Goal: Information Seeking & Learning: Learn about a topic

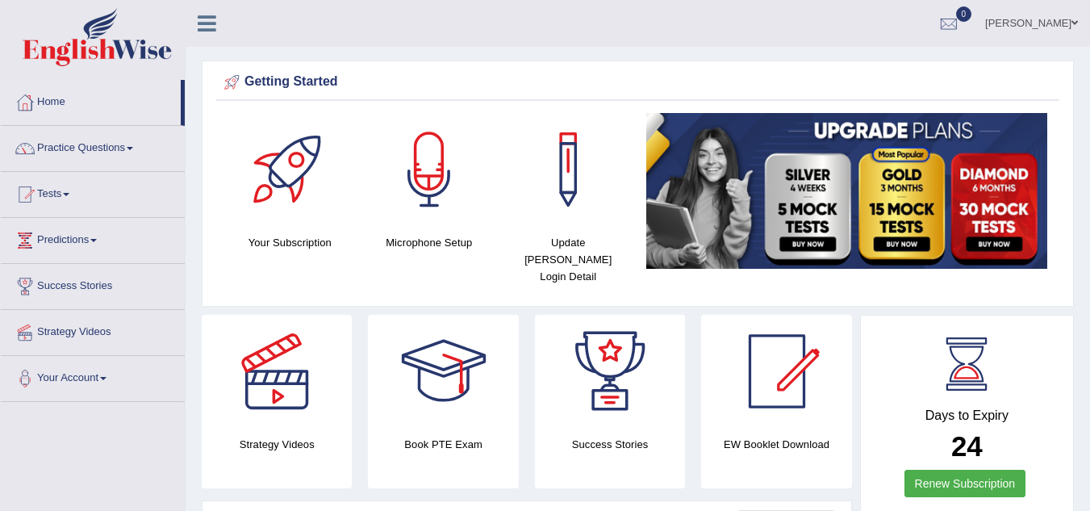
click at [133, 146] on link "Practice Questions" at bounding box center [93, 146] width 184 height 40
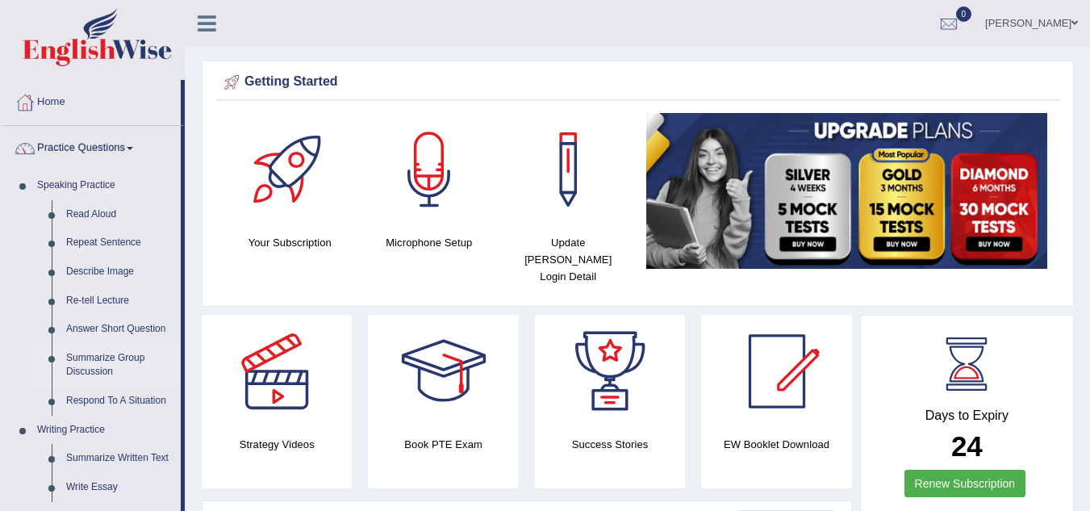
click at [92, 358] on link "Summarize Group Discussion" at bounding box center [120, 365] width 122 height 43
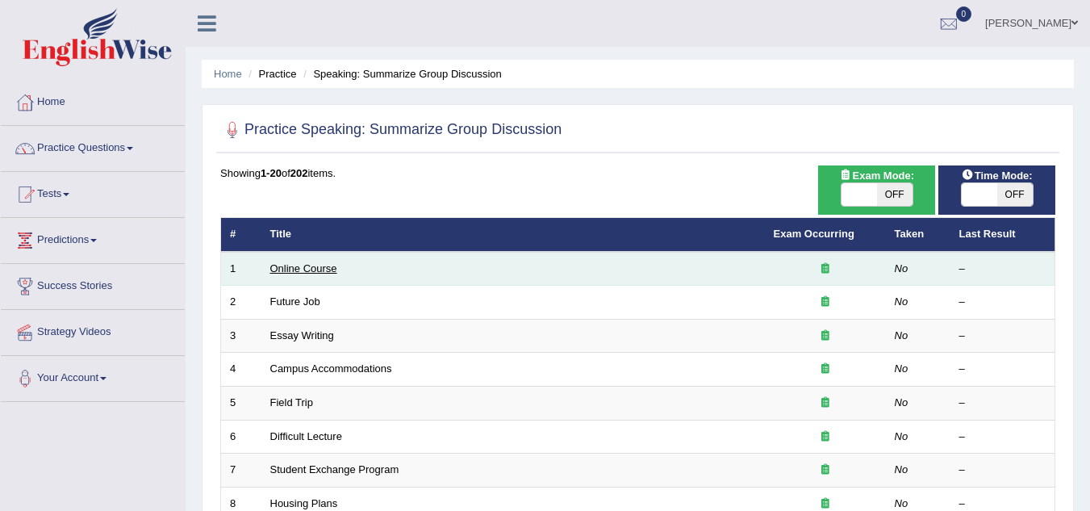
click at [323, 262] on link "Online Course" at bounding box center [303, 268] width 67 height 12
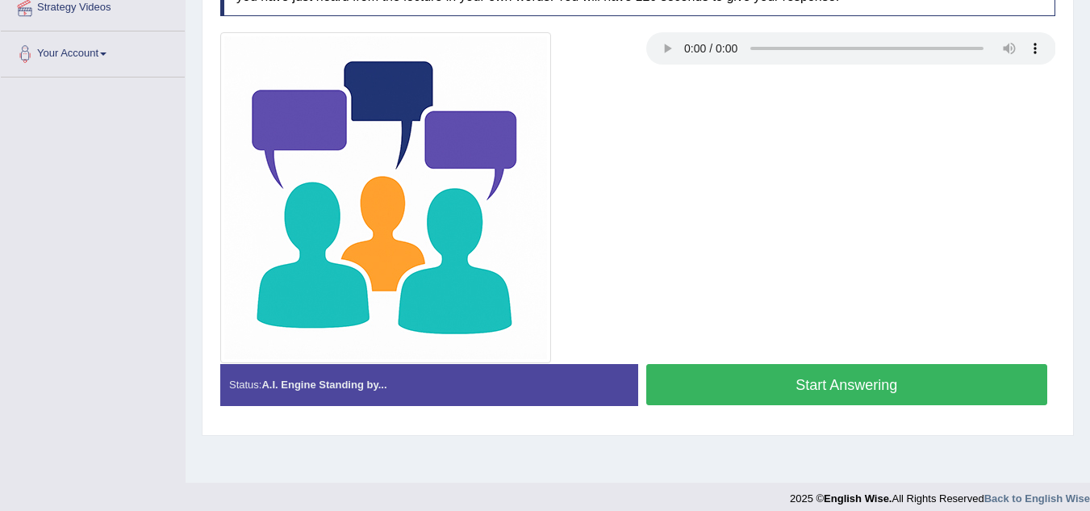
scroll to position [337, 0]
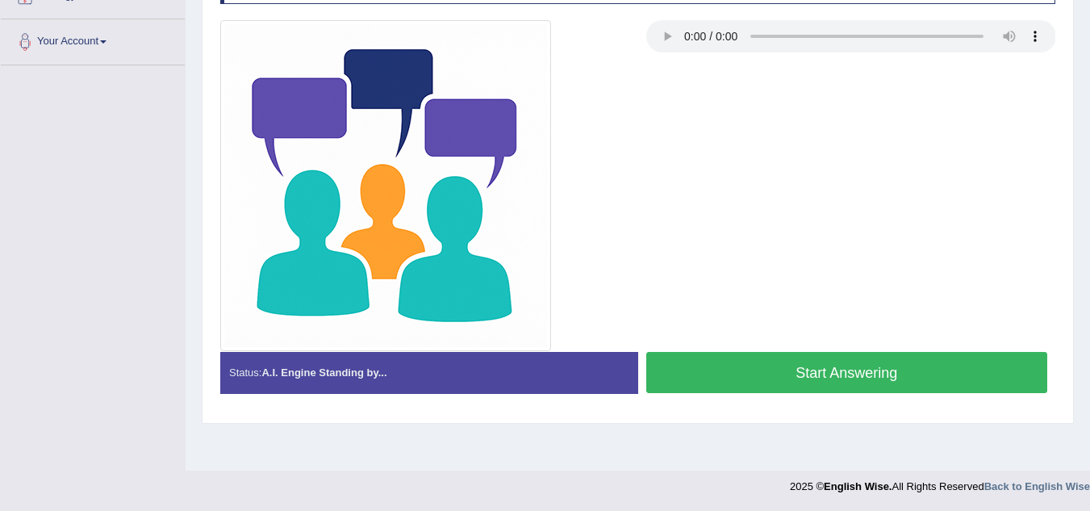
click at [855, 366] on button "Start Answering" at bounding box center [848, 372] width 402 height 41
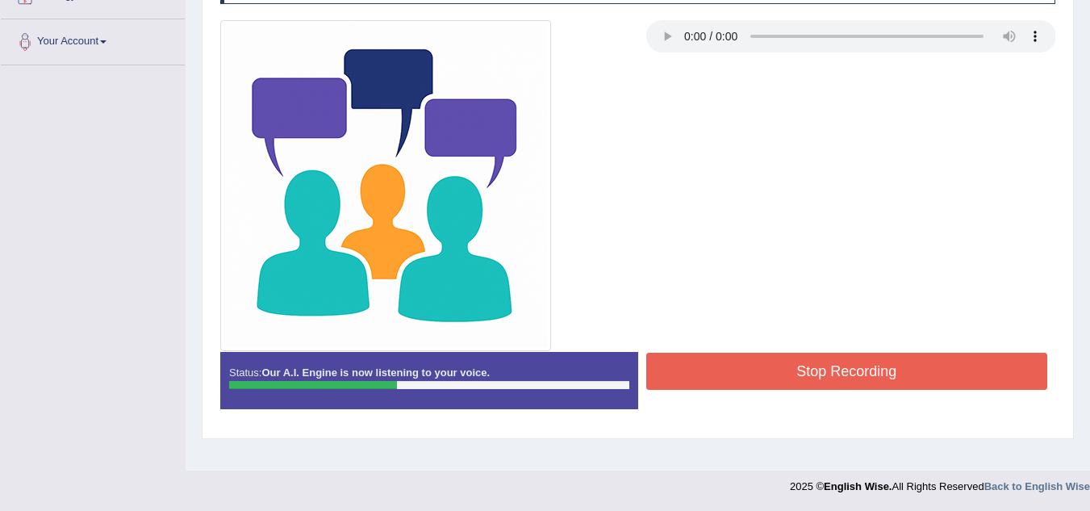
click at [855, 366] on button "Stop Recording" at bounding box center [848, 371] width 402 height 37
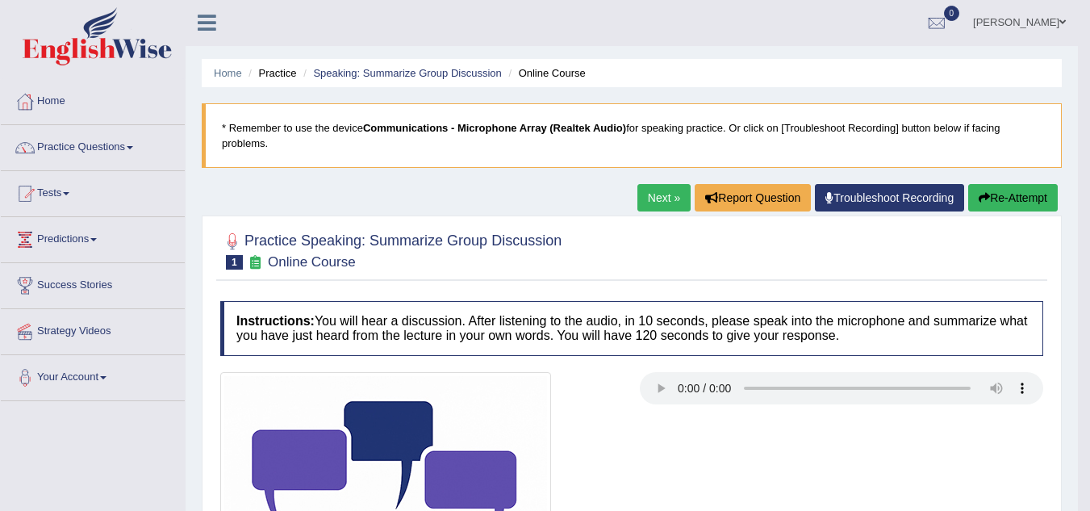
scroll to position [0, 0]
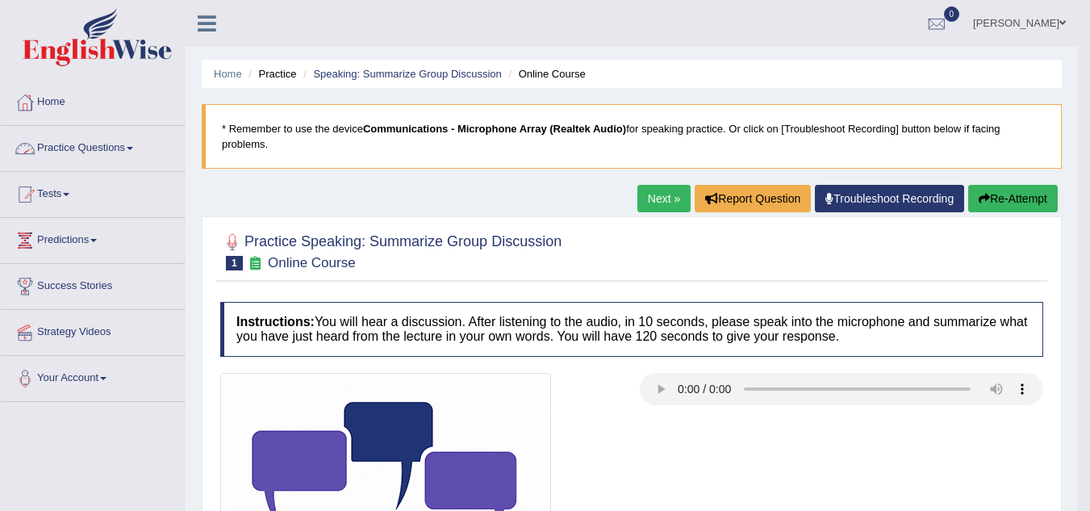
click at [132, 145] on link "Practice Questions" at bounding box center [93, 146] width 184 height 40
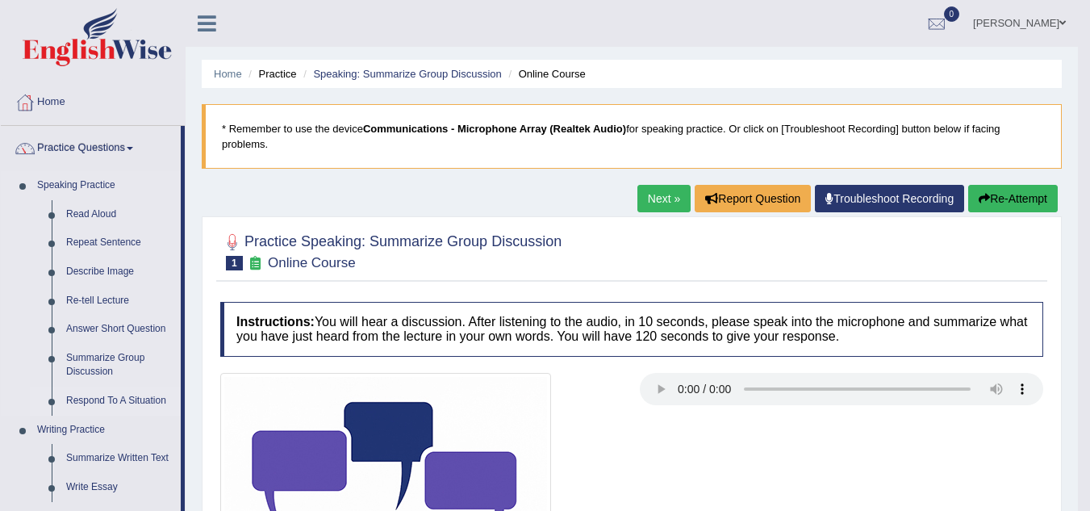
click at [107, 404] on link "Respond To A Situation" at bounding box center [120, 401] width 122 height 29
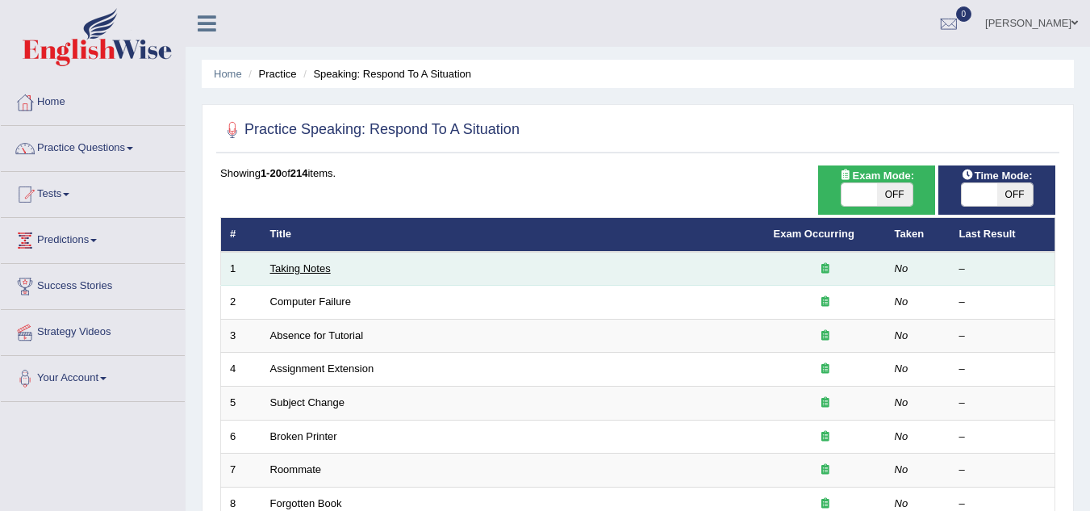
click at [311, 266] on link "Taking Notes" at bounding box center [300, 268] width 61 height 12
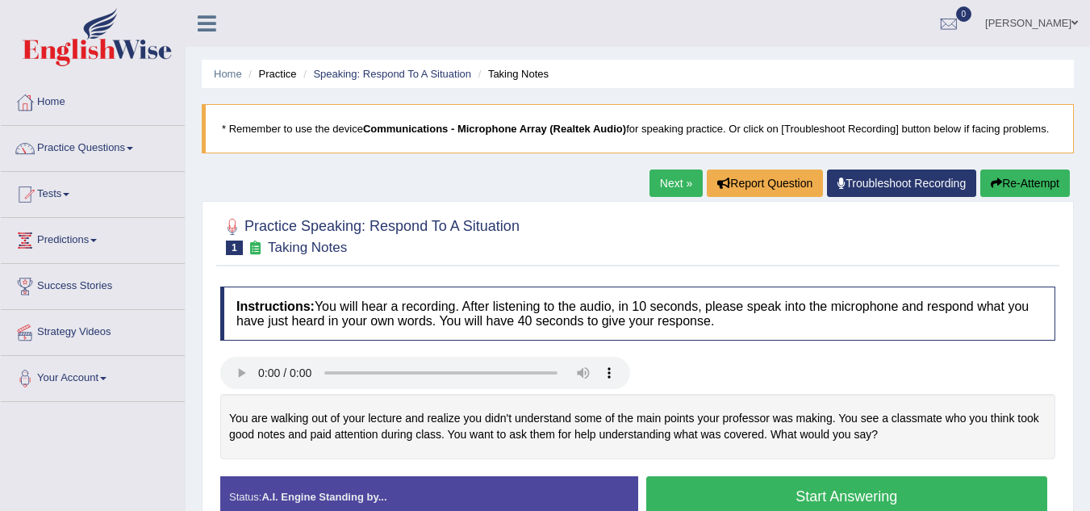
click at [1069, 255] on div "Practice Speaking: Respond To A Situation 1 Taking Notes Instructions: You will…" at bounding box center [638, 374] width 873 height 346
click at [898, 487] on button "Start Answering" at bounding box center [848, 496] width 402 height 41
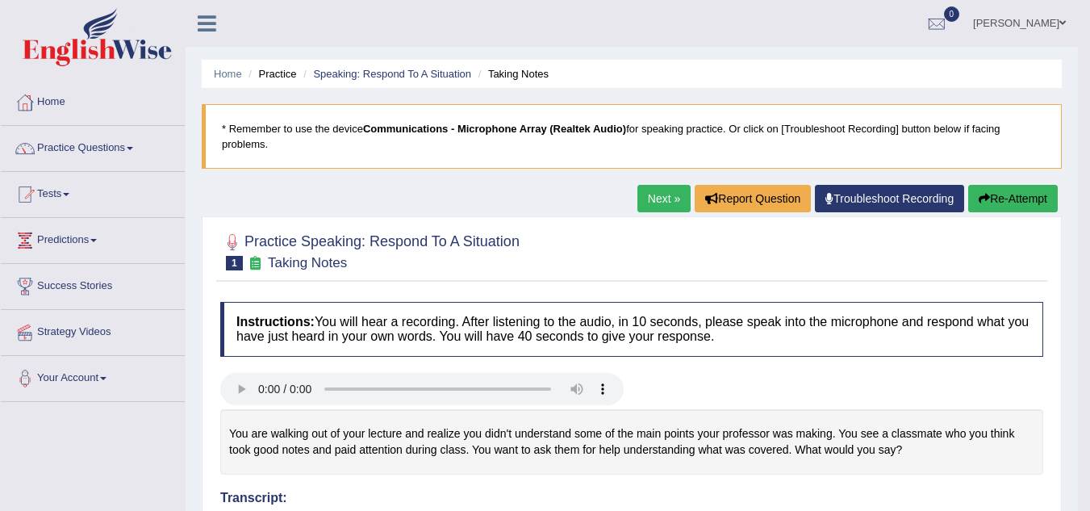
click at [603, 15] on ul "Bhawna Gilhotra Toggle navigation Username: bhawnagilhotra_parramatta Access Ty…" at bounding box center [766, 23] width 625 height 46
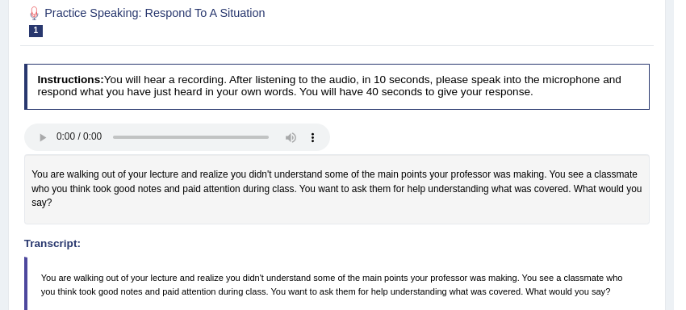
scroll to position [248, 0]
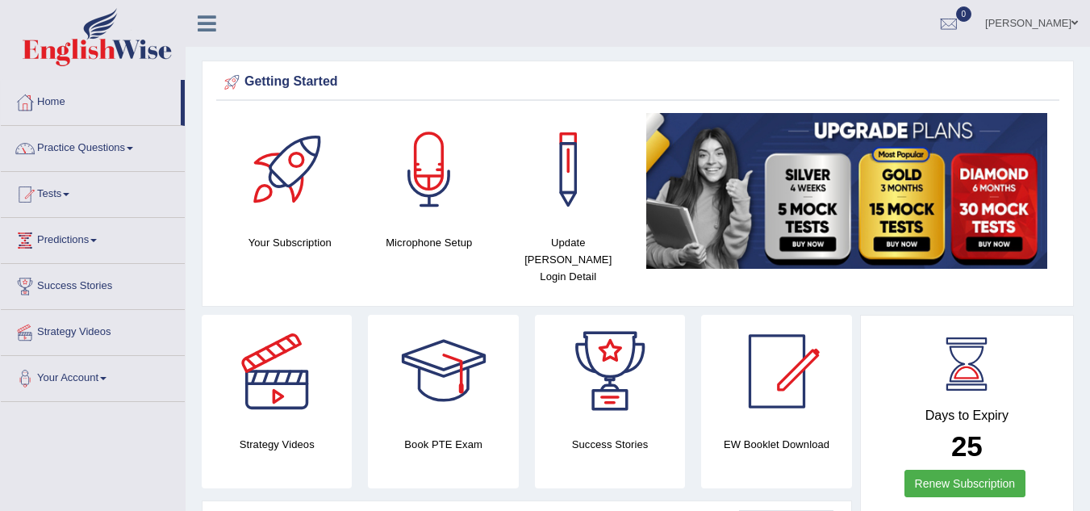
click at [137, 144] on link "Practice Questions" at bounding box center [93, 146] width 184 height 40
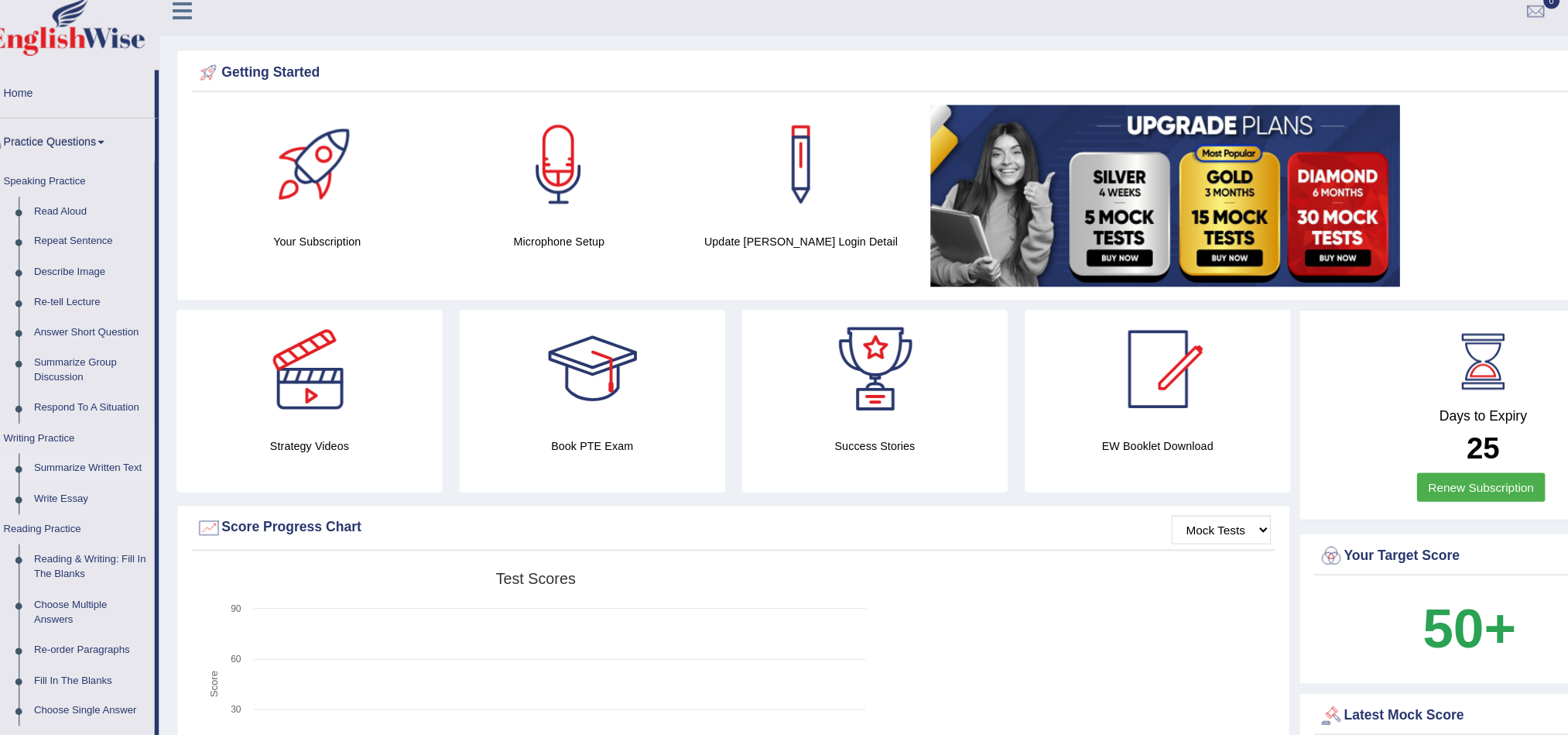
click at [120, 442] on link "Summarize Written Text" at bounding box center [115, 439] width 117 height 28
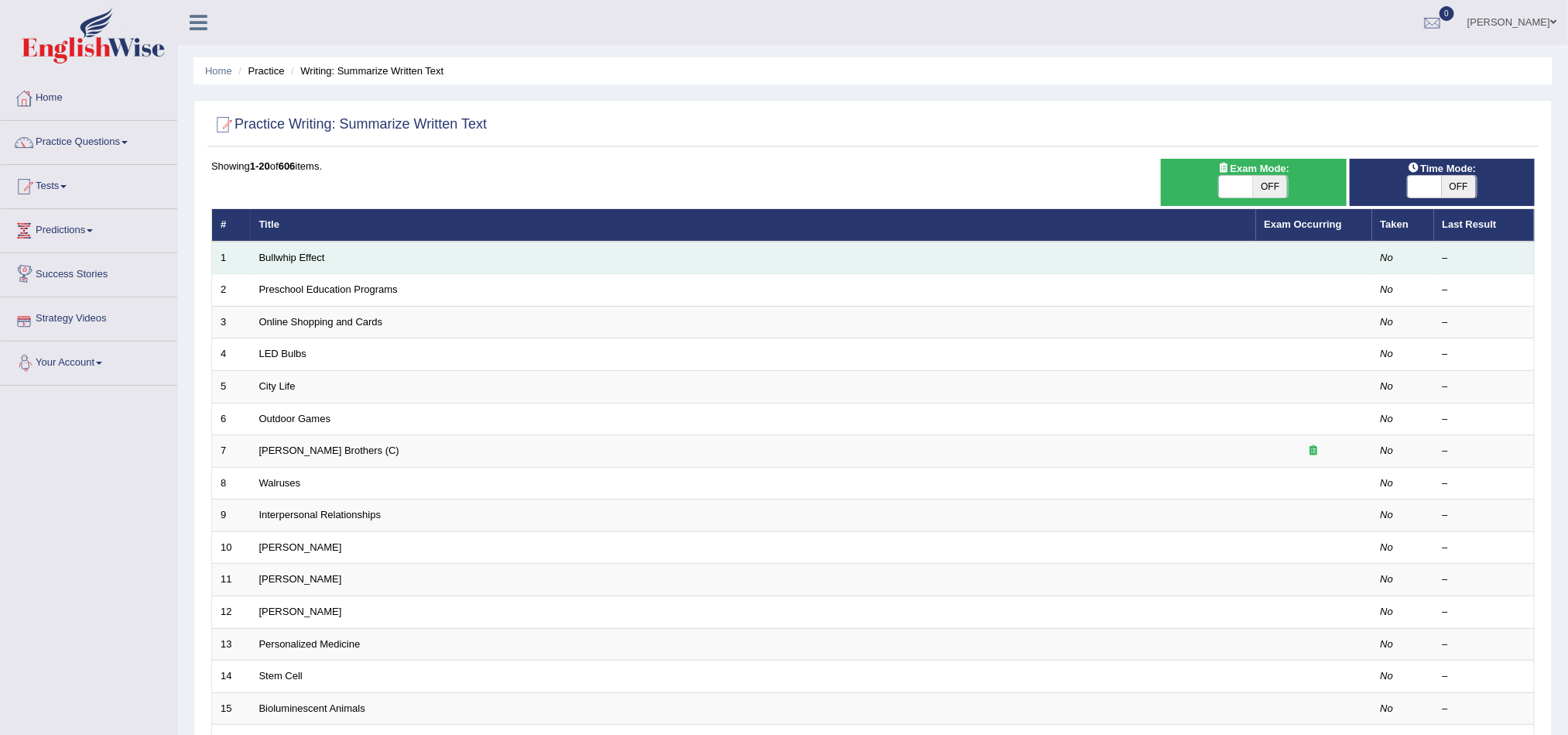
click at [275, 265] on td "Bullwhip Effect" at bounding box center [754, 258] width 1005 height 33
click at [339, 255] on td "Bullwhip Effect" at bounding box center [754, 258] width 1005 height 33
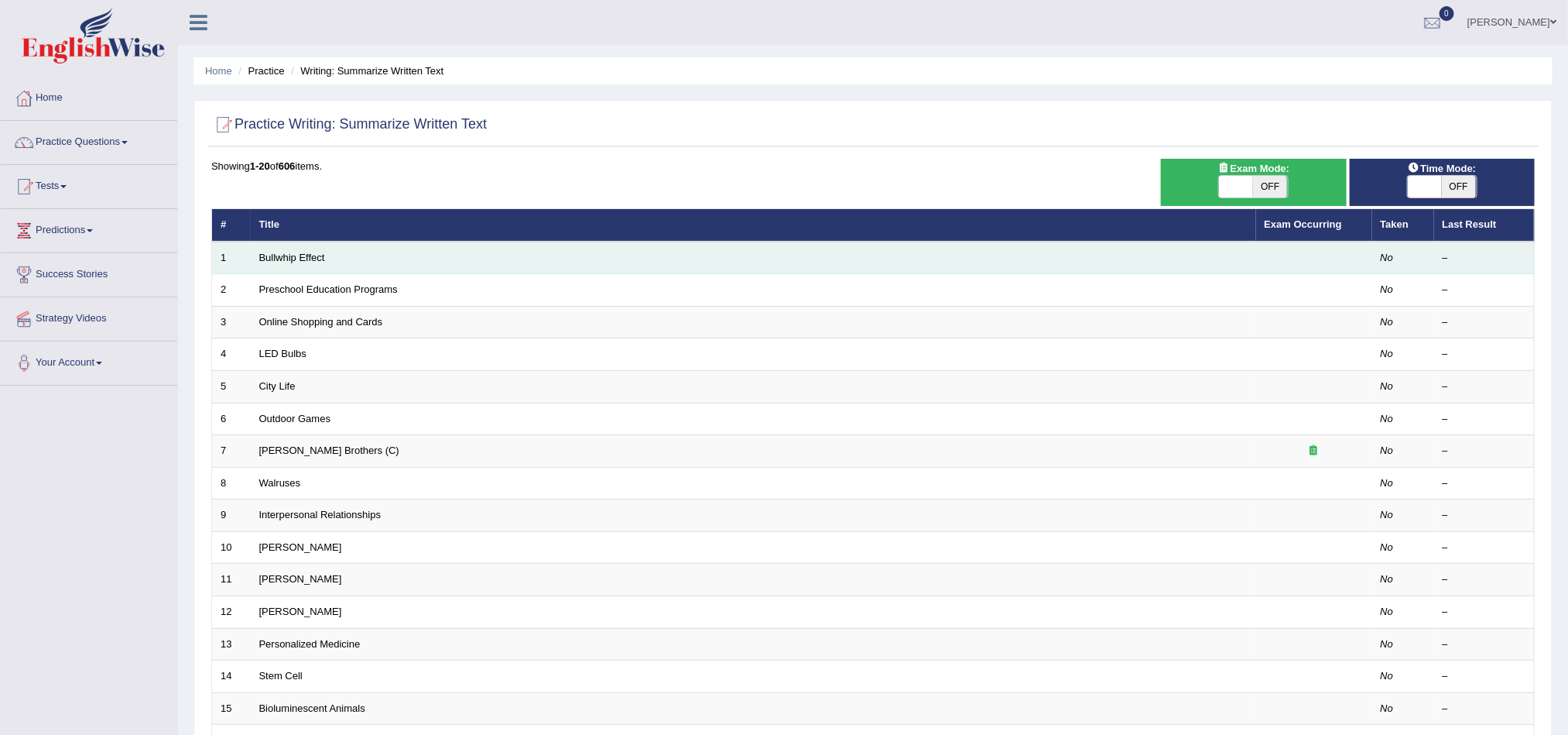
click at [339, 255] on td "Bullwhip Effect" at bounding box center [754, 258] width 1005 height 33
click at [321, 254] on link "Bullwhip Effect" at bounding box center [292, 257] width 66 height 12
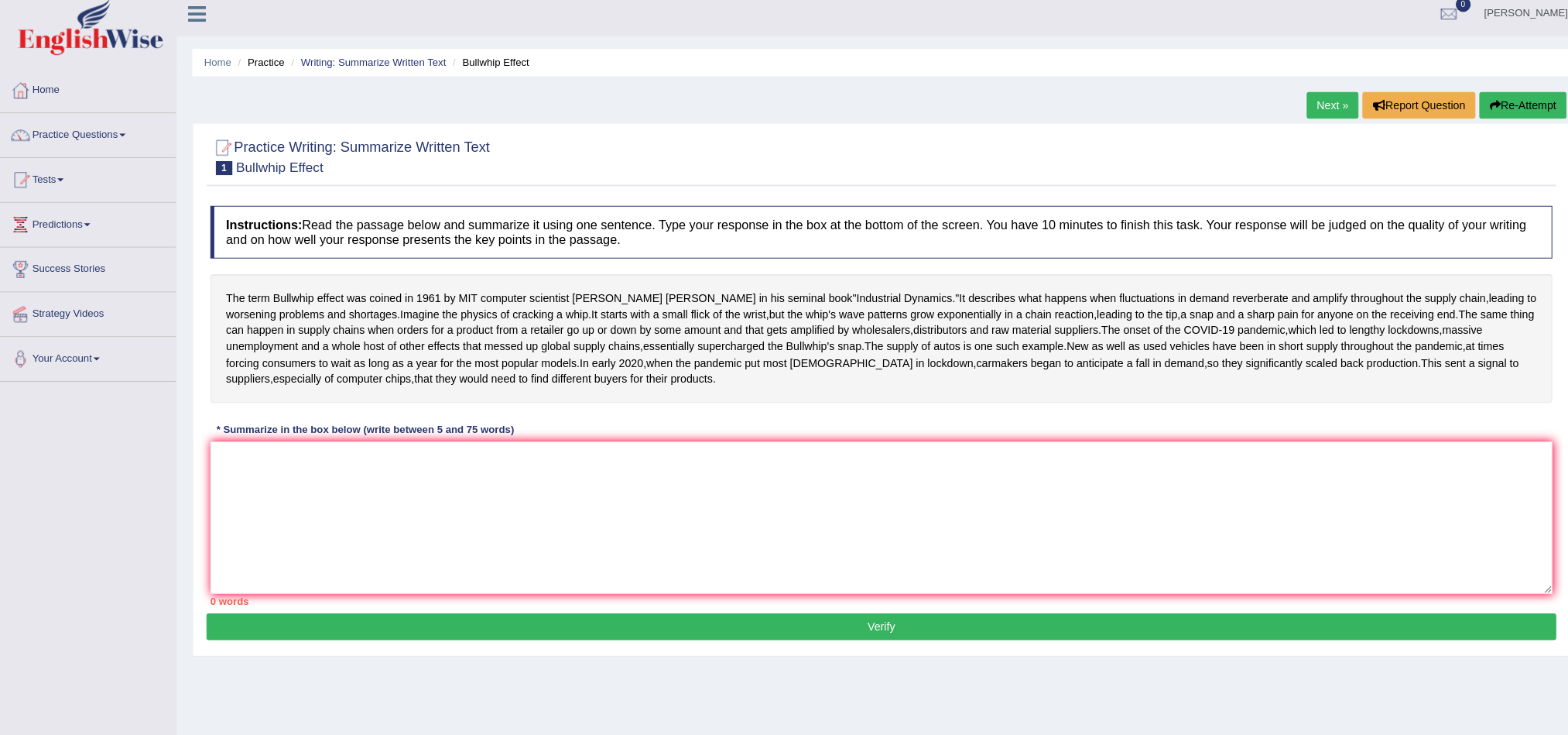
scroll to position [6, 0]
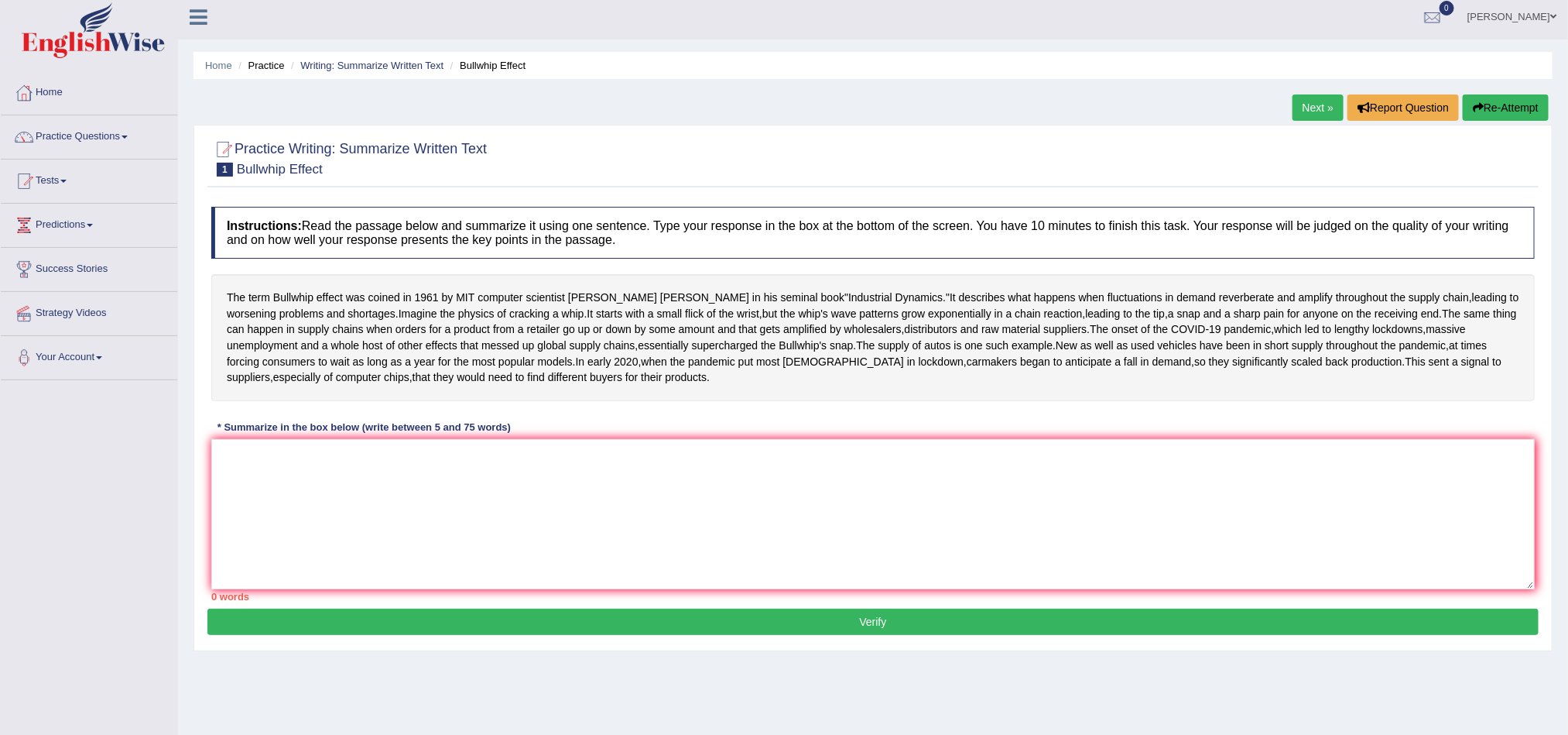
click at [1320, 2] on ul "Bhawna Gilhotra Toggle navigation Username: bhawnagilhotra_parramatta Access Ty…" at bounding box center [1082, 16] width 973 height 44
click at [127, 133] on link "Practice Questions" at bounding box center [89, 134] width 176 height 38
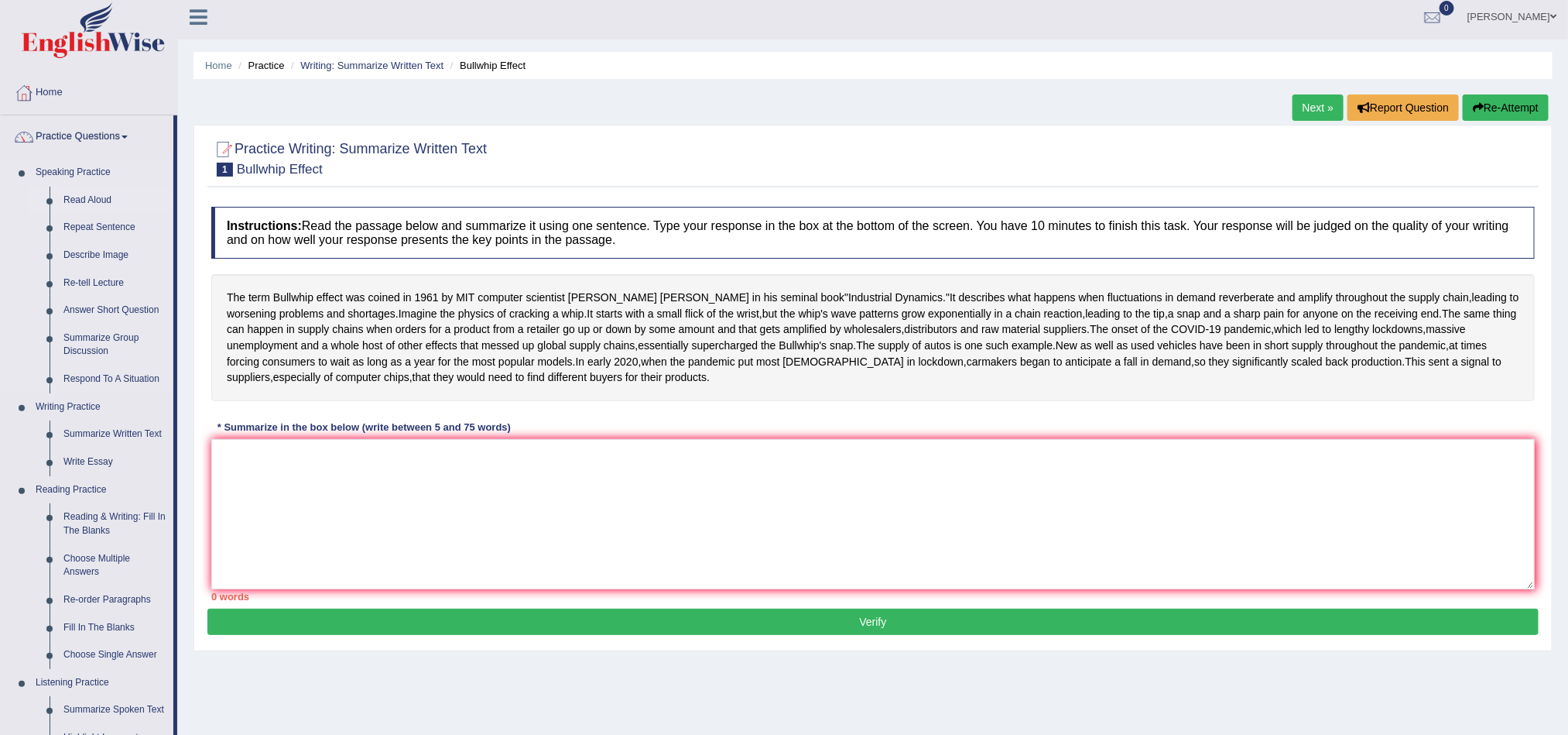
click at [89, 198] on link "Read Aloud" at bounding box center [115, 201] width 117 height 28
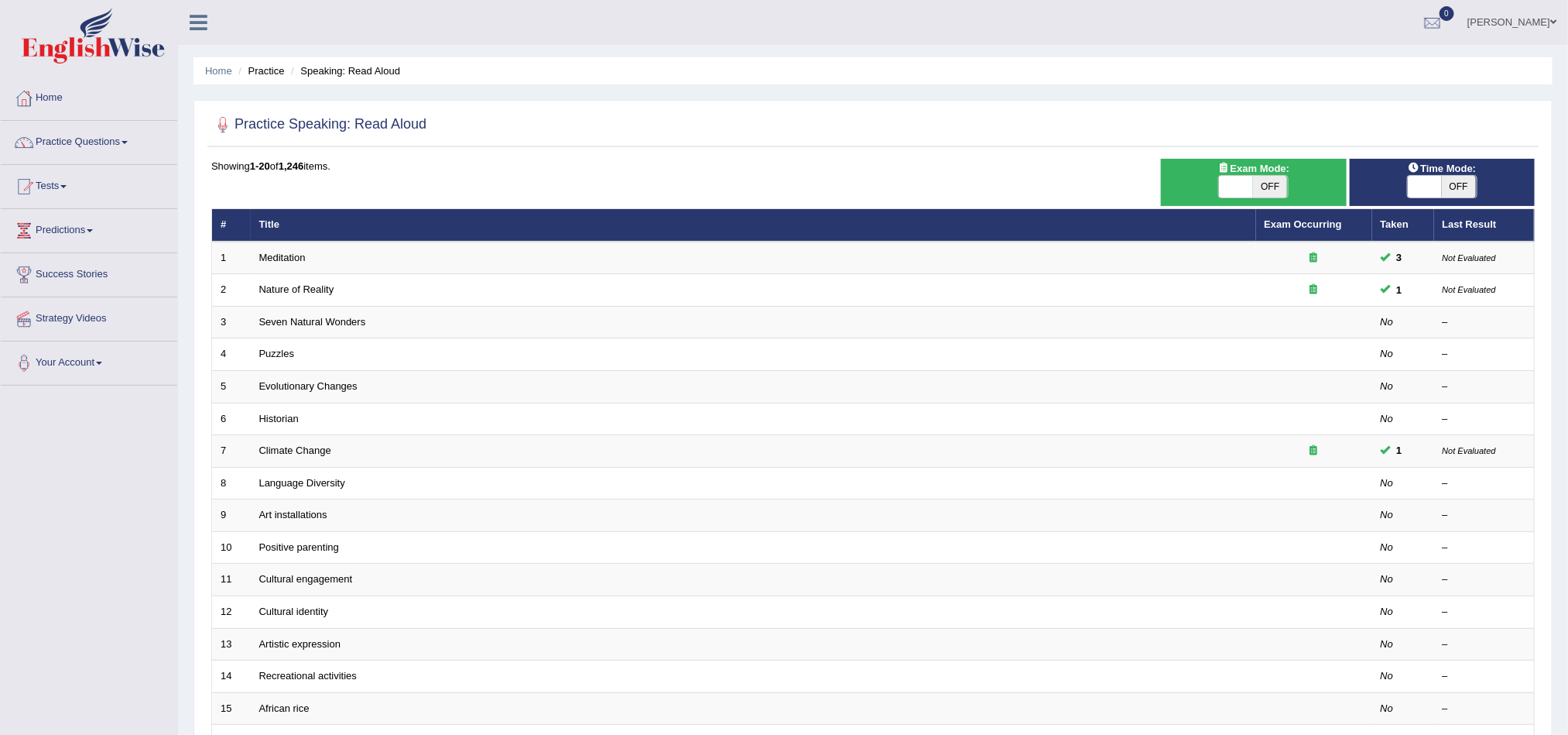
click at [1259, 187] on span "OFF" at bounding box center [1271, 186] width 35 height 22
checkbox input "true"
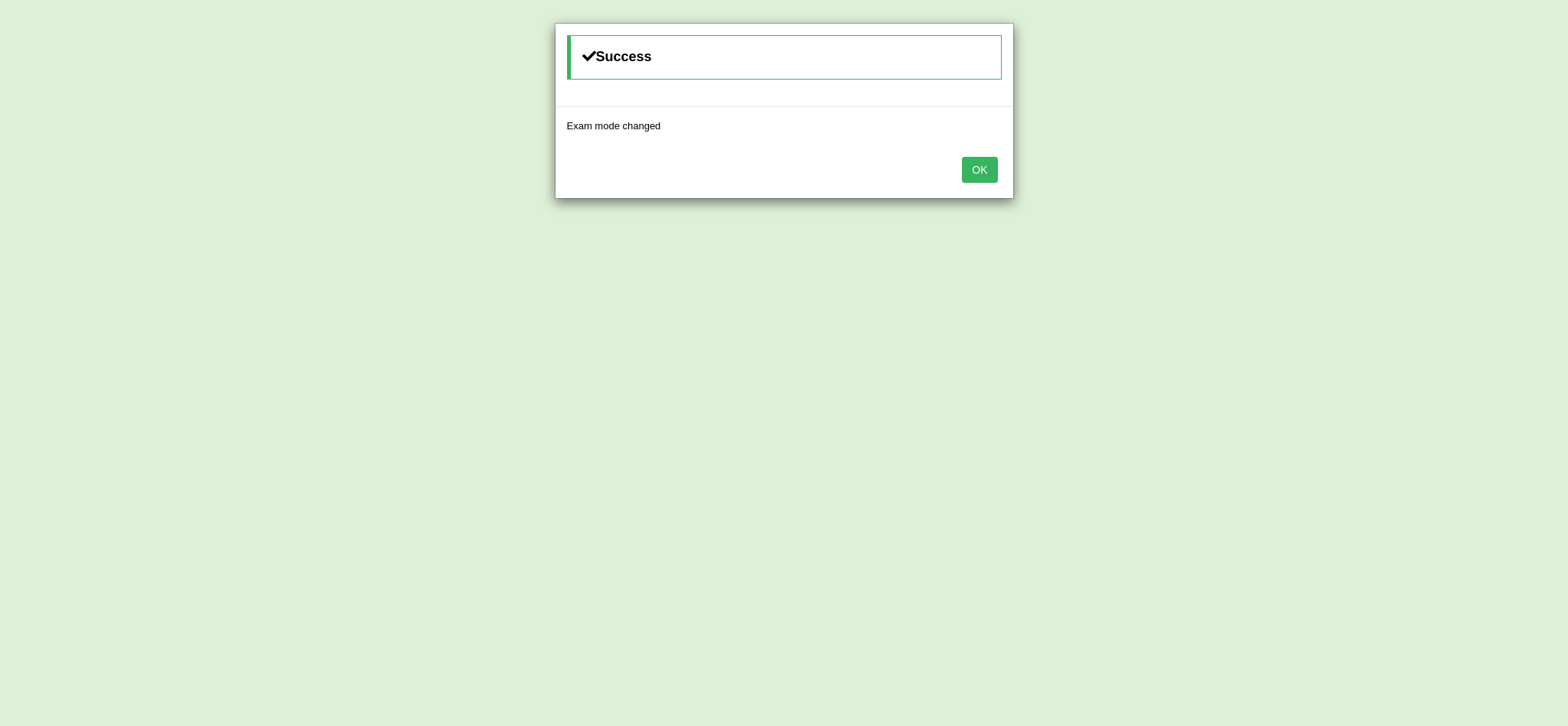
click at [980, 168] on button "OK" at bounding box center [979, 169] width 35 height 26
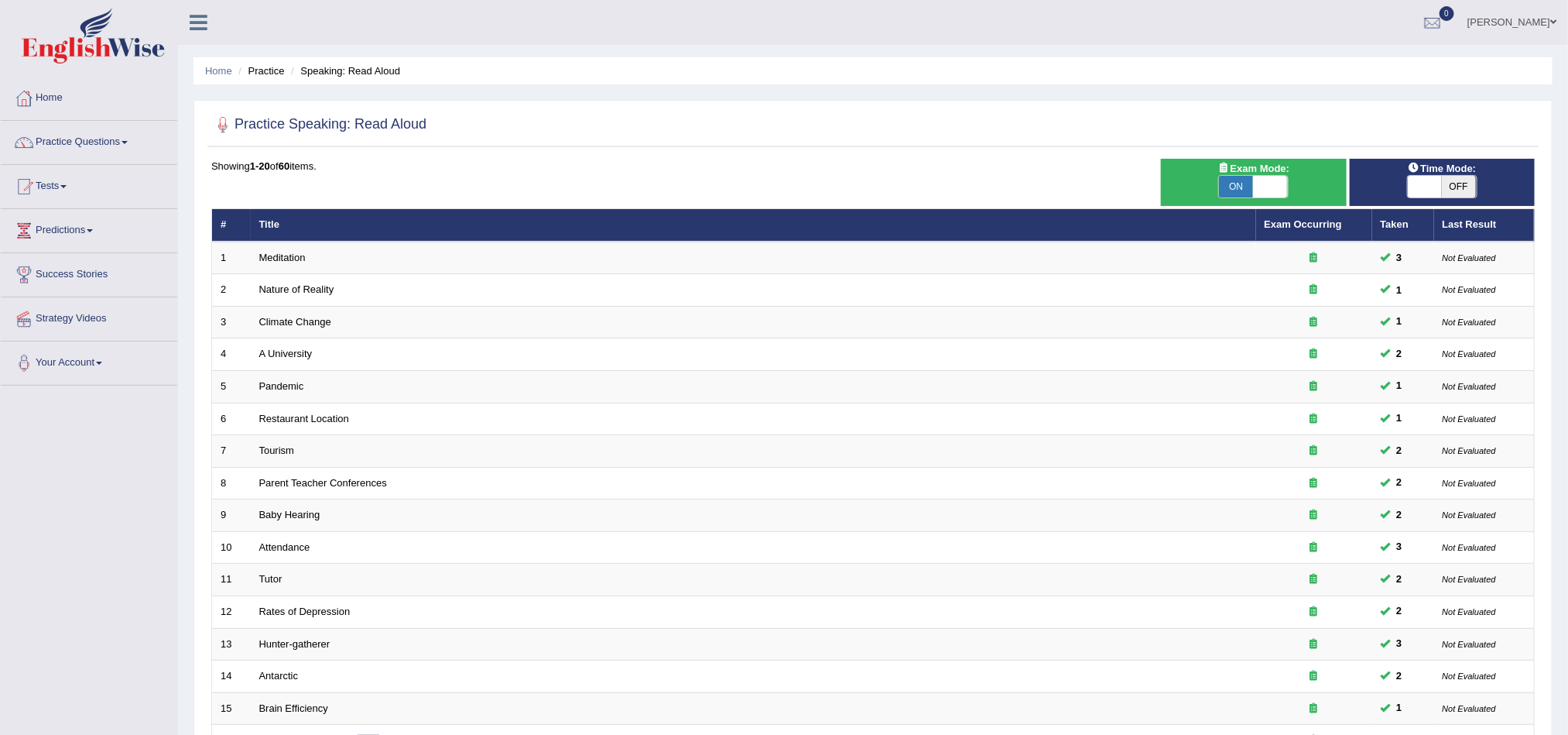
click at [1463, 183] on span "OFF" at bounding box center [1460, 186] width 35 height 22
checkbox input "true"
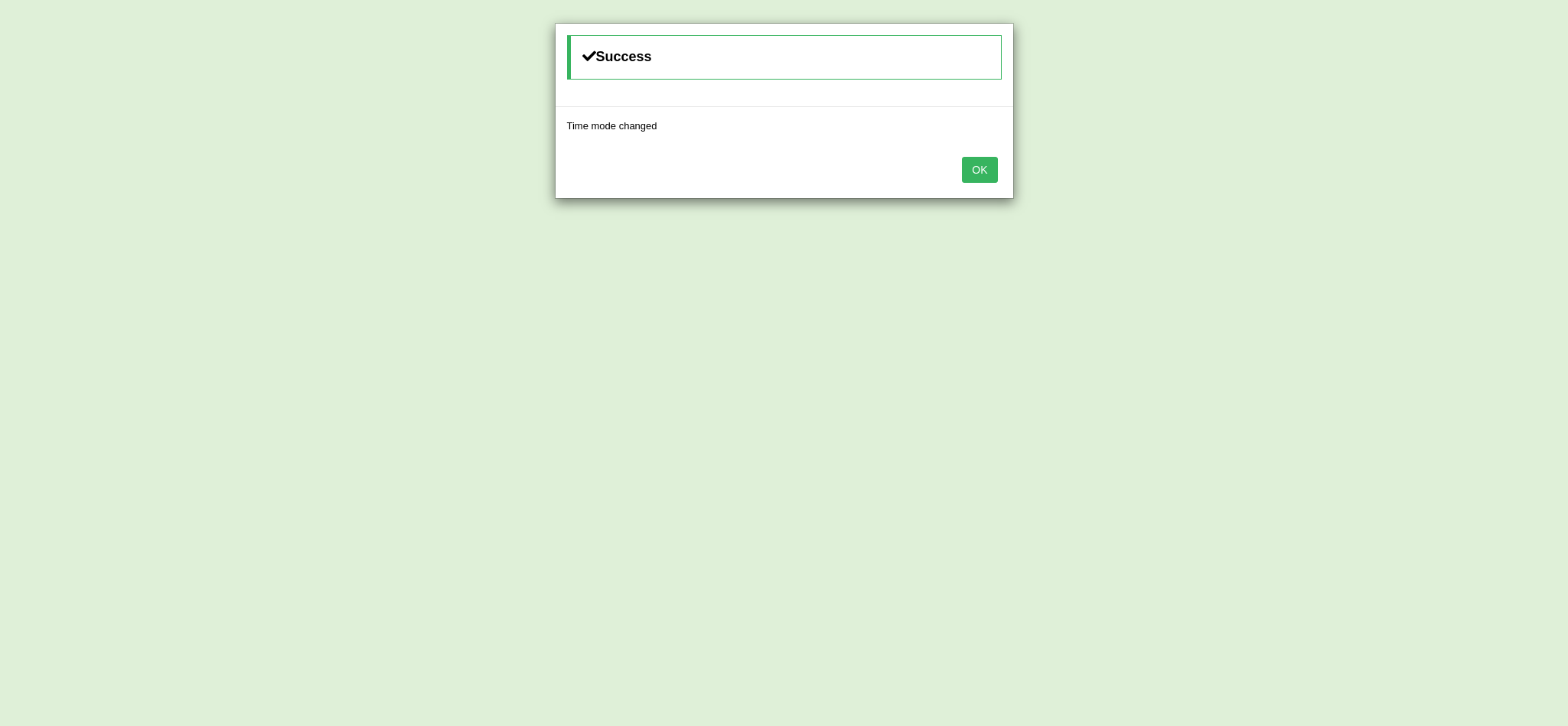
click at [975, 174] on button "OK" at bounding box center [979, 169] width 35 height 26
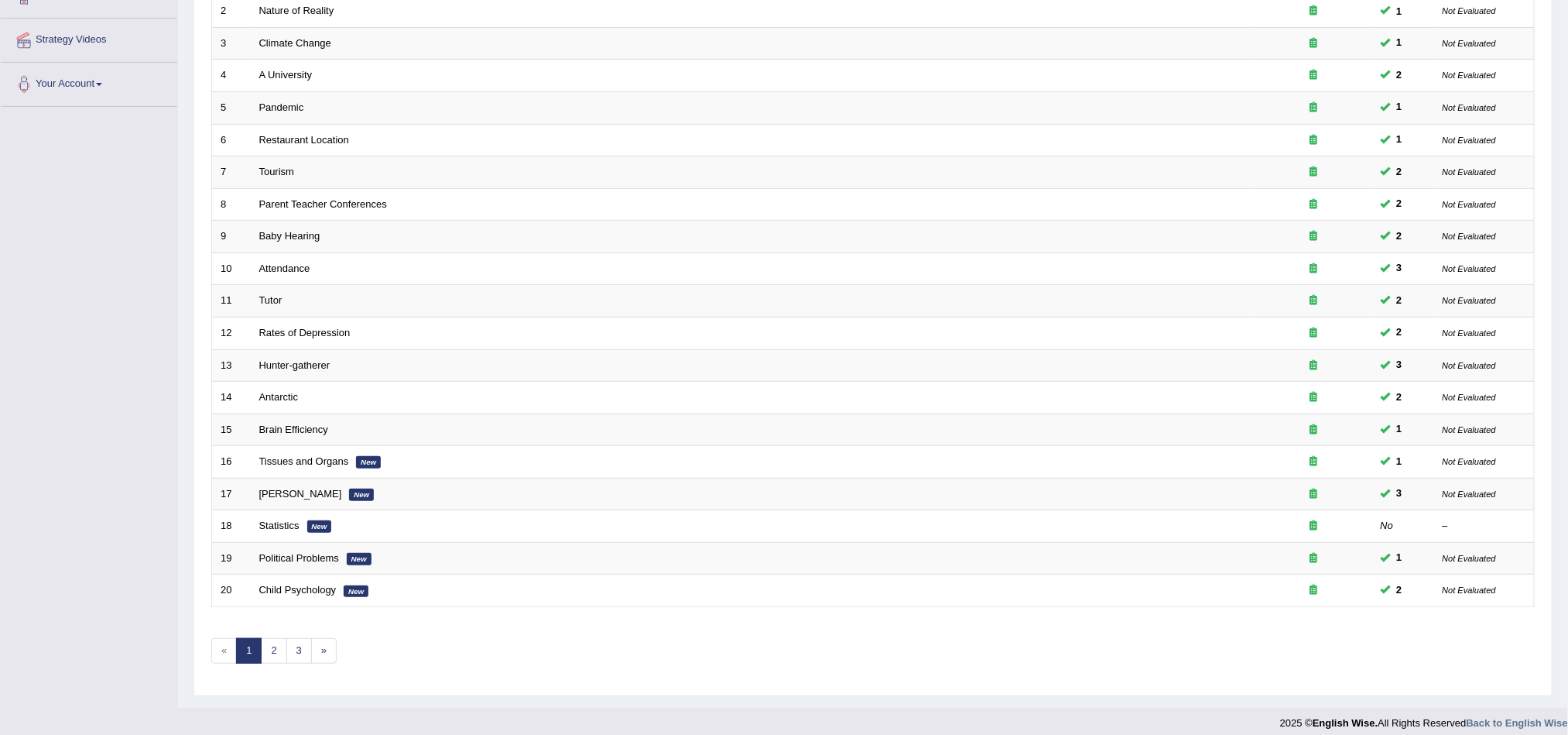
scroll to position [303, 0]
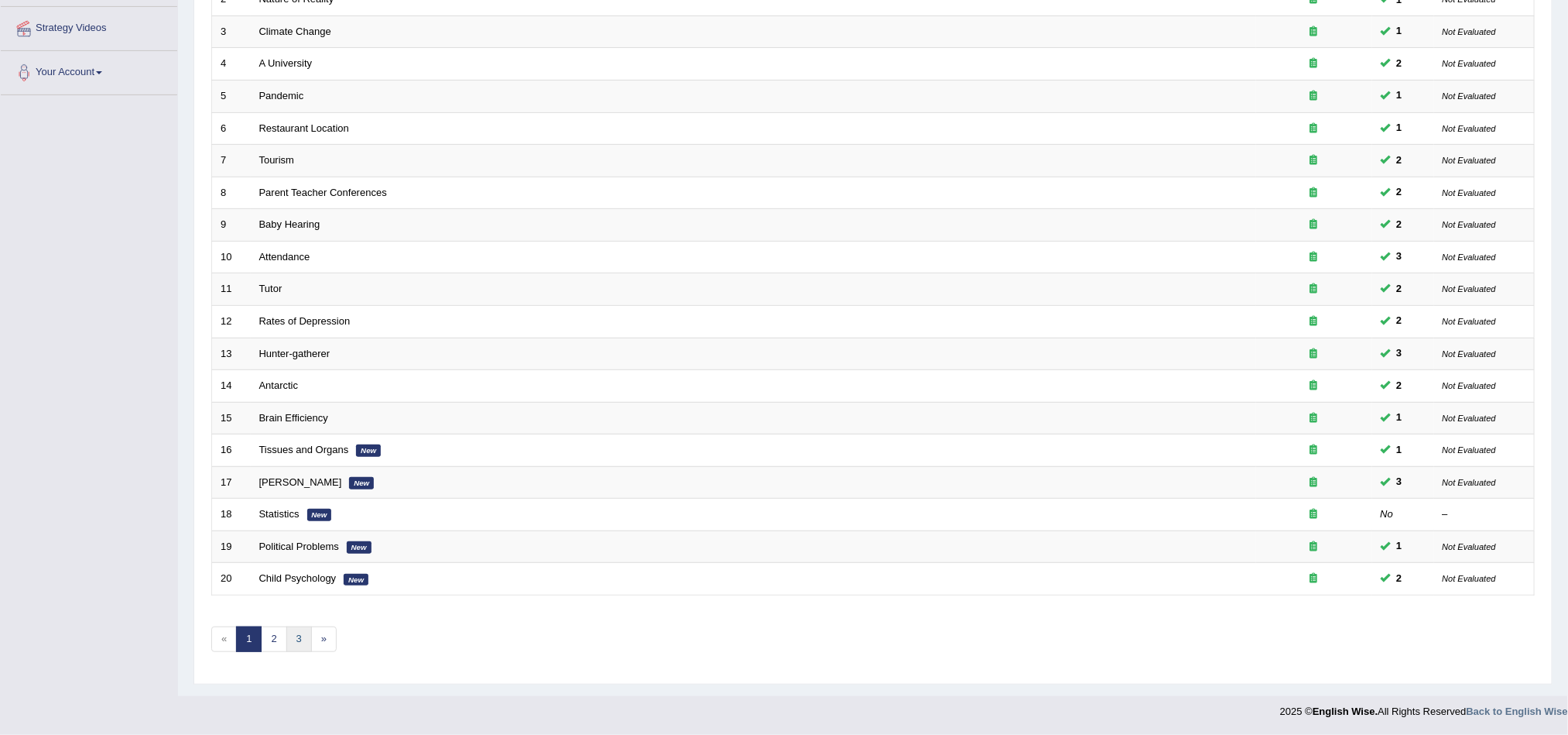
click at [298, 644] on link "3" at bounding box center [299, 639] width 26 height 26
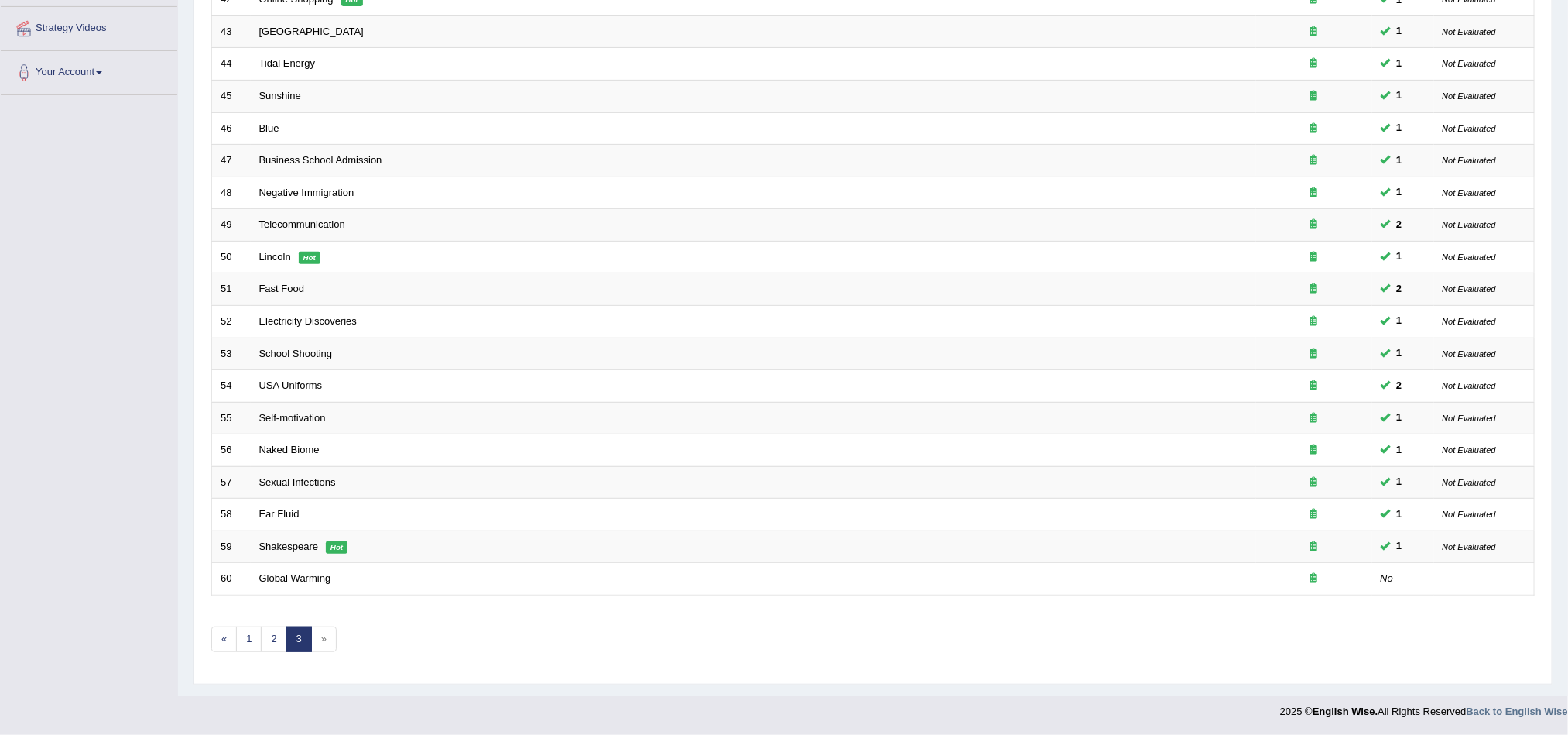
scroll to position [303, 0]
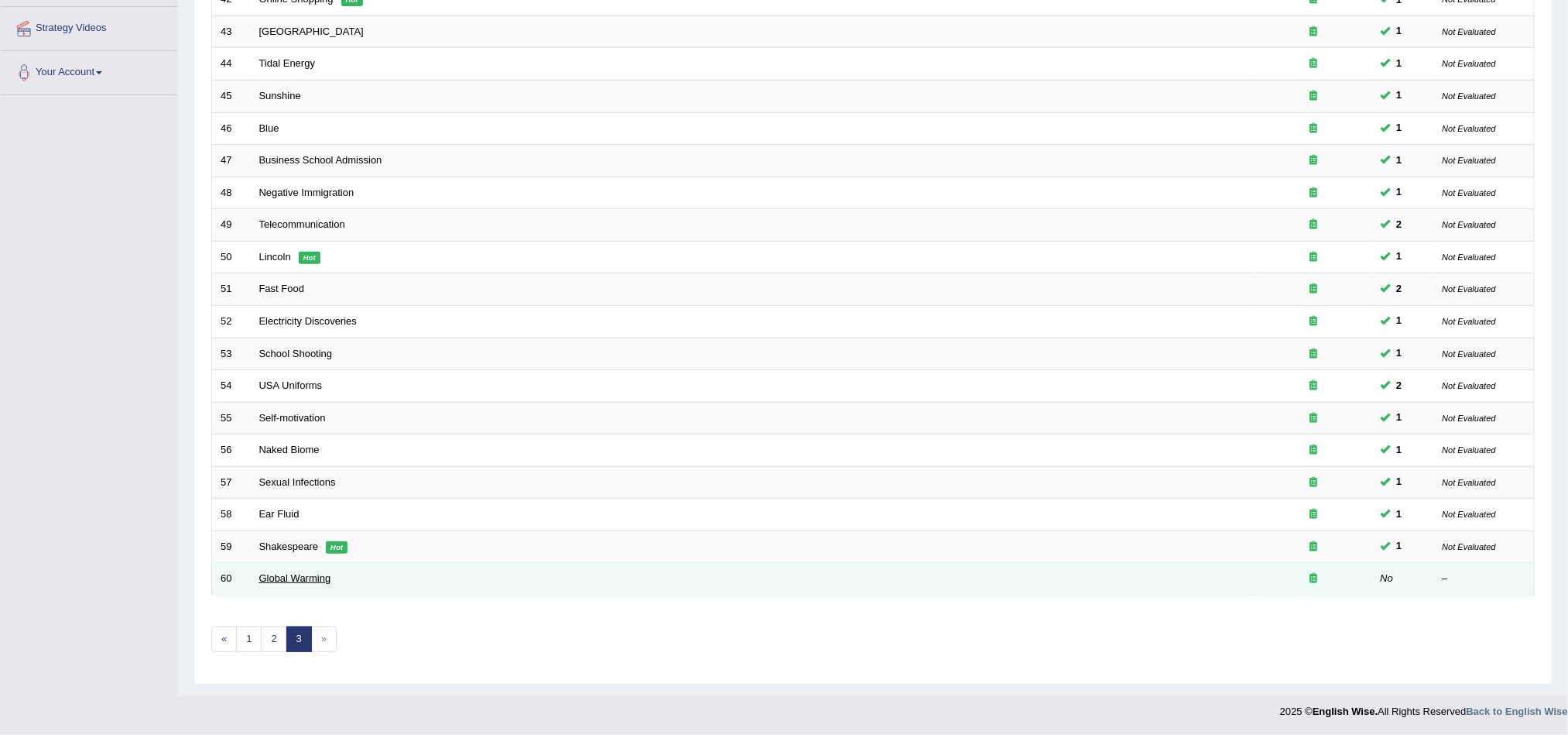
click at [299, 581] on link "Global Warming" at bounding box center [294, 578] width 72 height 12
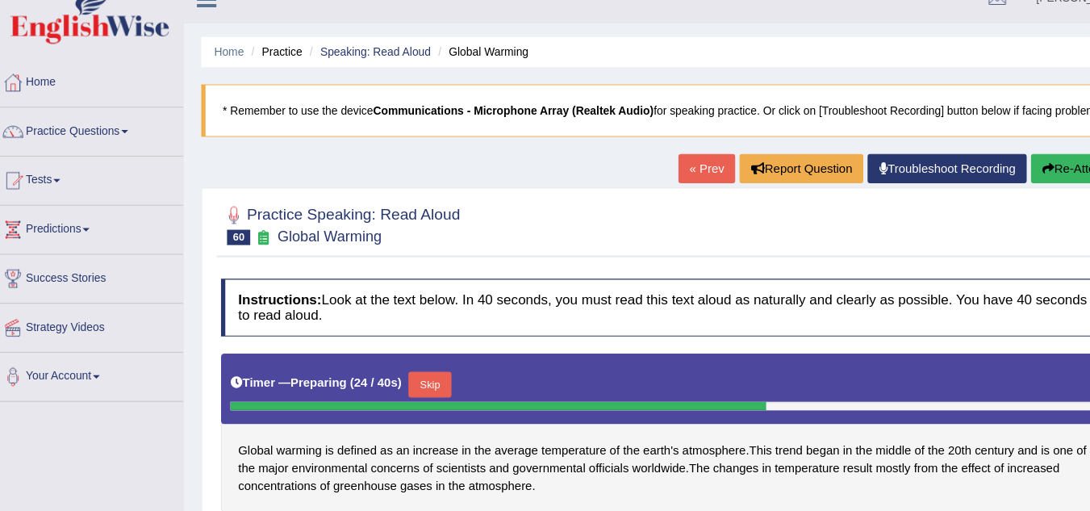
drag, startPoint x: 1522, startPoint y: 37, endPoint x: 729, endPoint y: 262, distance: 824.6
click at [729, 262] on div "Practice Speaking: Read Aloud 60 Global Warming" at bounding box center [637, 238] width 843 height 57
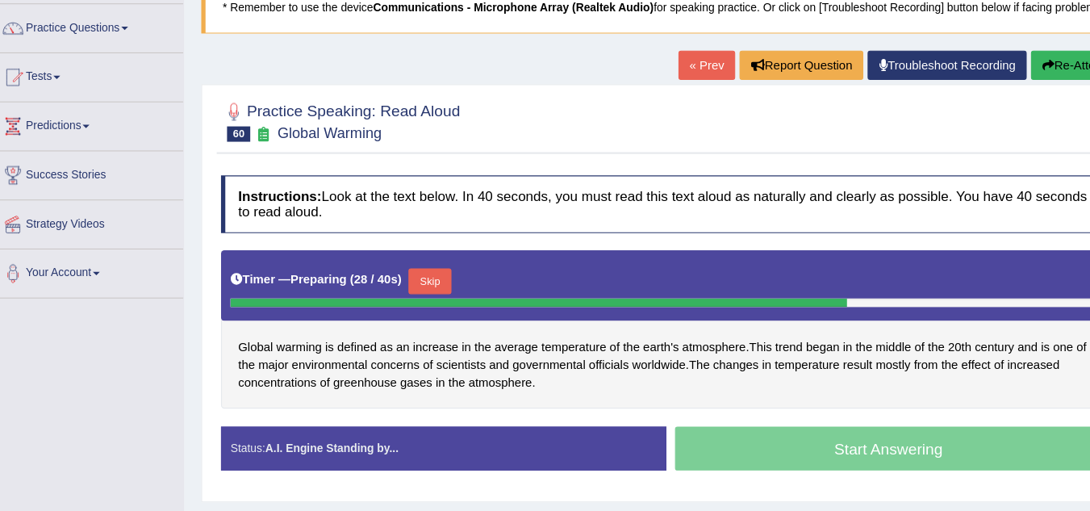
scroll to position [123, 0]
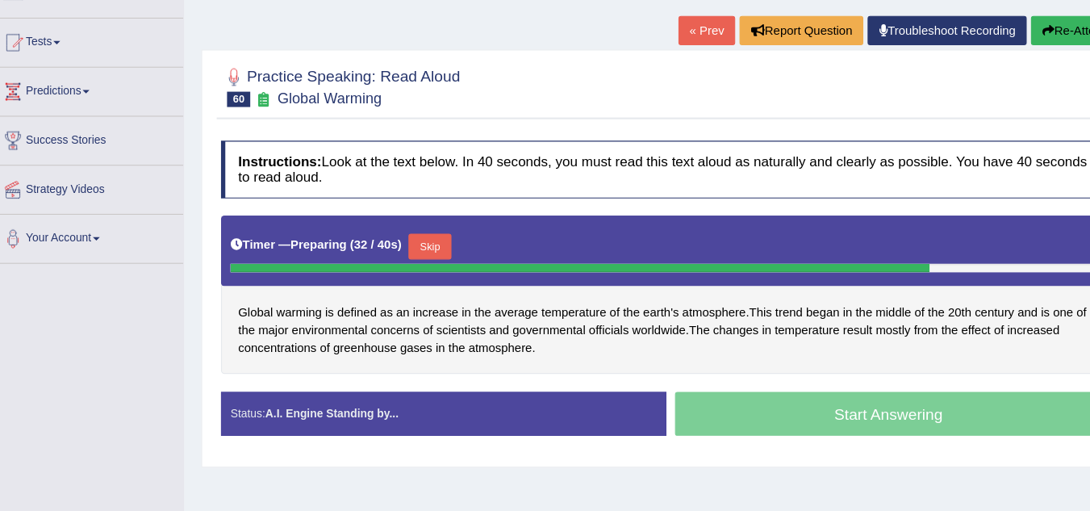
click at [211, 358] on div "Practice Speaking: Read Aloud 60 Global Warming Instructions: Look at the text …" at bounding box center [638, 273] width 873 height 392
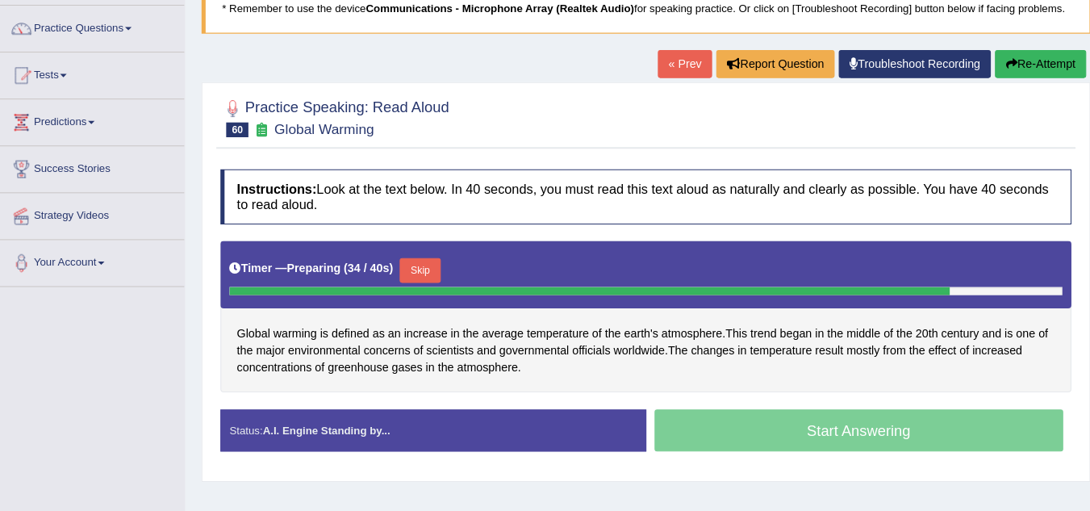
scroll to position [113, 0]
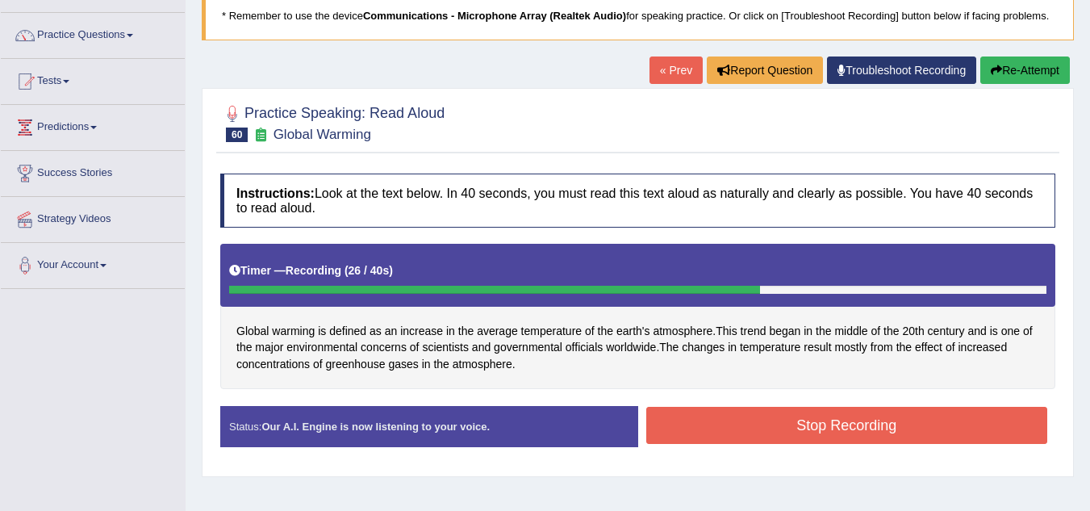
click at [860, 427] on button "Stop Recording" at bounding box center [848, 425] width 402 height 37
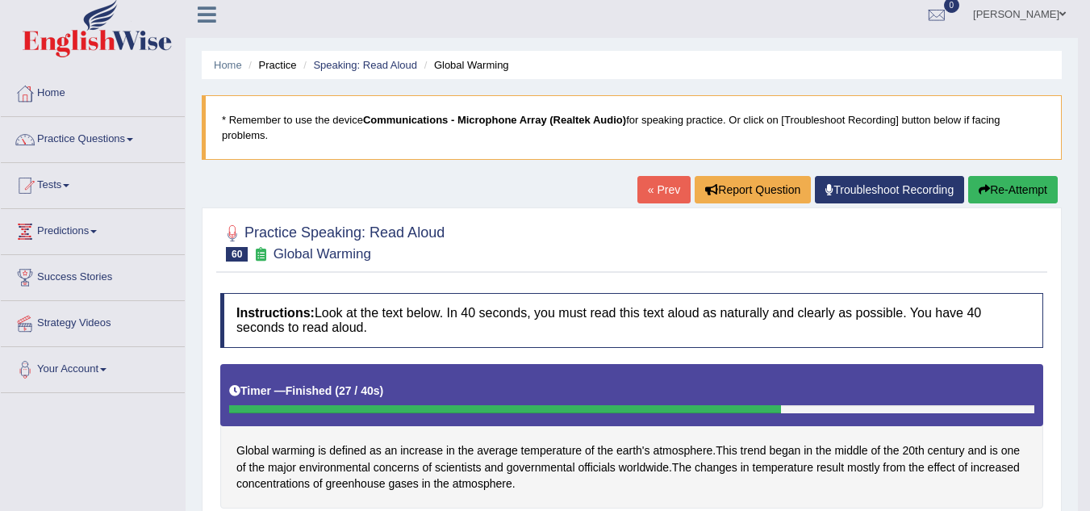
scroll to position [0, 0]
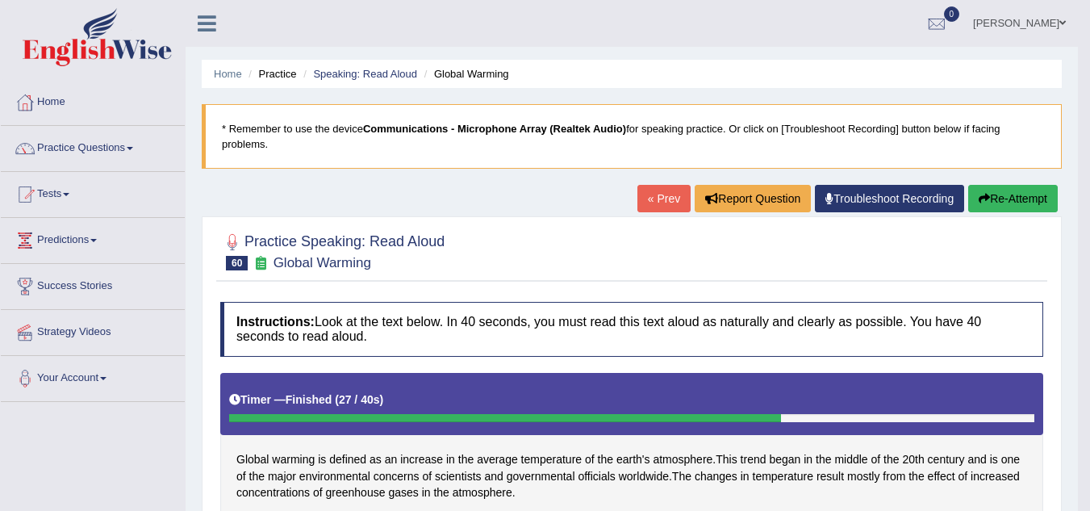
click at [668, 188] on link "« Prev" at bounding box center [664, 198] width 53 height 27
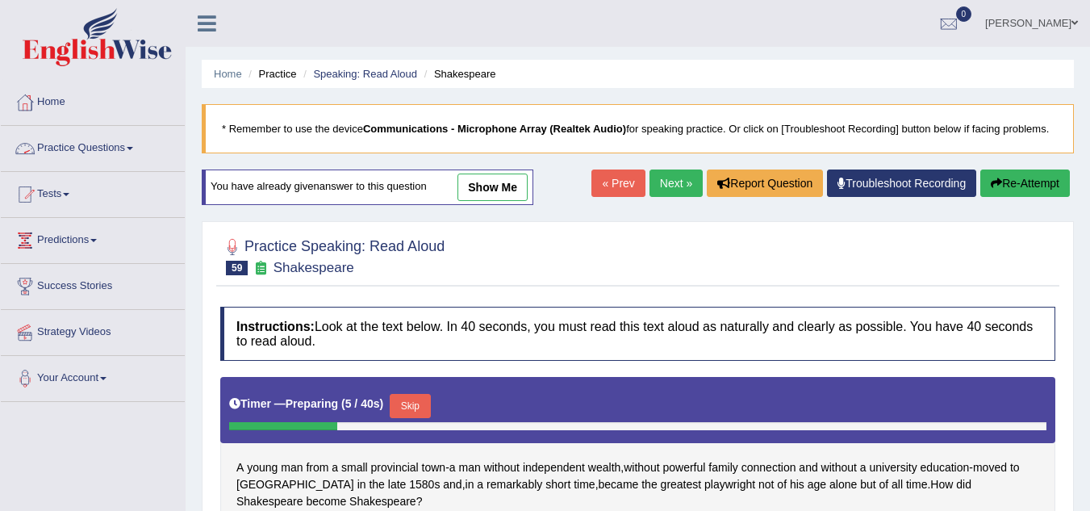
click at [132, 145] on link "Practice Questions" at bounding box center [93, 146] width 184 height 40
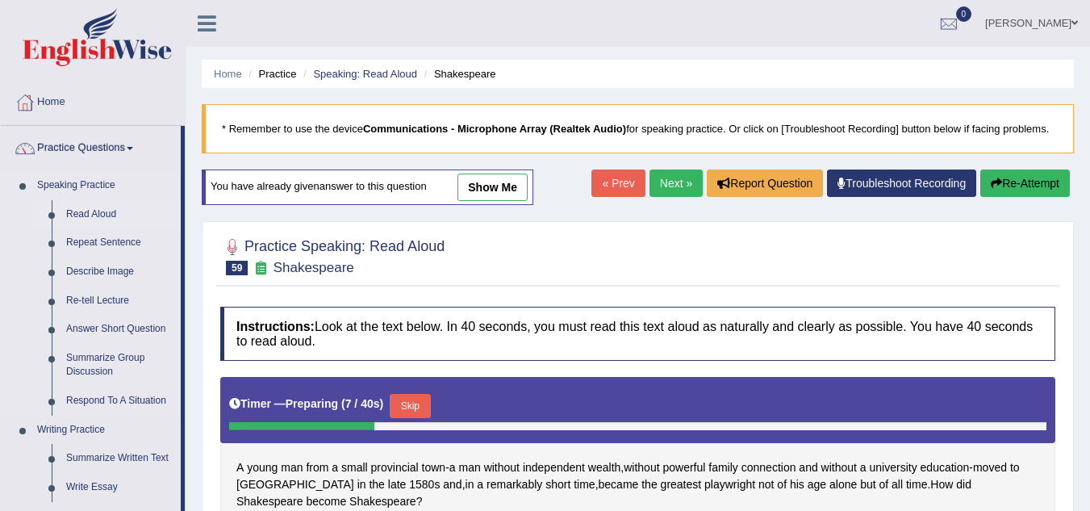
click at [117, 216] on link "Read Aloud" at bounding box center [120, 214] width 122 height 29
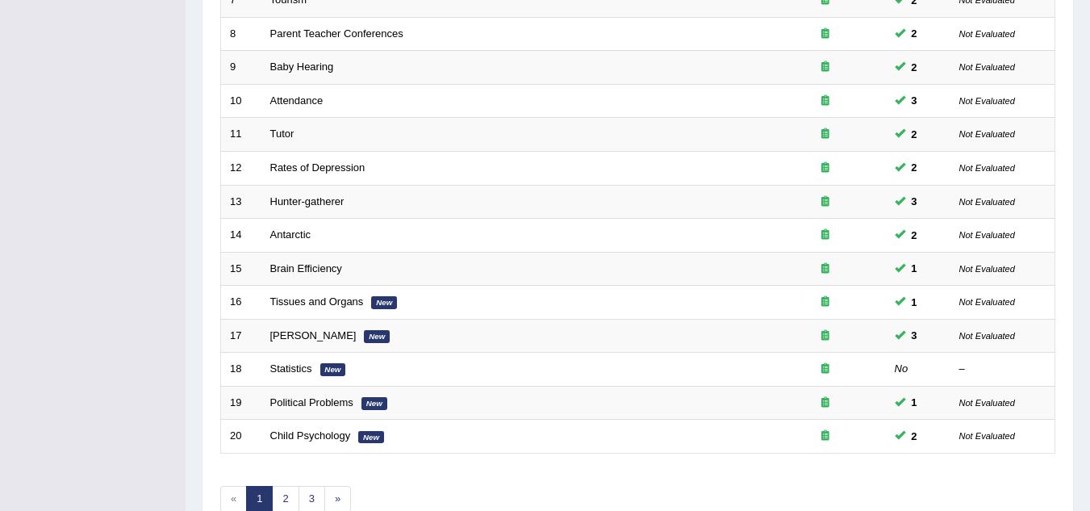
scroll to position [558, 0]
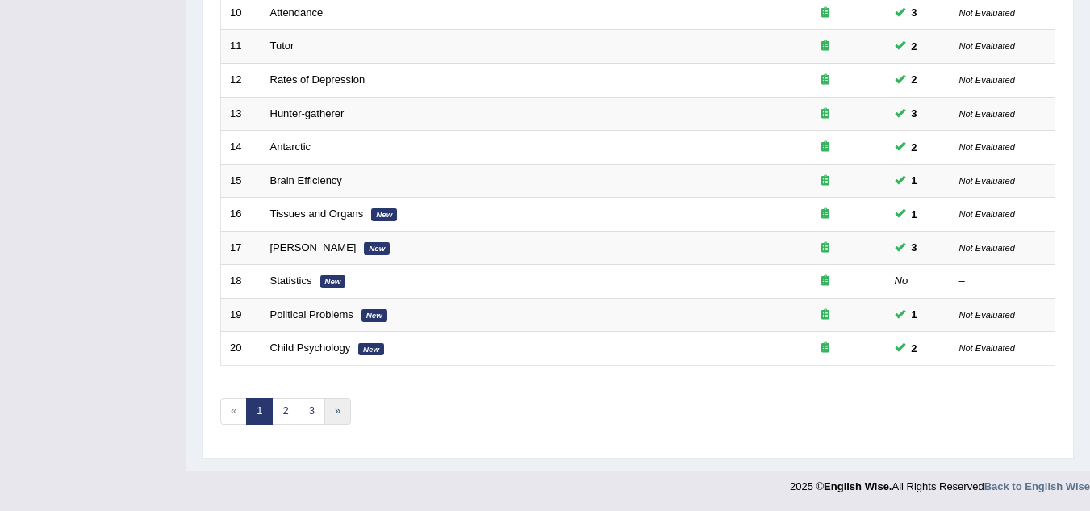
click at [333, 410] on link "»" at bounding box center [337, 411] width 27 height 27
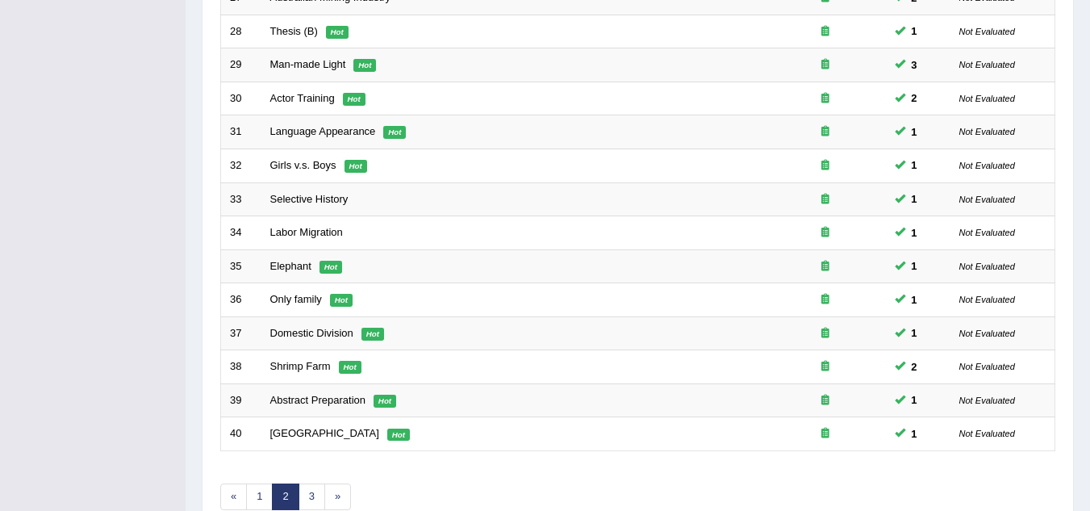
scroll to position [558, 0]
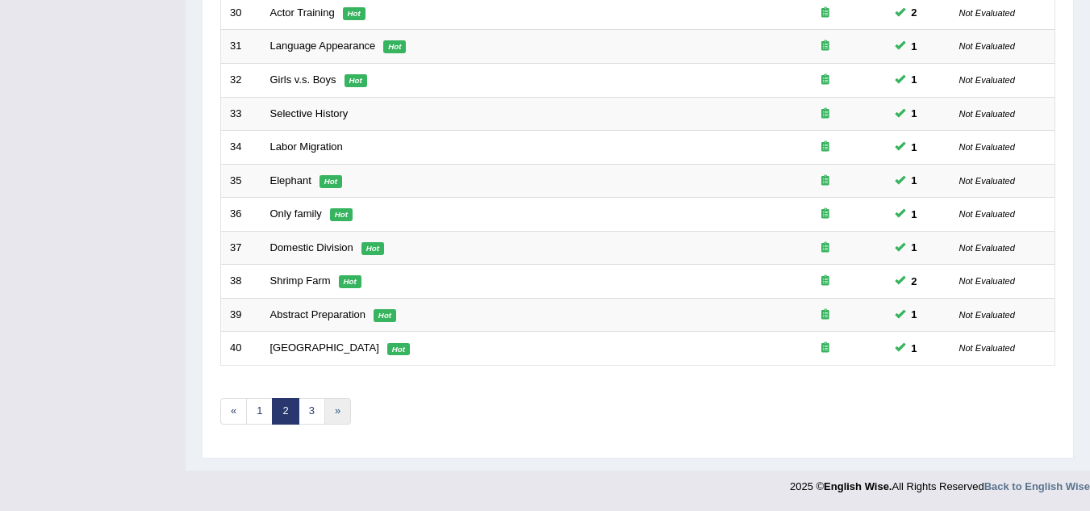
click at [333, 410] on link "»" at bounding box center [337, 411] width 27 height 27
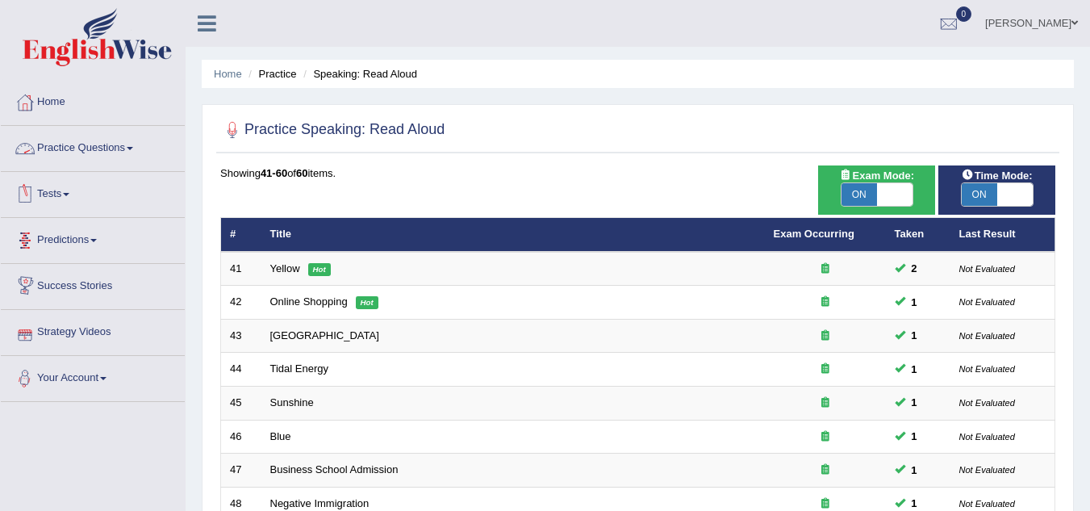
click at [133, 146] on link "Practice Questions" at bounding box center [93, 146] width 184 height 40
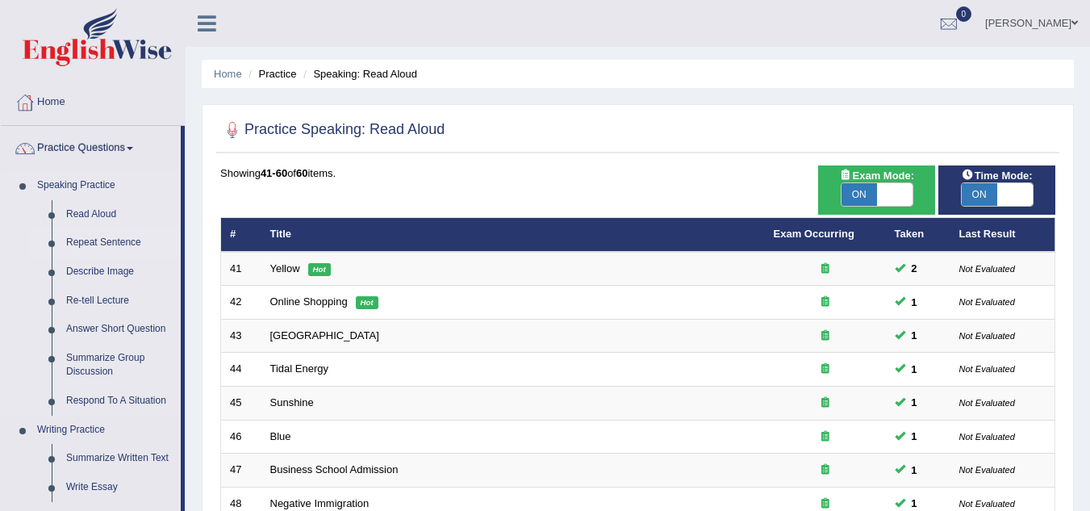
click at [118, 240] on link "Repeat Sentence" at bounding box center [120, 242] width 122 height 29
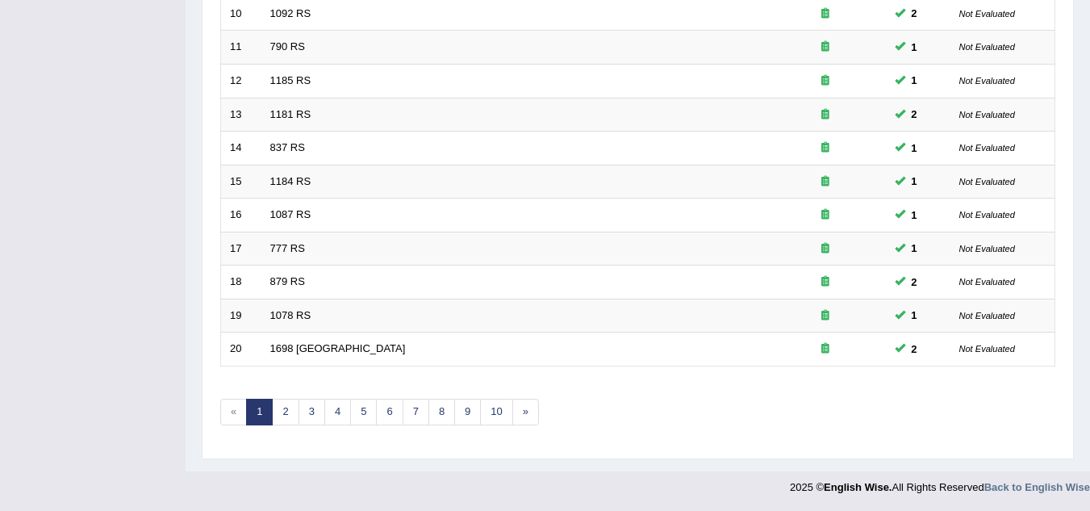
scroll to position [558, 0]
click at [525, 416] on link "»" at bounding box center [526, 411] width 27 height 27
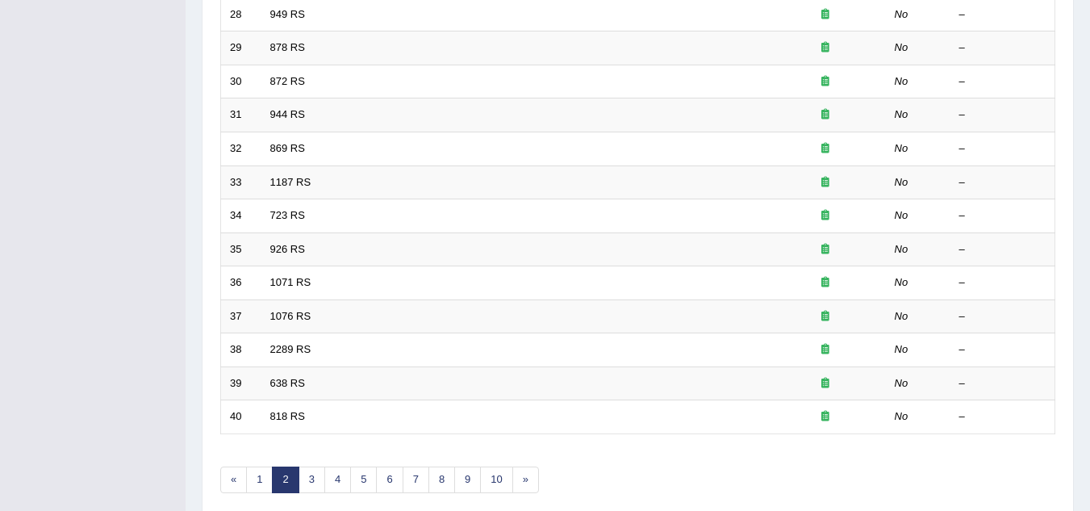
scroll to position [558, 0]
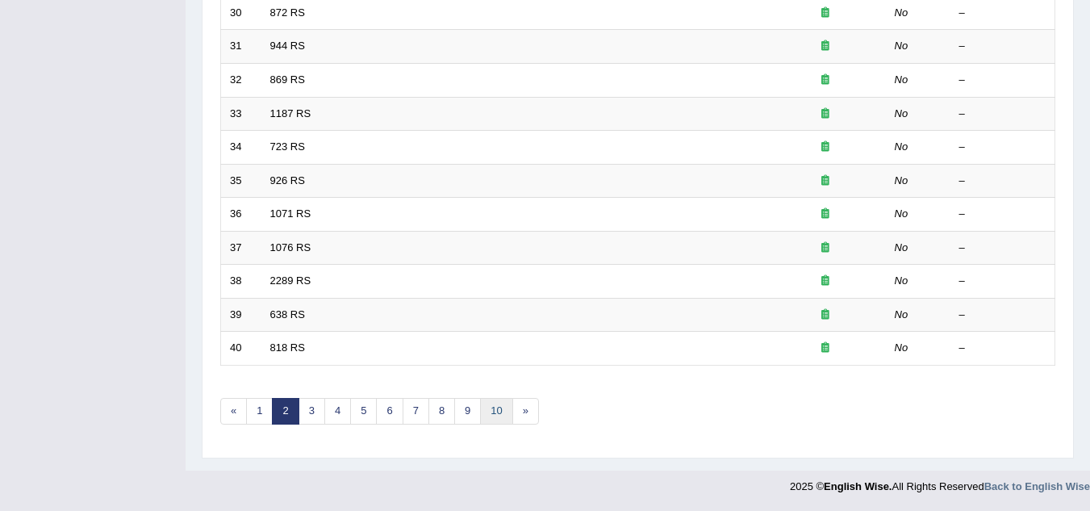
click at [500, 410] on link "10" at bounding box center [496, 411] width 32 height 27
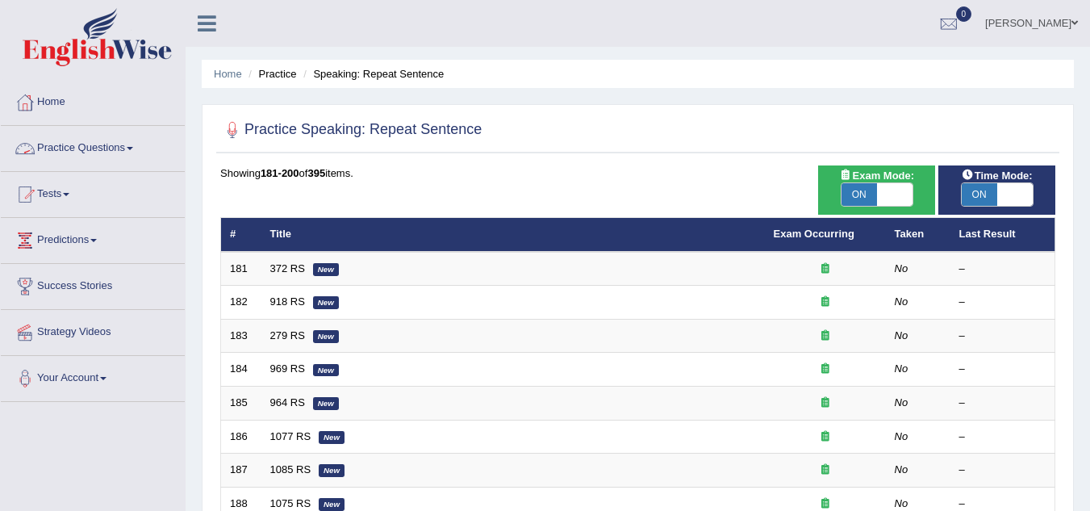
click at [132, 144] on link "Practice Questions" at bounding box center [93, 146] width 184 height 40
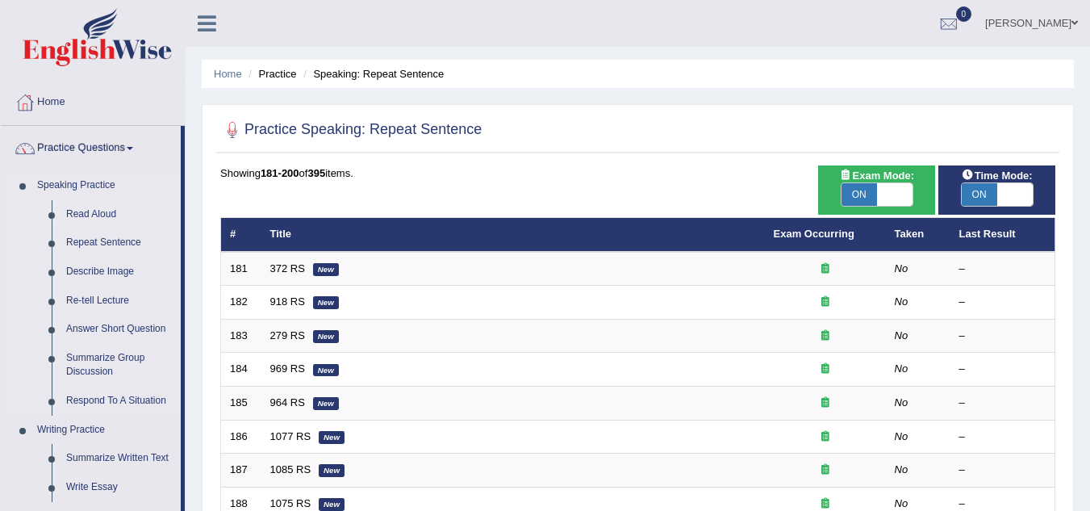
click at [98, 209] on link "Read Aloud" at bounding box center [120, 214] width 122 height 29
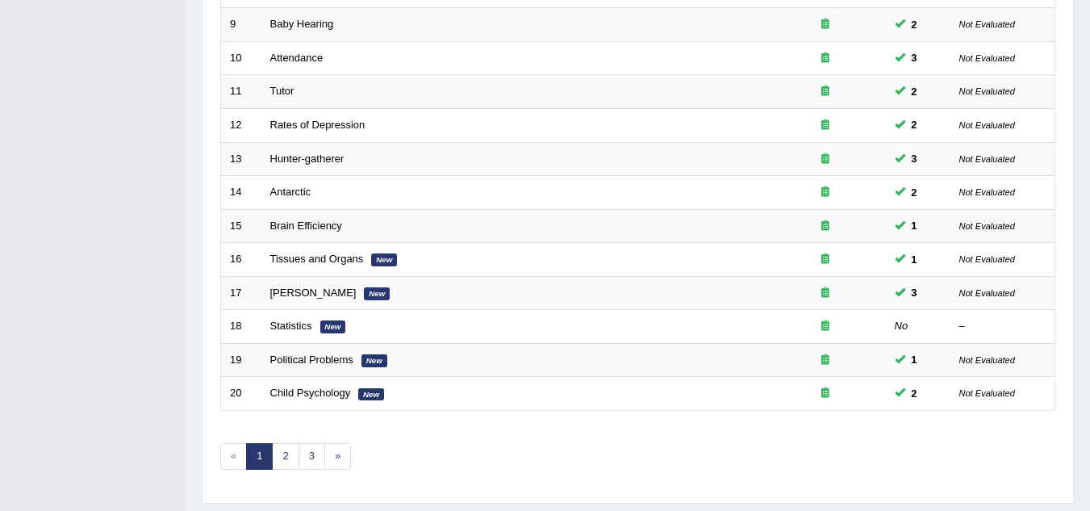
scroll to position [558, 0]
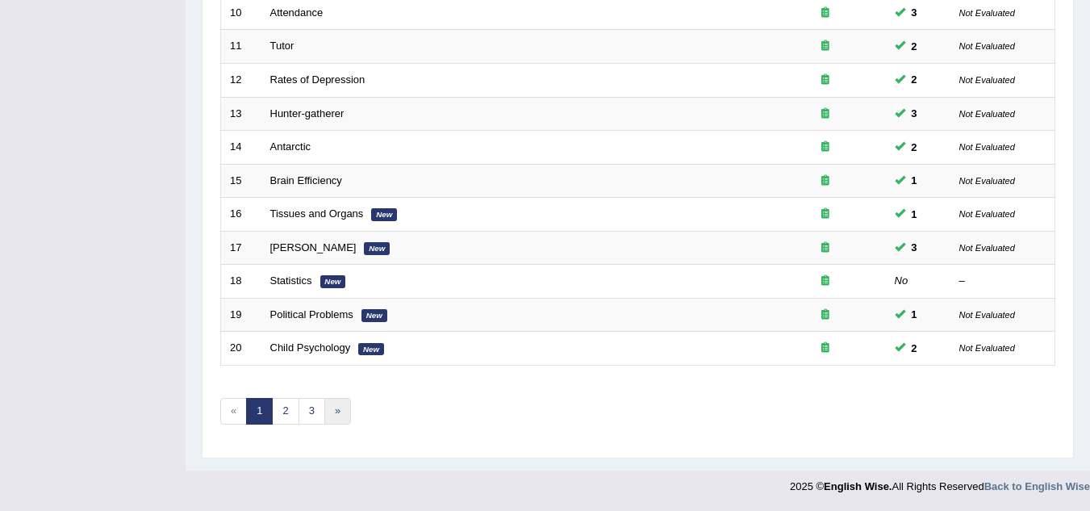
click at [333, 412] on link "»" at bounding box center [337, 411] width 27 height 27
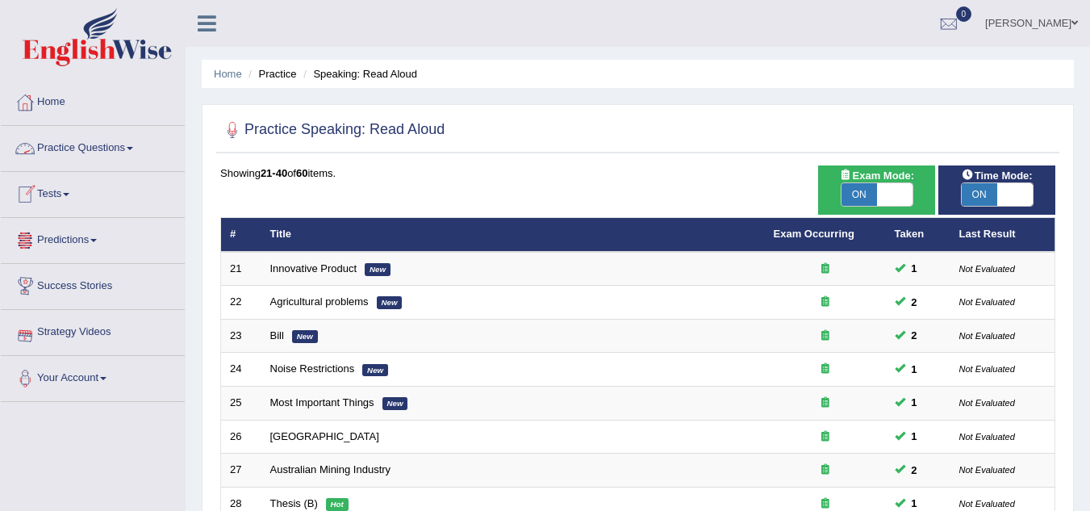
click at [133, 149] on span at bounding box center [130, 148] width 6 height 3
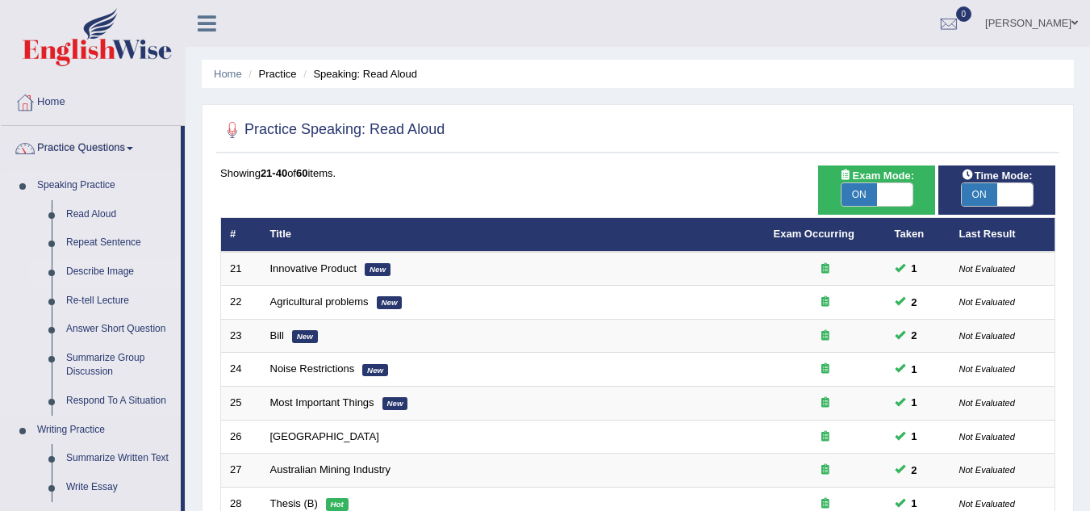
click at [99, 270] on link "Describe Image" at bounding box center [120, 271] width 122 height 29
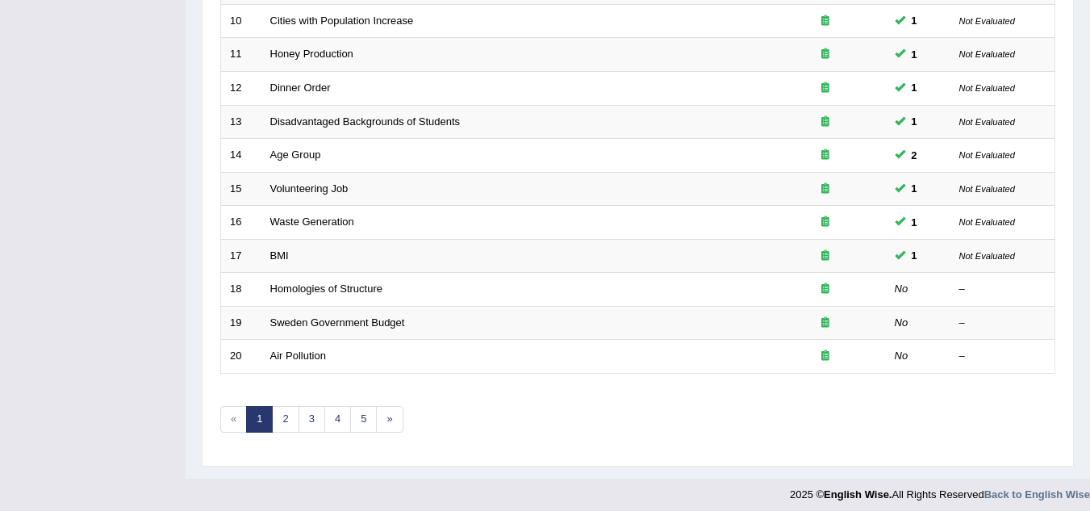
scroll to position [558, 0]
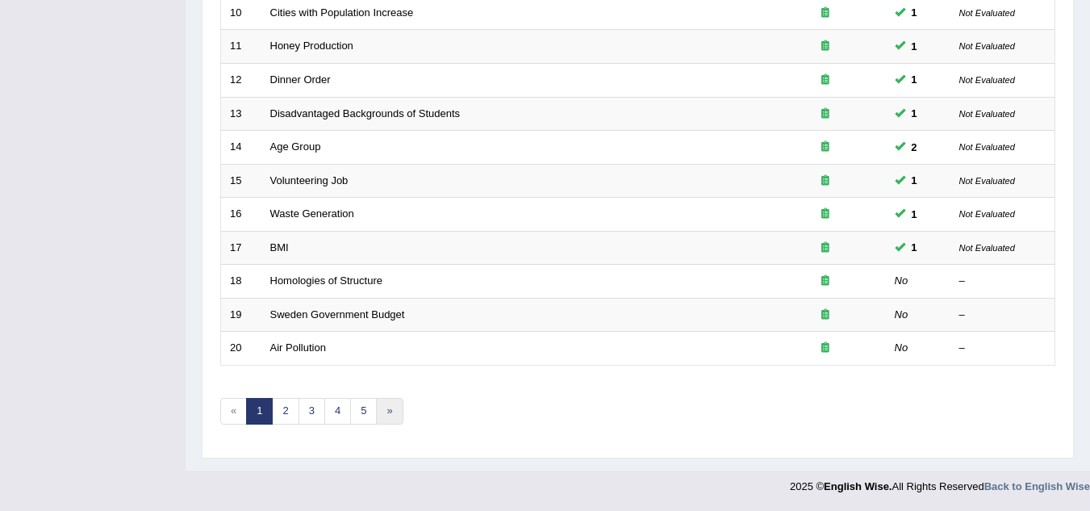
click at [392, 409] on link "»" at bounding box center [389, 411] width 27 height 27
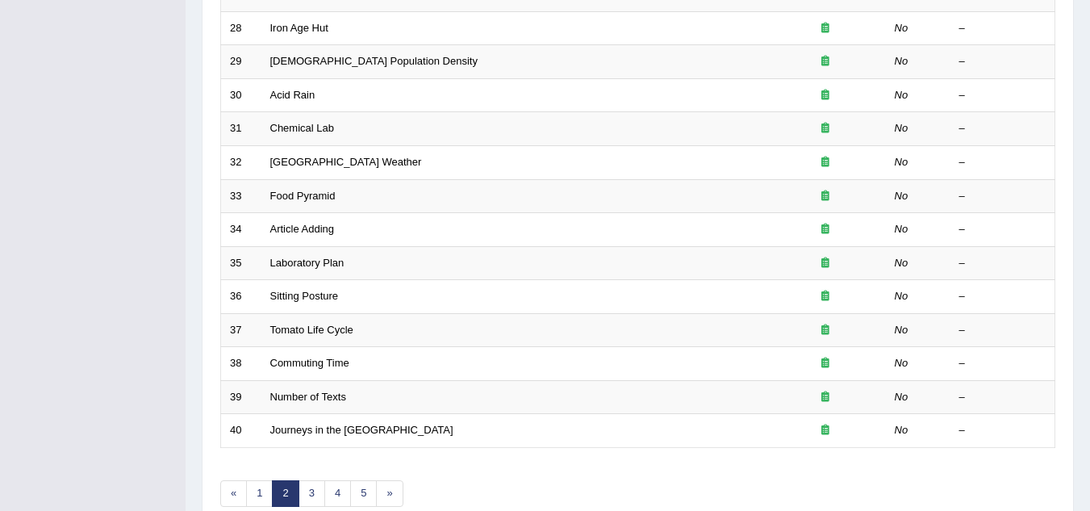
scroll to position [558, 0]
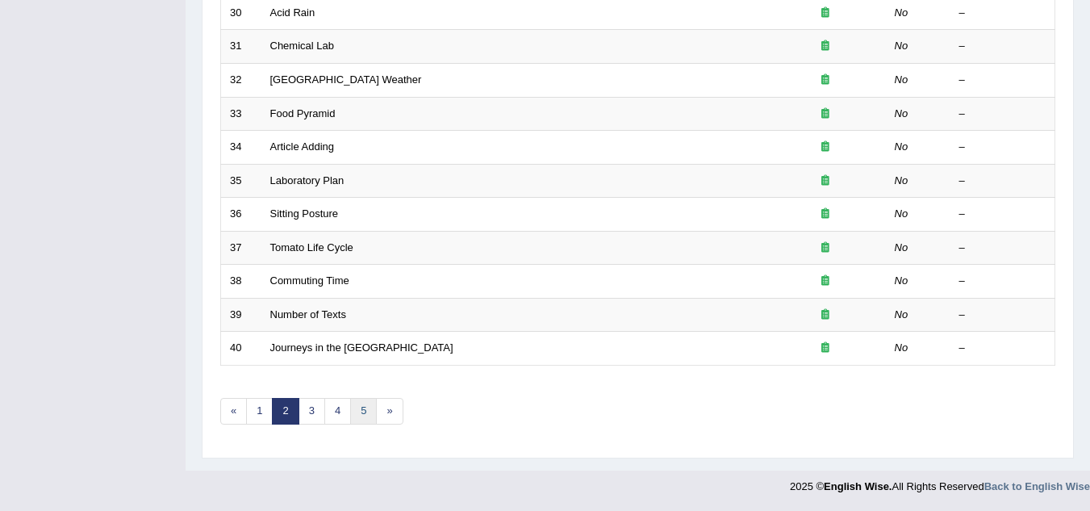
click at [366, 412] on link "5" at bounding box center [363, 411] width 27 height 27
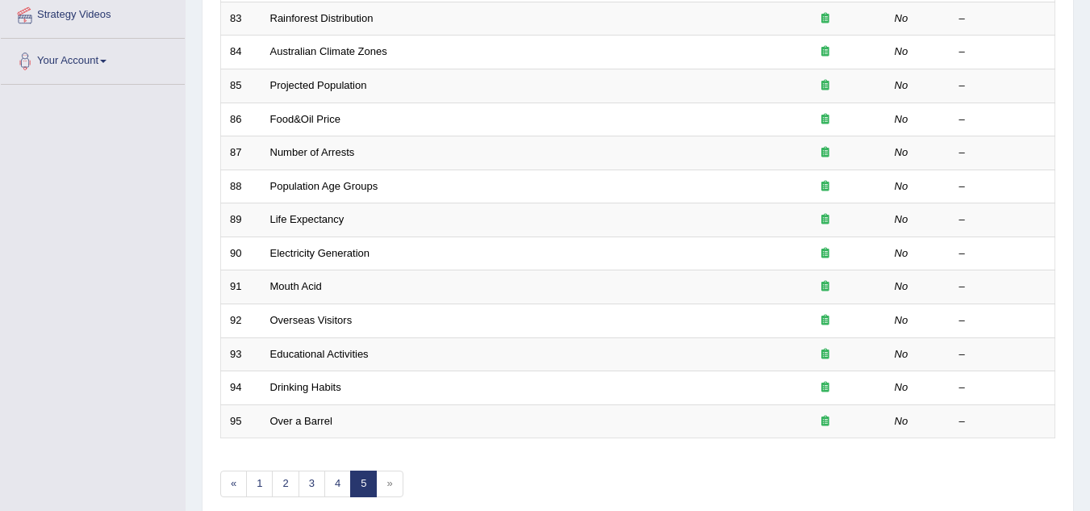
scroll to position [390, 0]
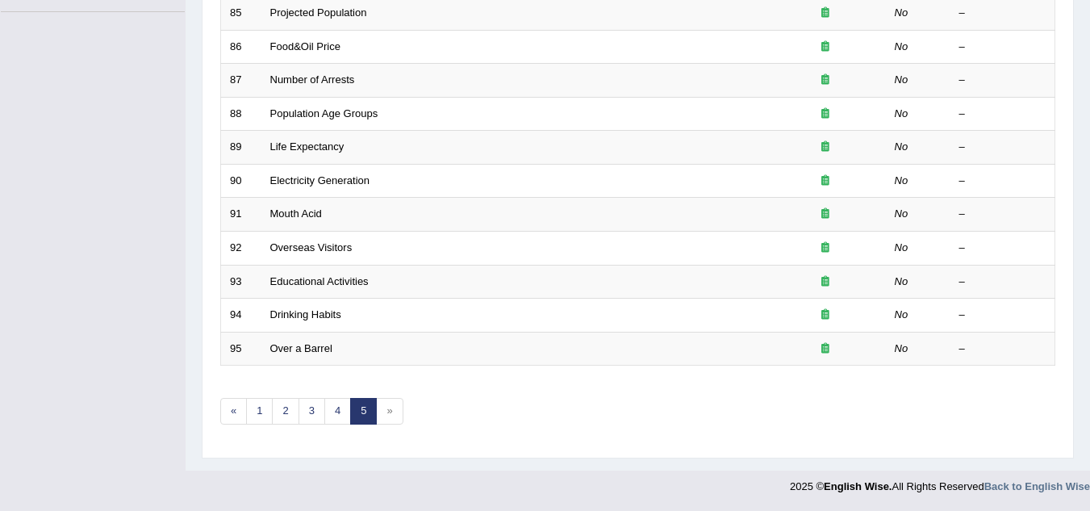
click at [393, 415] on span "»" at bounding box center [389, 411] width 27 height 27
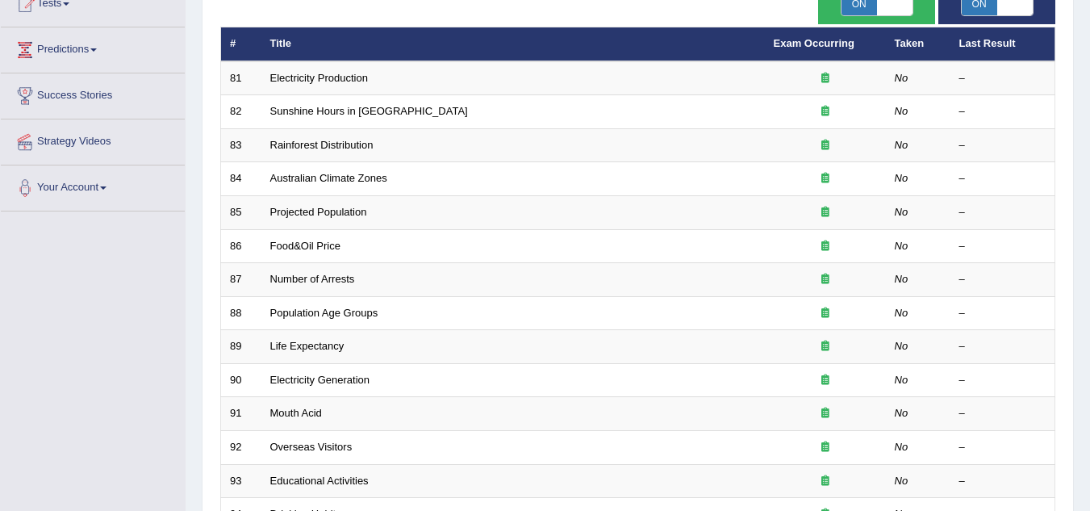
scroll to position [0, 0]
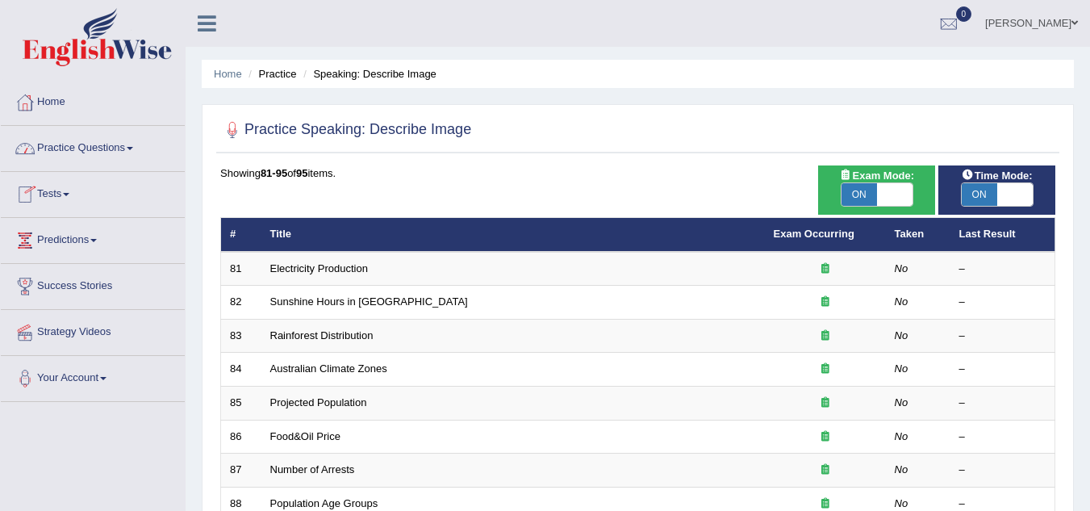
click at [132, 143] on link "Practice Questions" at bounding box center [93, 146] width 184 height 40
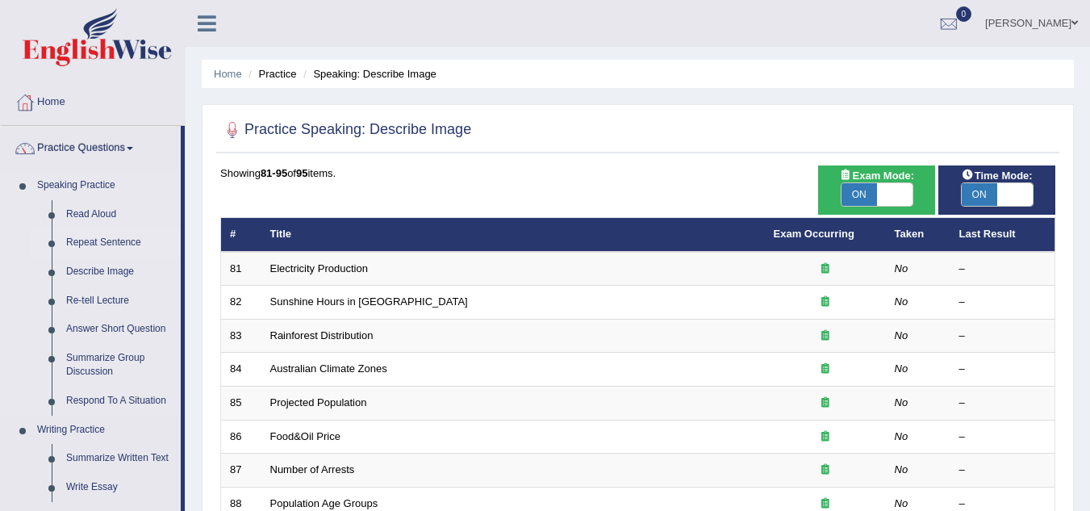
click at [142, 243] on link "Repeat Sentence" at bounding box center [120, 242] width 122 height 29
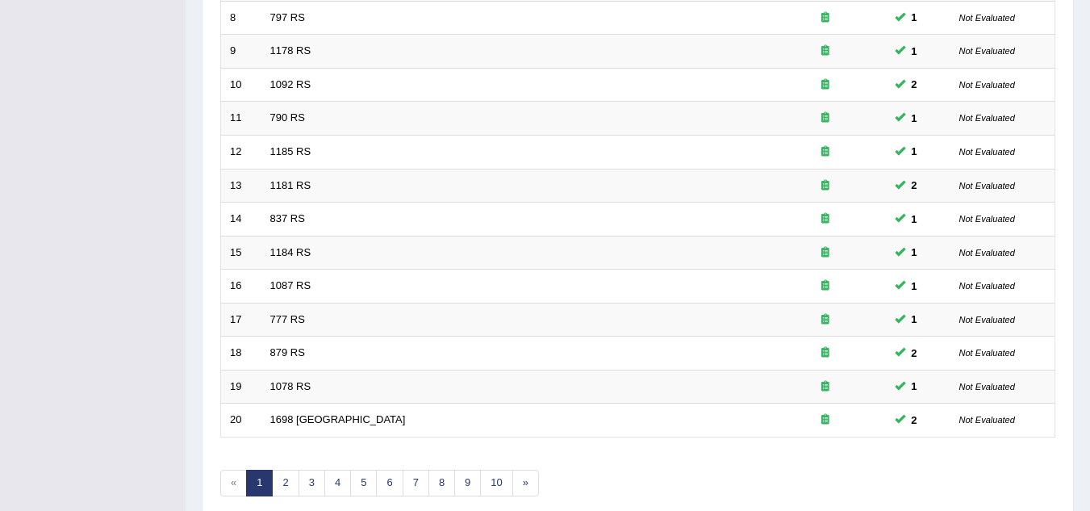
scroll to position [558, 0]
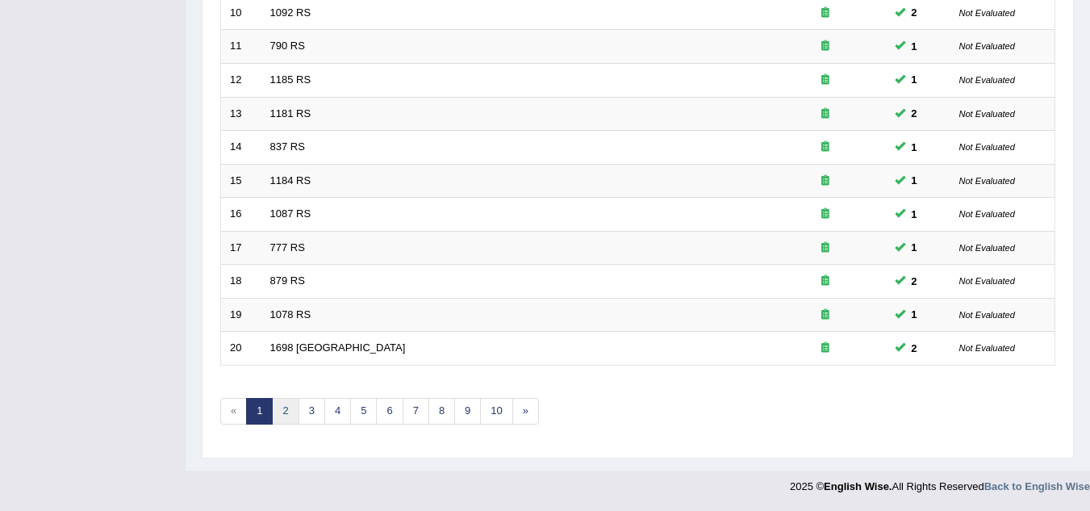
click at [287, 404] on link "2" at bounding box center [285, 411] width 27 height 27
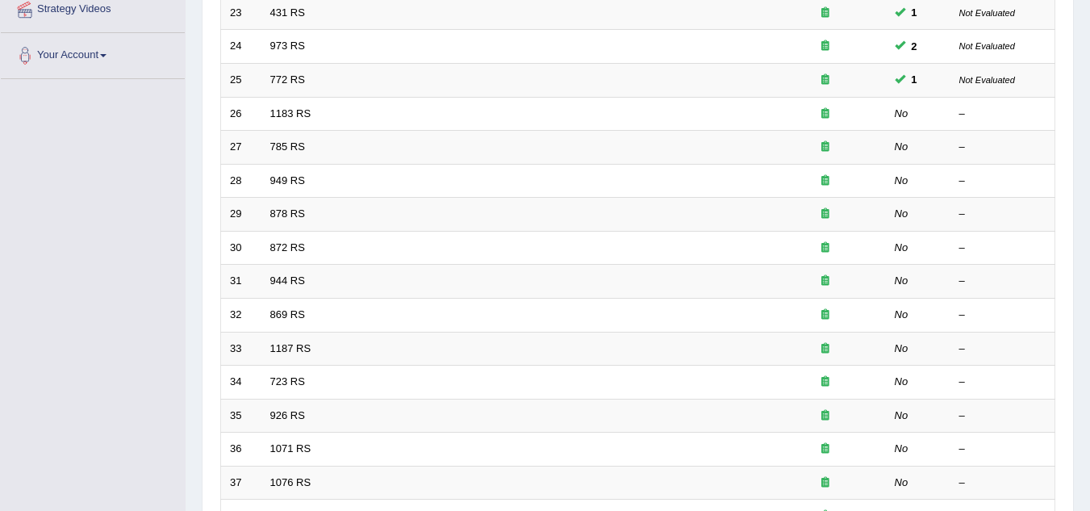
scroll to position [291, 0]
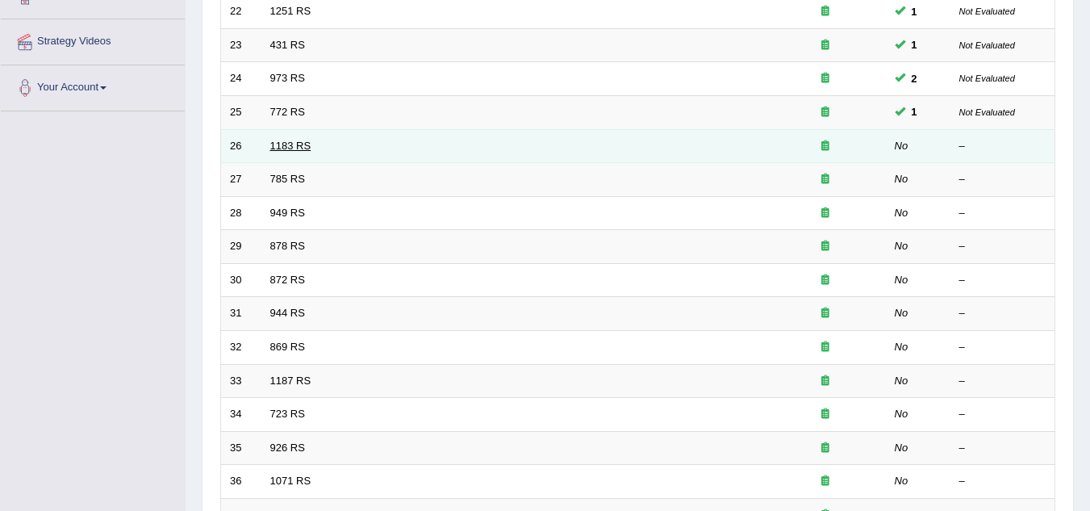
click at [303, 144] on link "1183 RS" at bounding box center [290, 146] width 41 height 12
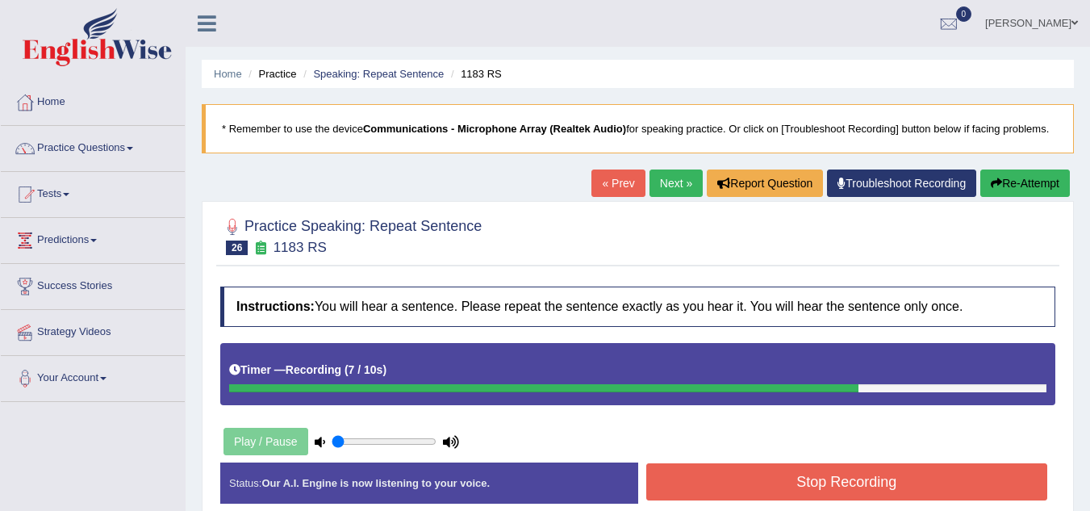
click at [785, 475] on button "Stop Recording" at bounding box center [848, 481] width 402 height 37
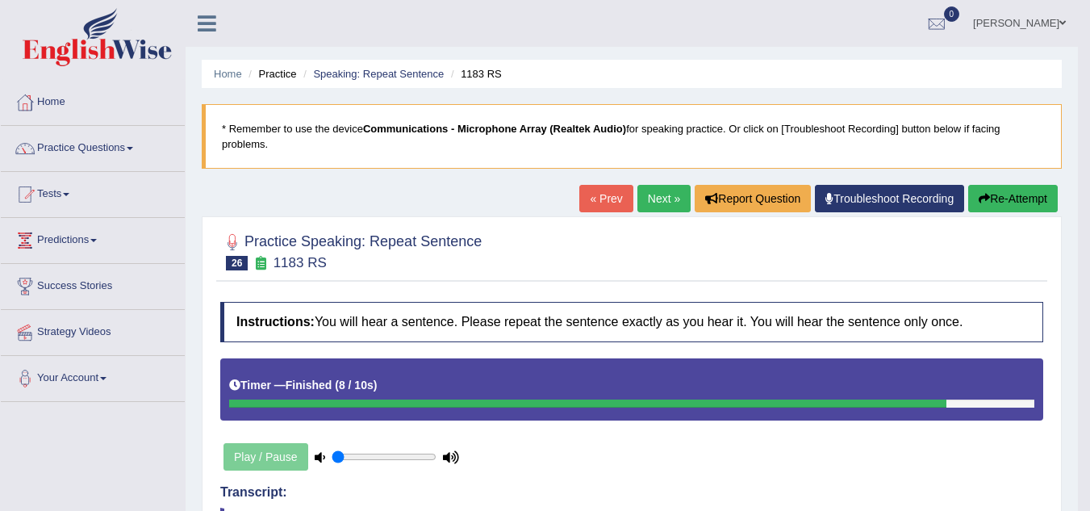
click at [639, 197] on link "Next »" at bounding box center [664, 198] width 53 height 27
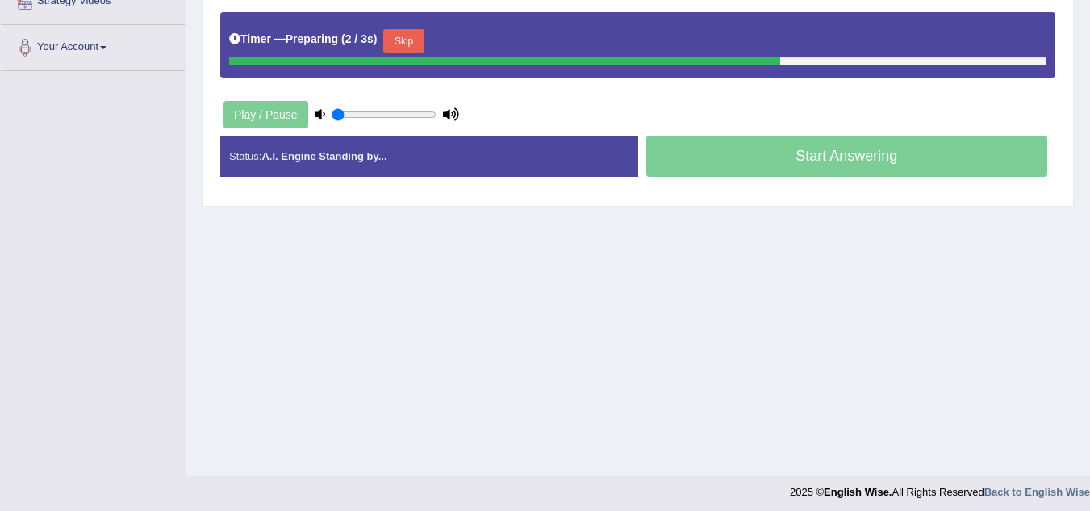
scroll to position [337, 0]
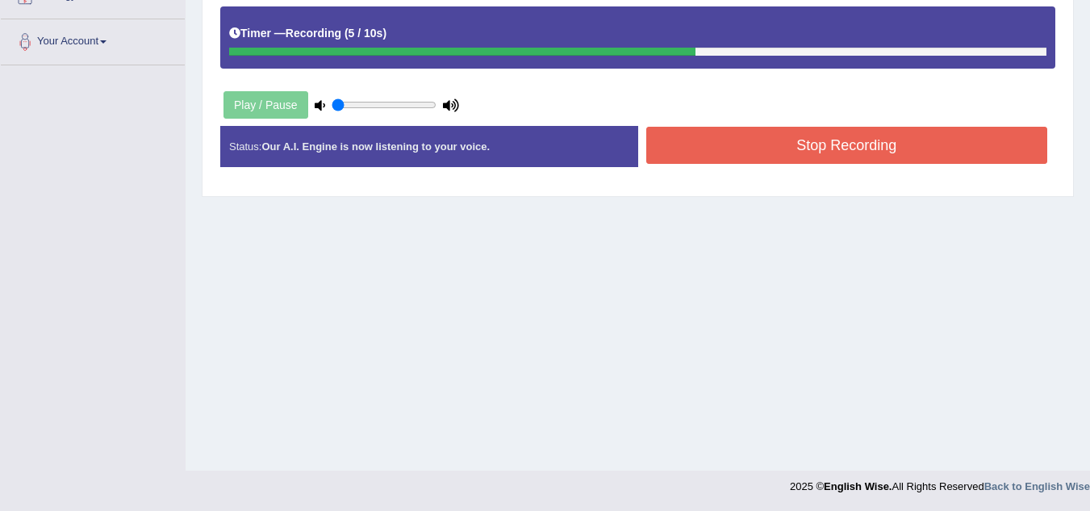
click at [747, 140] on button "Stop Recording" at bounding box center [848, 145] width 402 height 37
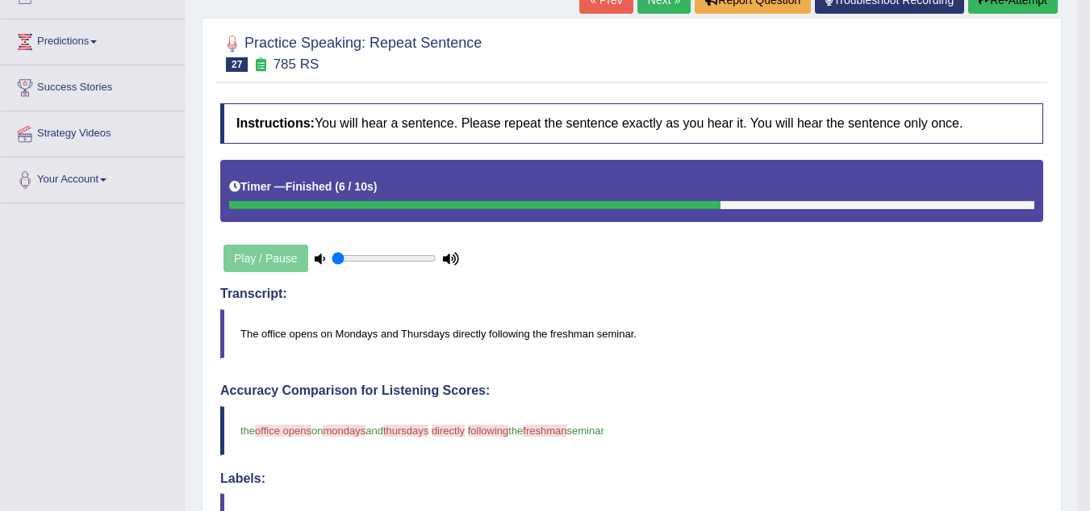
scroll to position [178, 0]
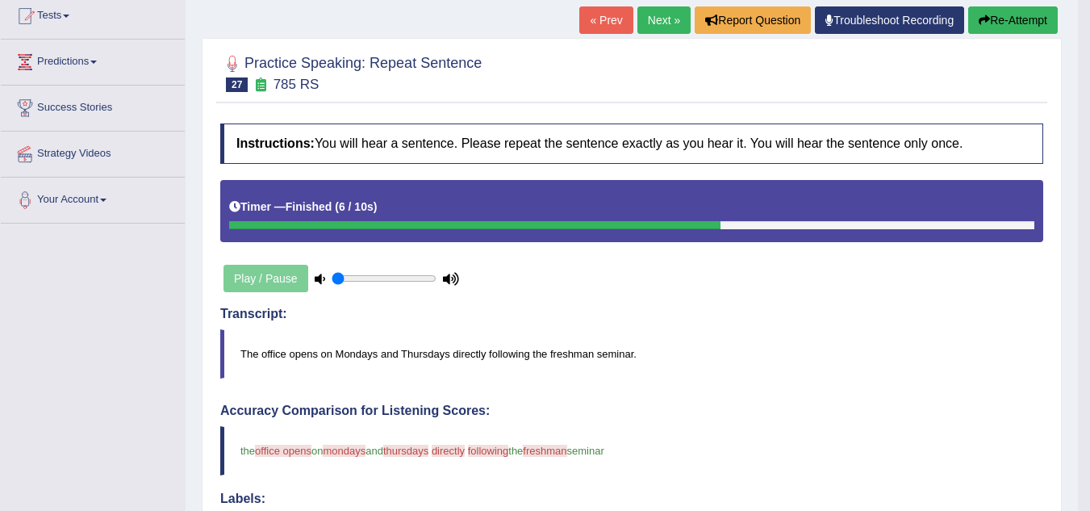
click at [663, 22] on link "Next »" at bounding box center [664, 19] width 53 height 27
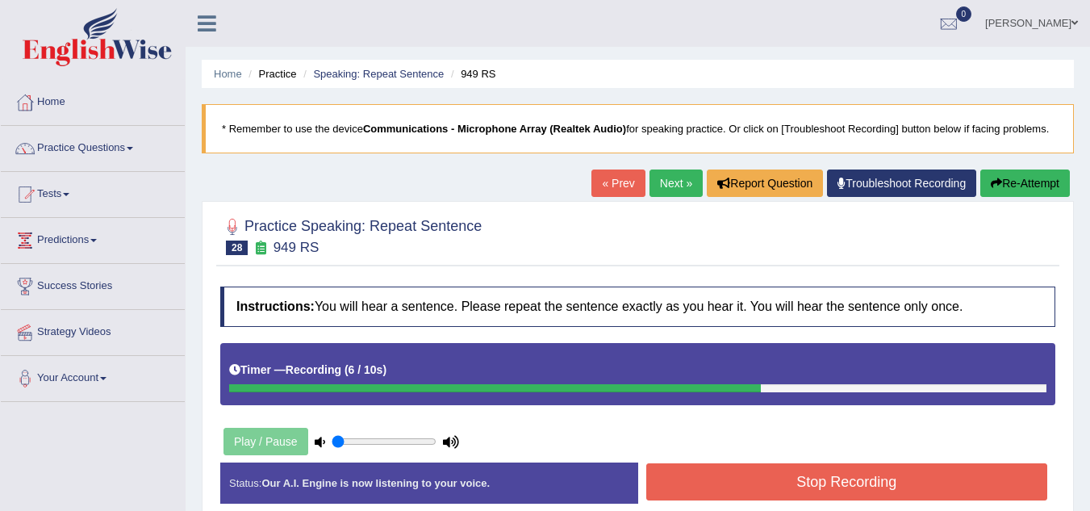
click at [830, 480] on button "Stop Recording" at bounding box center [848, 481] width 402 height 37
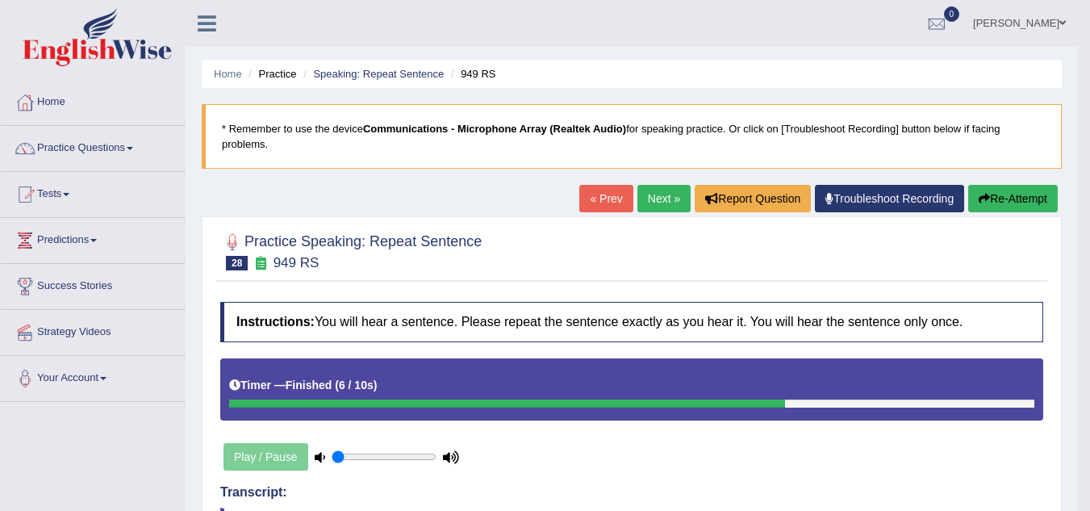
click at [654, 195] on link "Next »" at bounding box center [664, 198] width 53 height 27
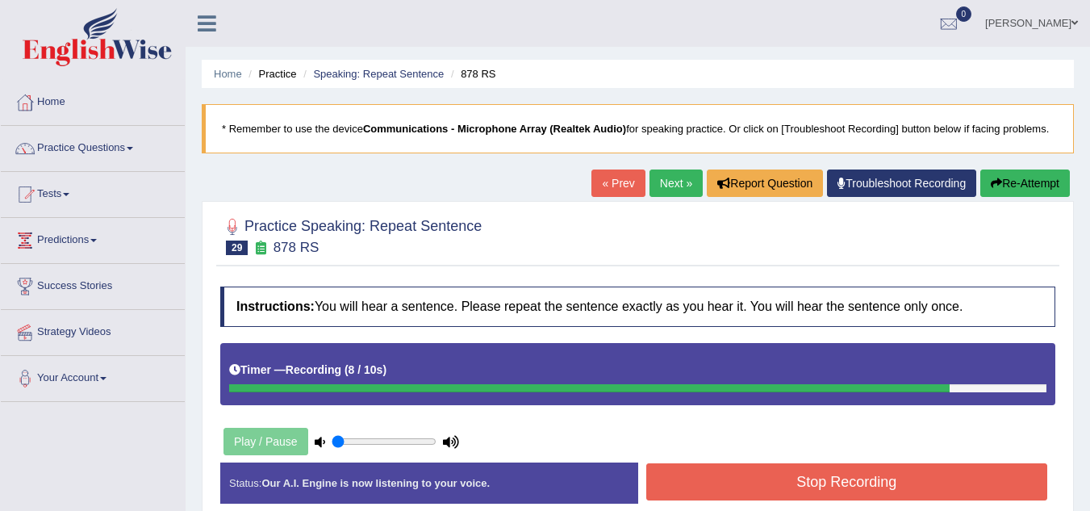
click at [851, 476] on button "Stop Recording" at bounding box center [848, 481] width 402 height 37
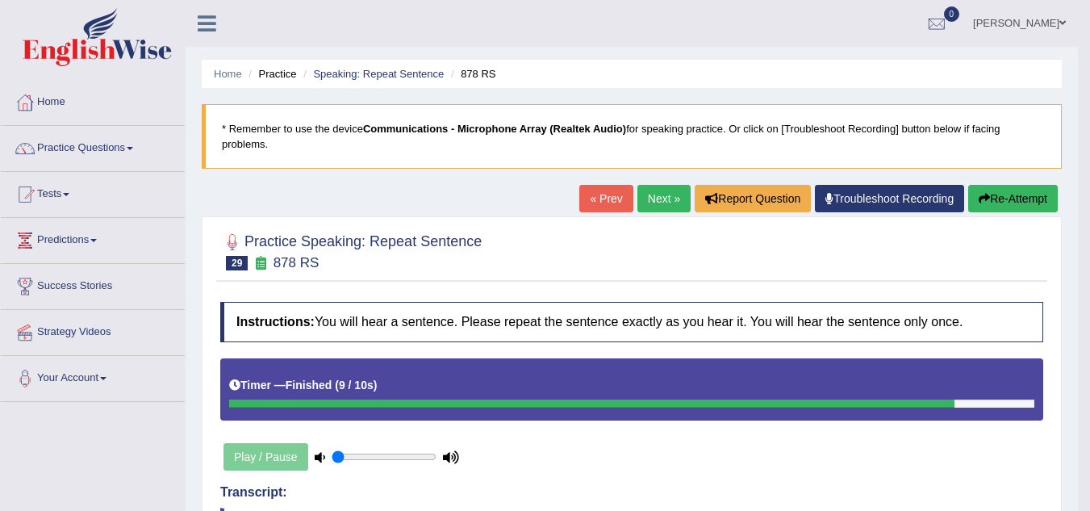
click at [665, 207] on link "Next »" at bounding box center [664, 198] width 53 height 27
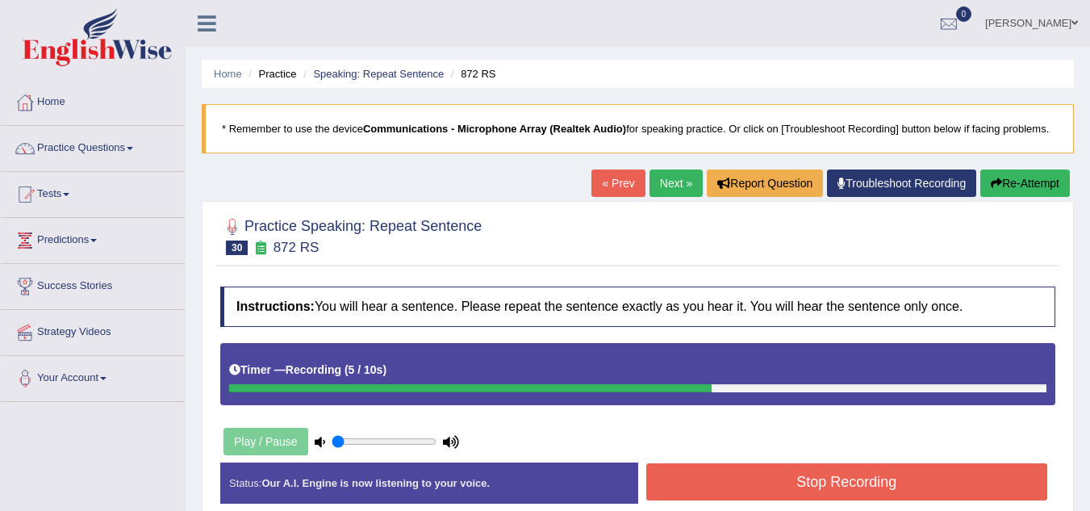
click at [860, 478] on button "Stop Recording" at bounding box center [848, 481] width 402 height 37
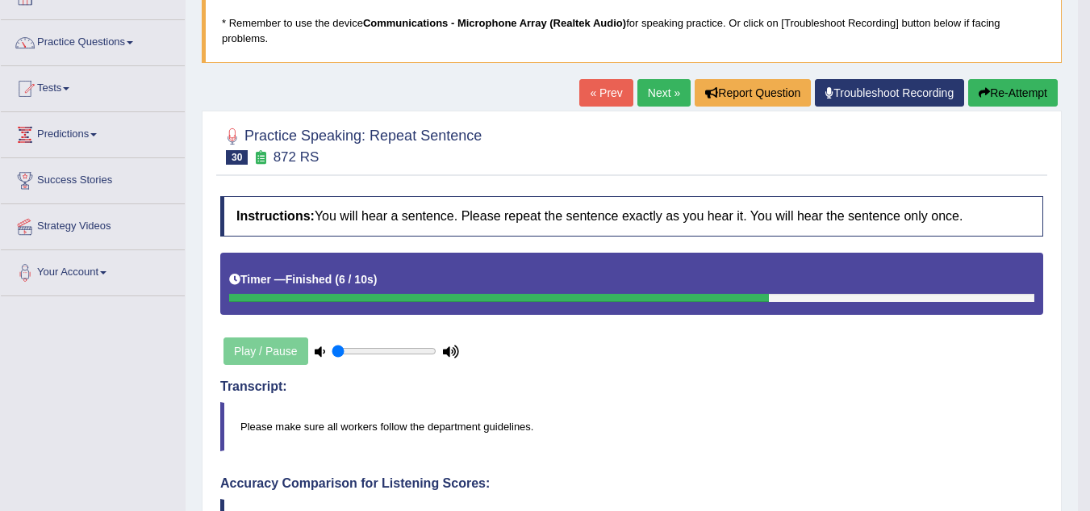
scroll to position [97, 0]
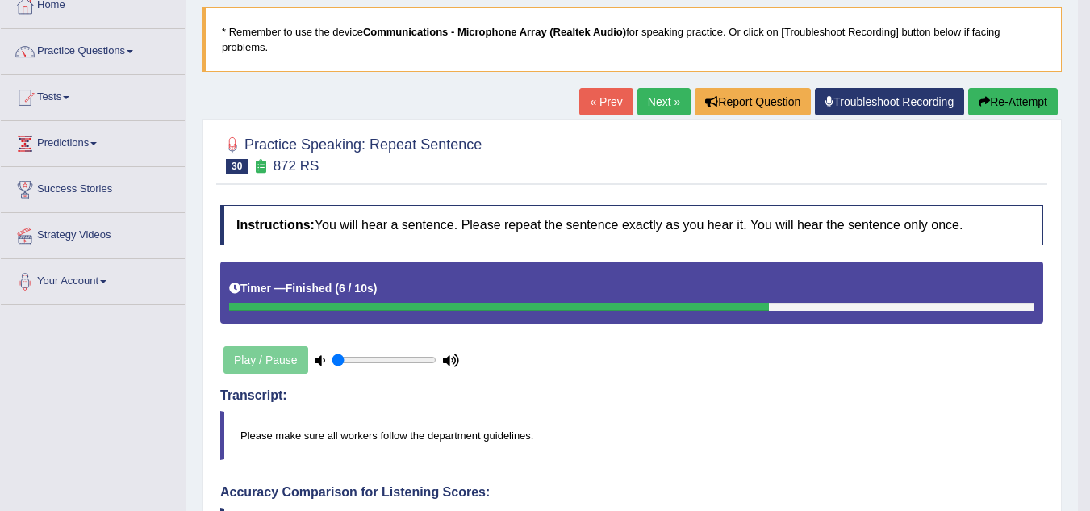
click at [663, 103] on link "Next »" at bounding box center [664, 101] width 53 height 27
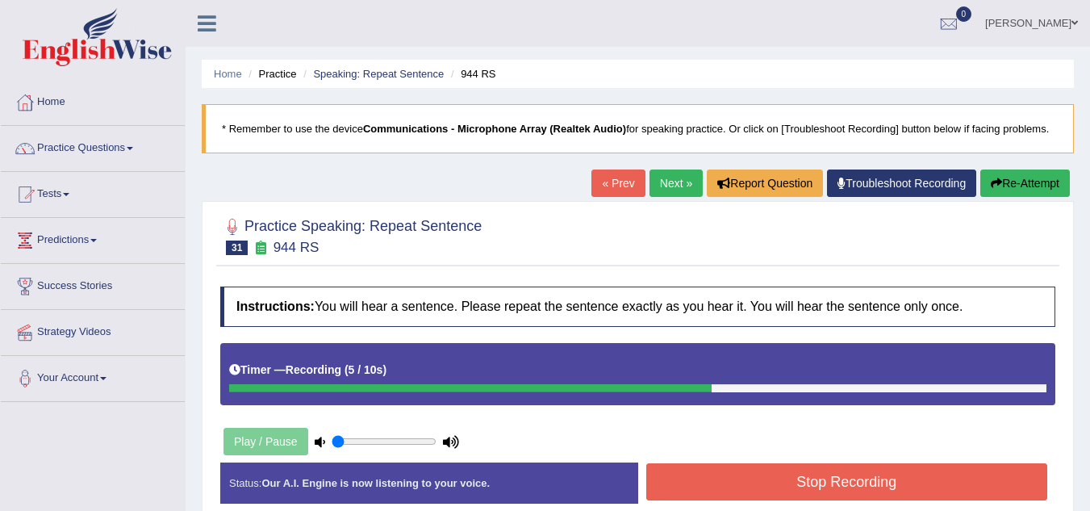
click at [801, 479] on button "Stop Recording" at bounding box center [848, 481] width 402 height 37
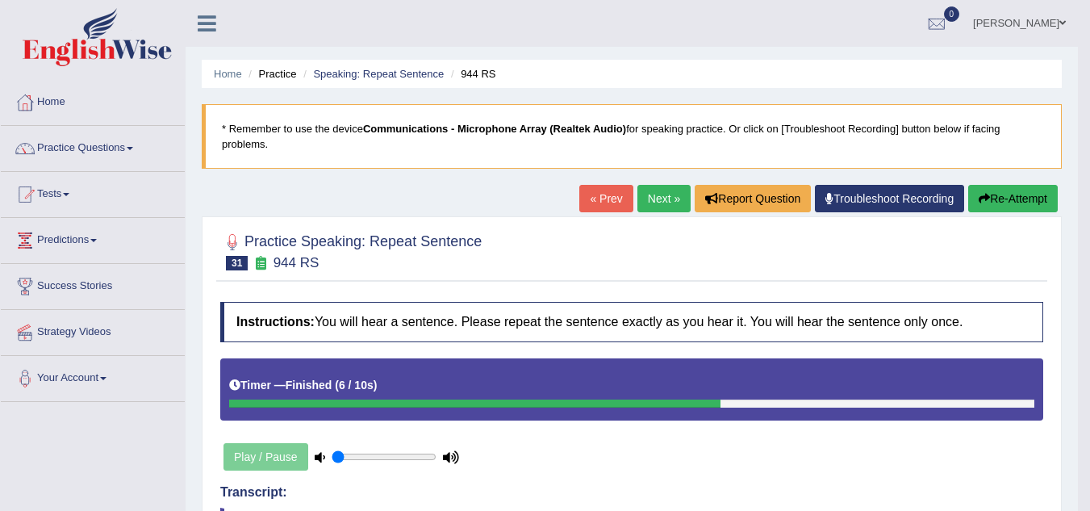
click at [646, 190] on link "Next »" at bounding box center [664, 198] width 53 height 27
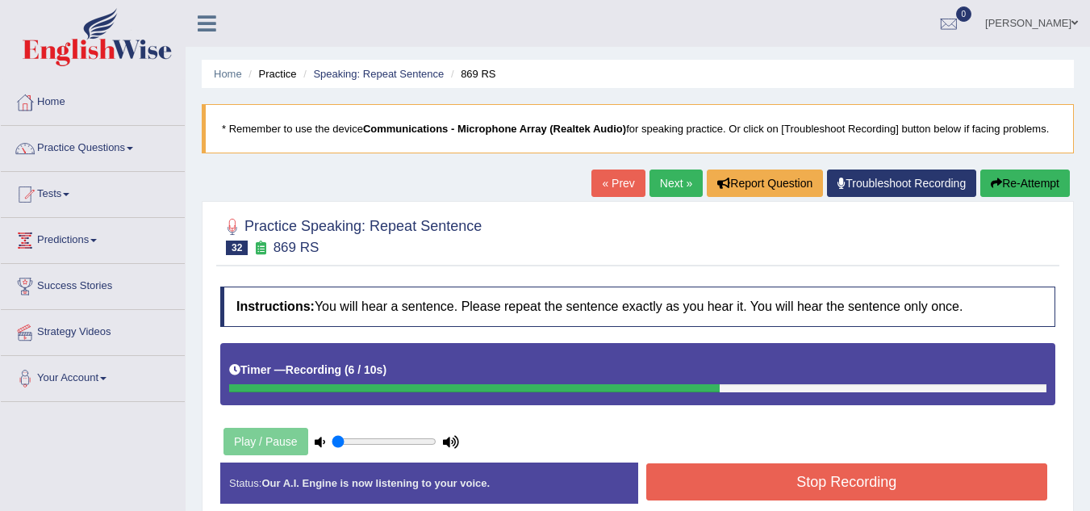
click at [814, 503] on div "Stop Recording" at bounding box center [847, 483] width 418 height 41
click at [819, 487] on button "Stop Recording" at bounding box center [848, 481] width 402 height 37
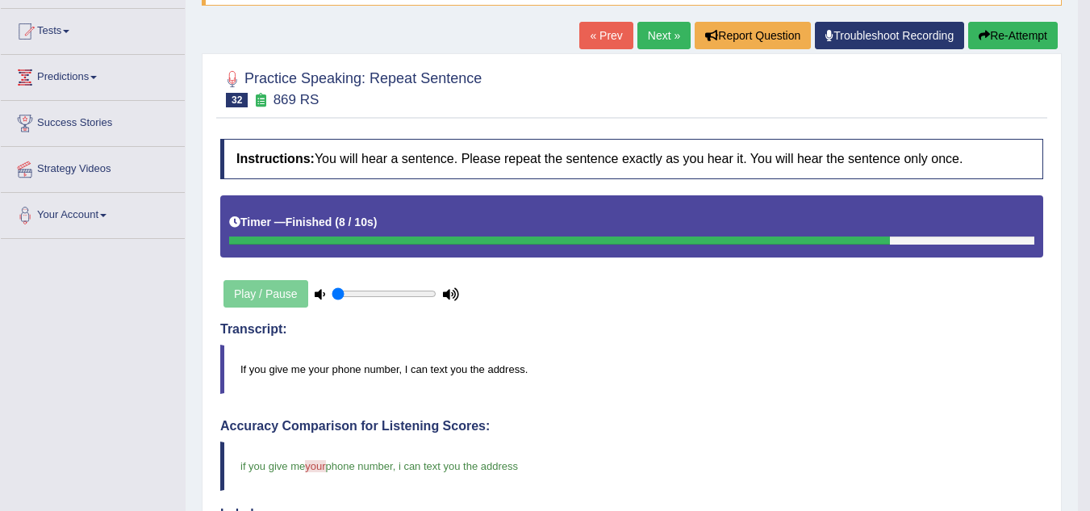
scroll to position [161, 0]
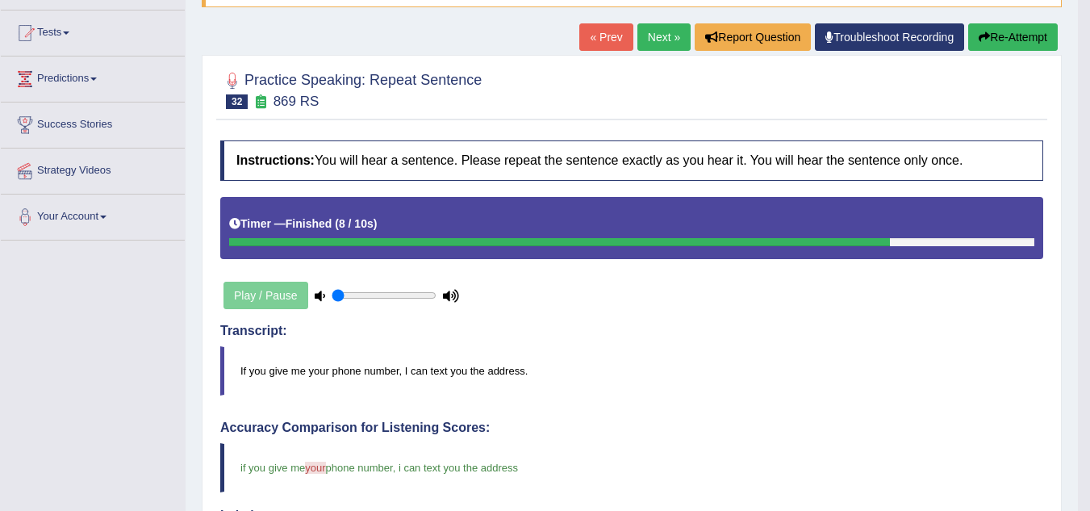
click at [655, 36] on link "Next »" at bounding box center [664, 36] width 53 height 27
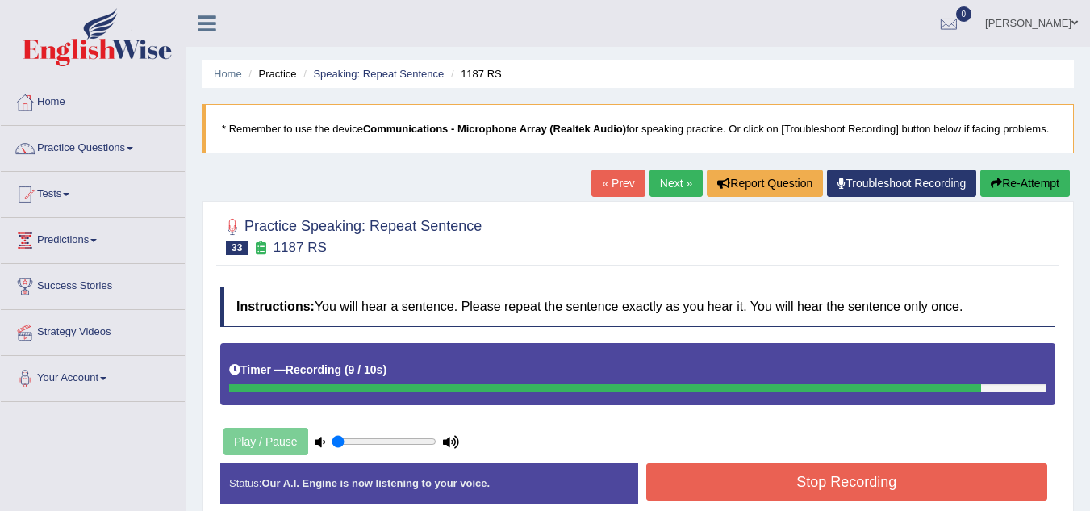
click at [840, 487] on button "Stop Recording" at bounding box center [848, 481] width 402 height 37
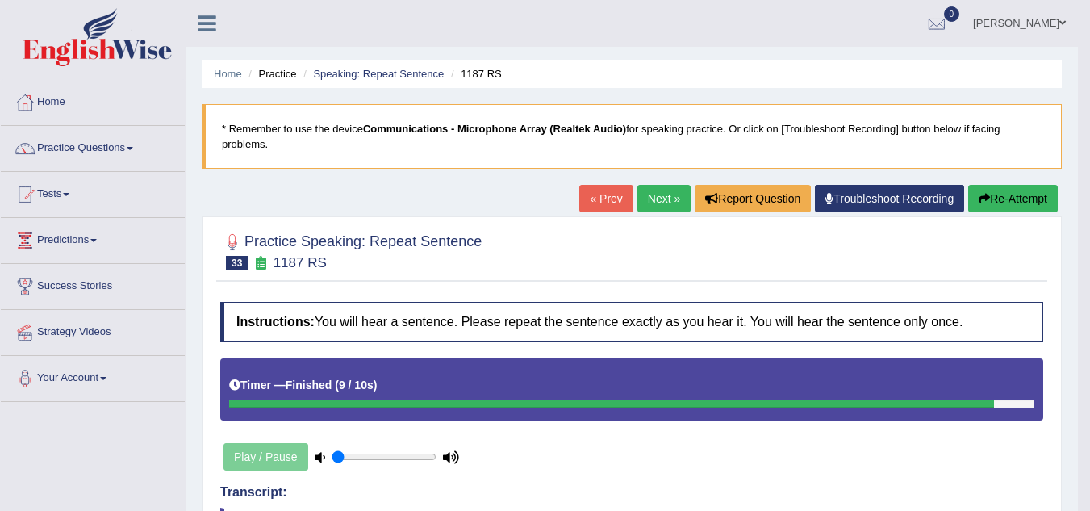
click at [656, 204] on link "Next »" at bounding box center [664, 198] width 53 height 27
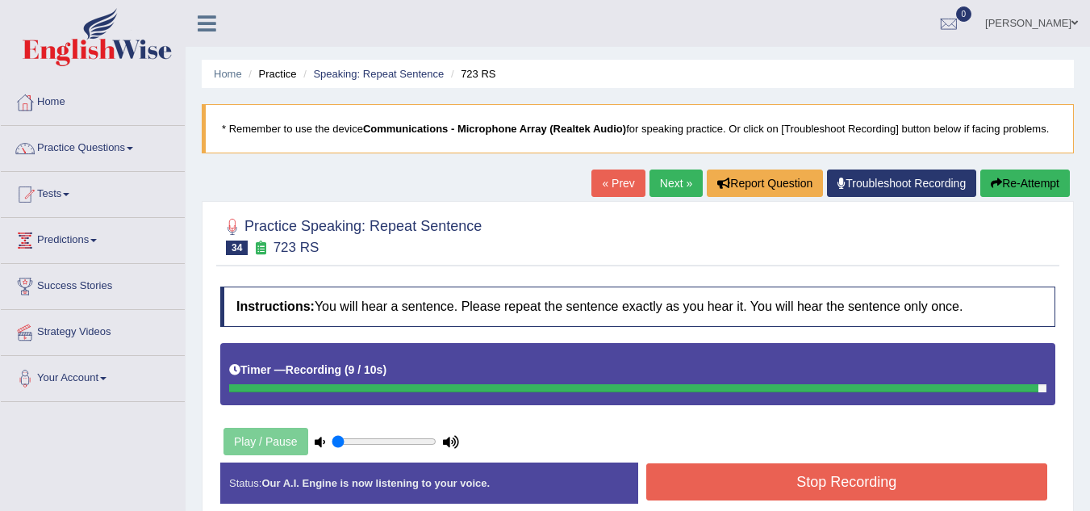
click at [798, 474] on button "Stop Recording" at bounding box center [848, 481] width 402 height 37
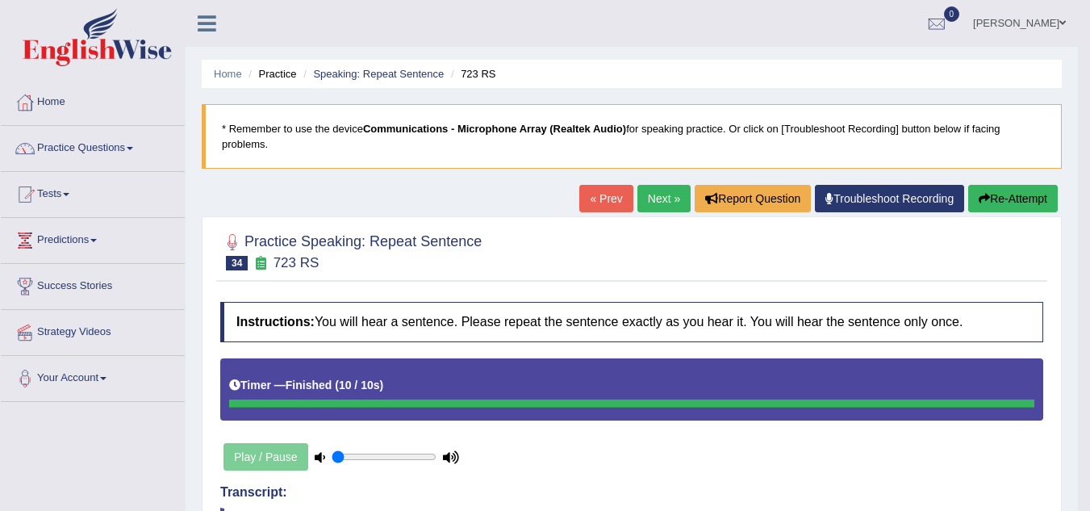
click at [650, 203] on link "Next »" at bounding box center [664, 198] width 53 height 27
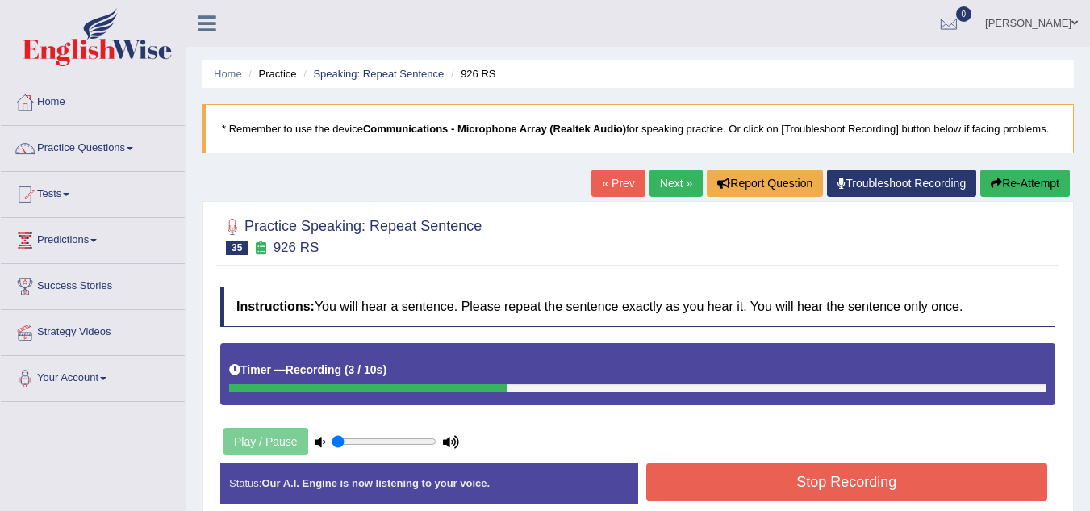
click at [1046, 187] on button "Re-Attempt" at bounding box center [1026, 183] width 90 height 27
click at [770, 486] on button "Stop Recording" at bounding box center [848, 481] width 402 height 37
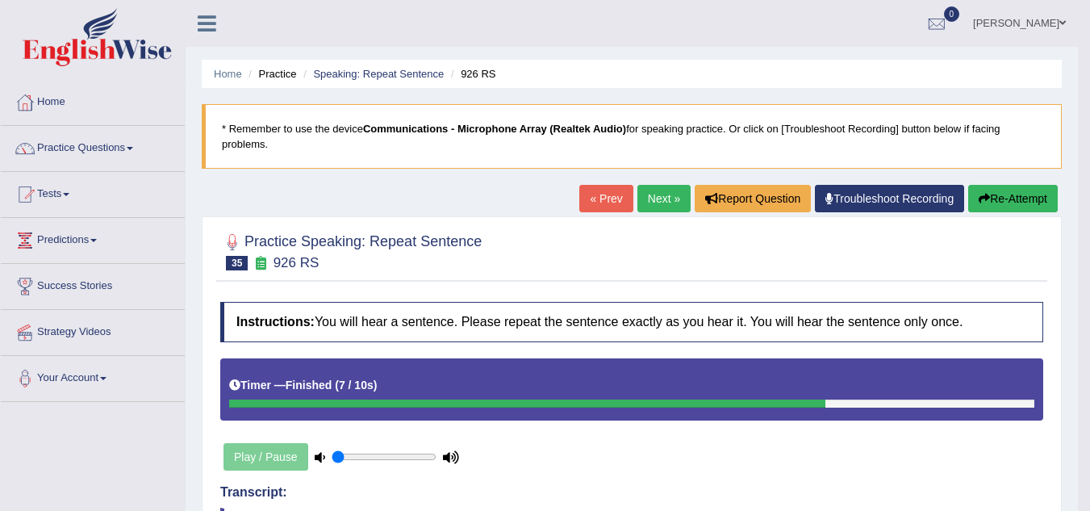
click at [137, 152] on link "Practice Questions" at bounding box center [93, 146] width 184 height 40
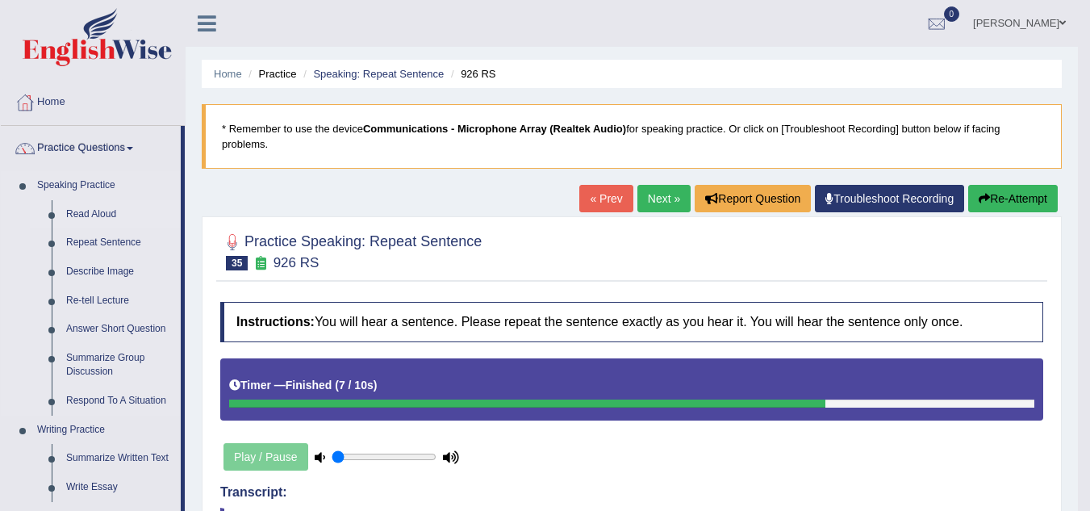
click at [77, 215] on link "Read Aloud" at bounding box center [120, 214] width 122 height 29
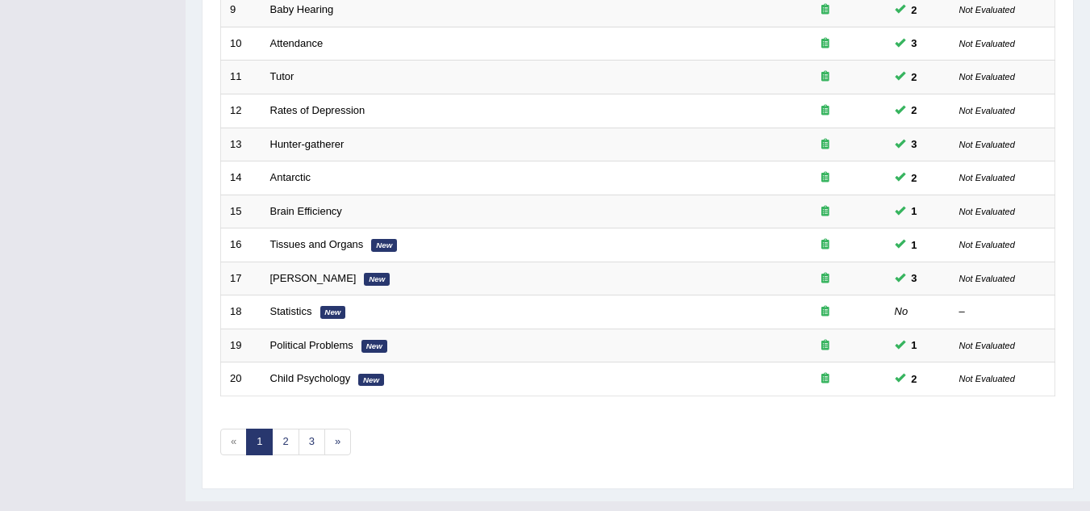
scroll to position [558, 0]
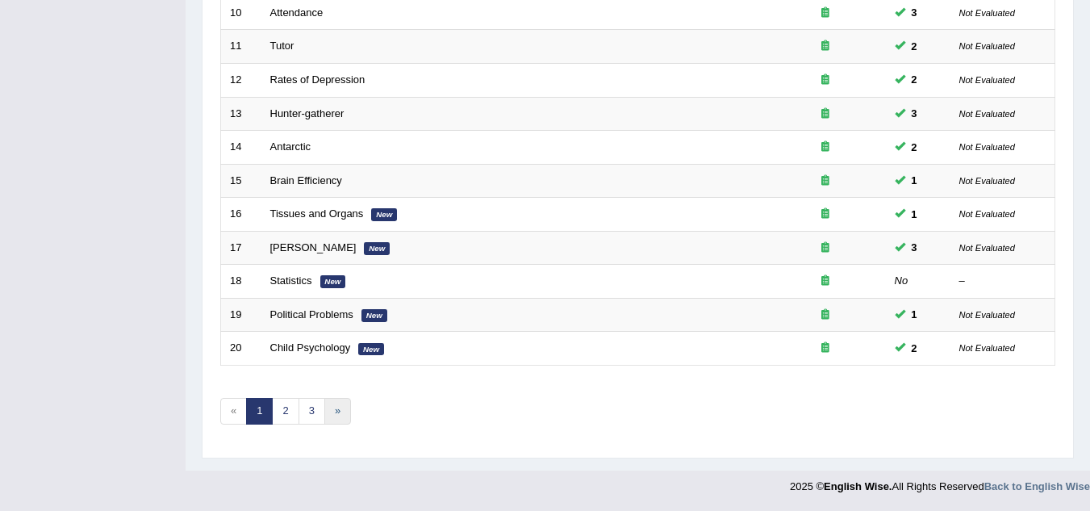
click at [337, 410] on link "»" at bounding box center [337, 411] width 27 height 27
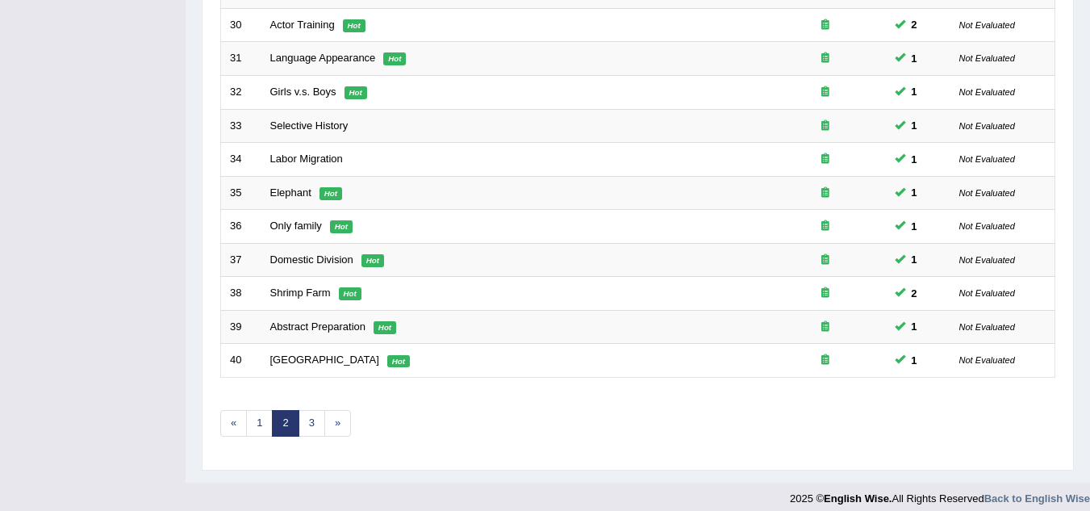
scroll to position [558, 0]
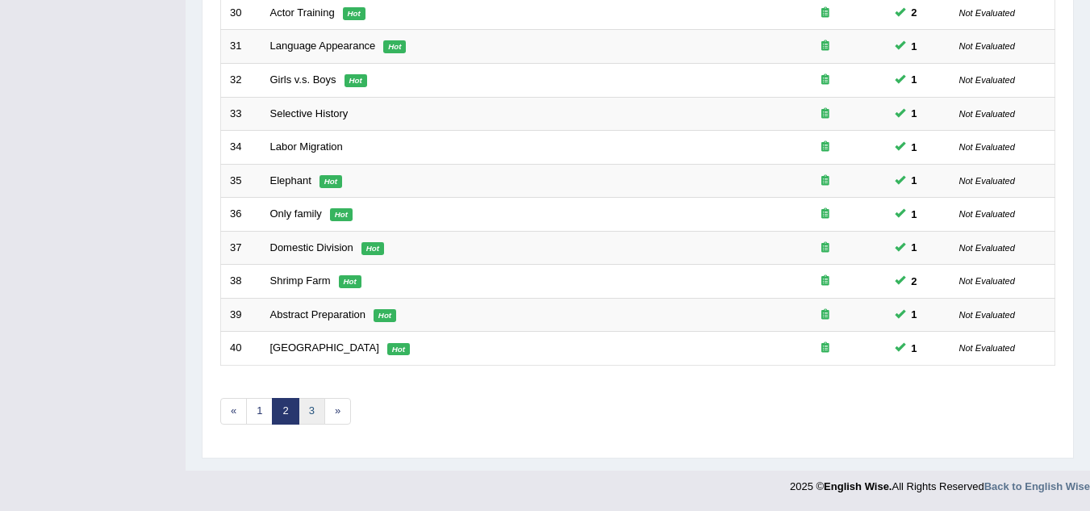
click at [309, 418] on link "3" at bounding box center [312, 411] width 27 height 27
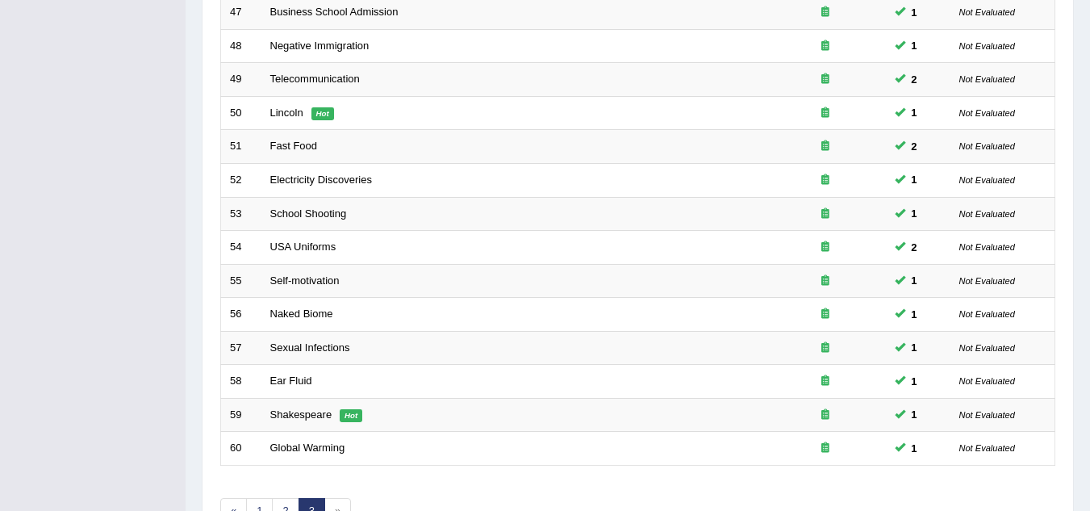
scroll to position [558, 0]
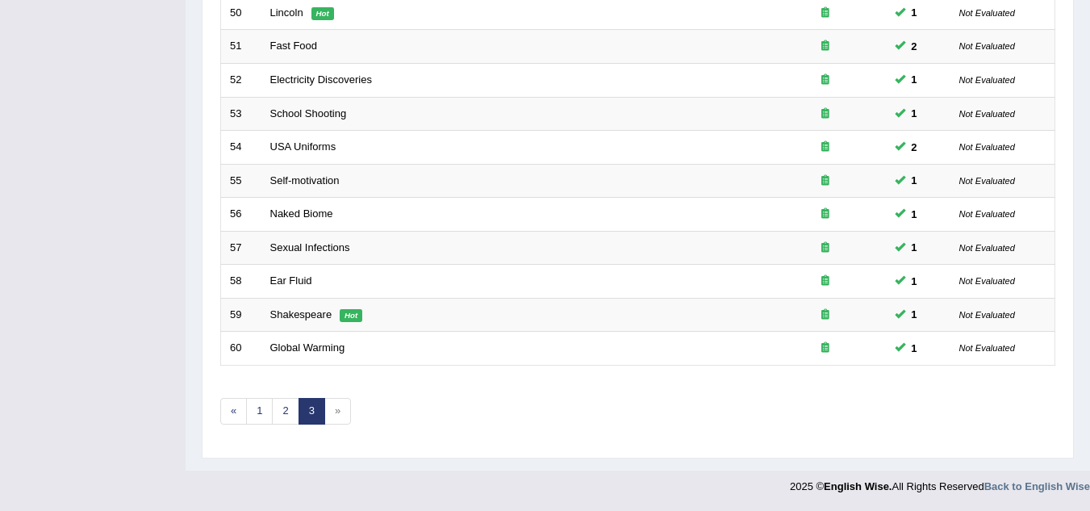
click at [337, 416] on span "»" at bounding box center [337, 411] width 27 height 27
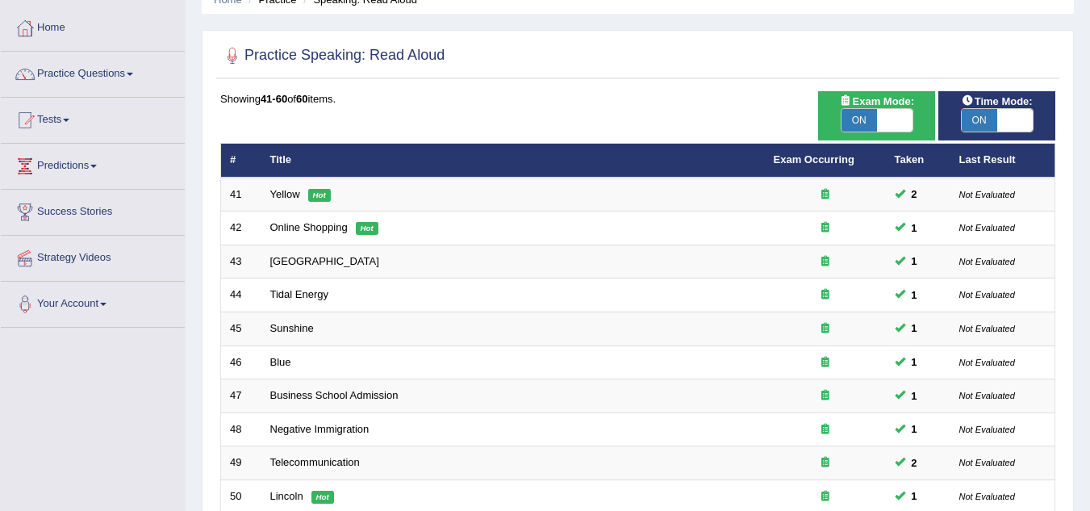
scroll to position [0, 0]
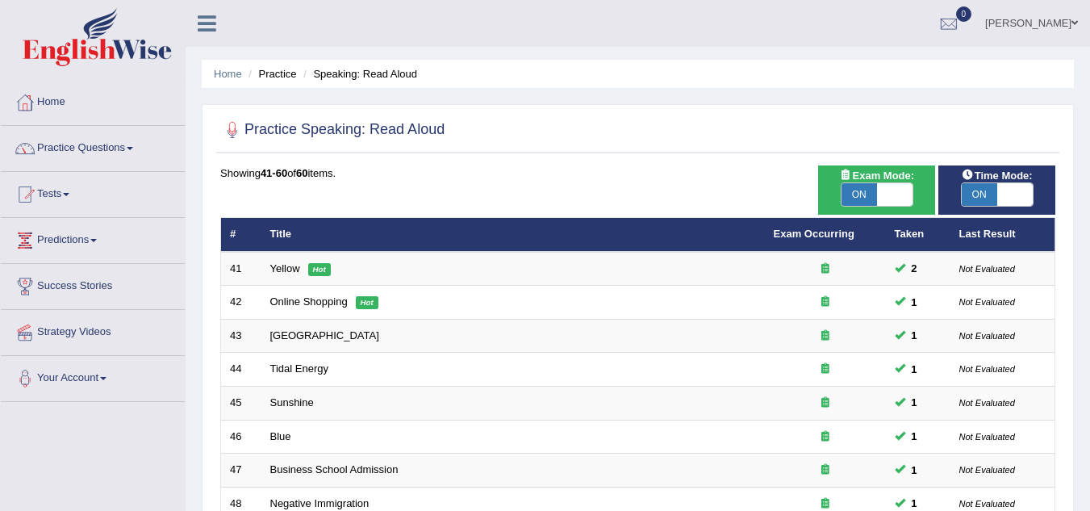
click at [133, 149] on span at bounding box center [130, 148] width 6 height 3
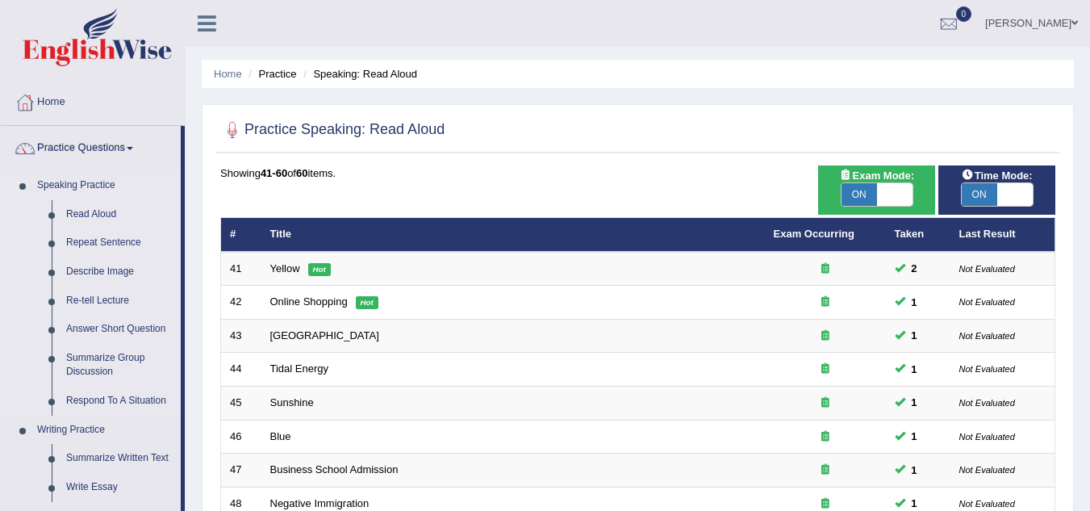
click at [19, 326] on li "Speaking Practice Read Aloud Repeat Sentence Describe Image Re-tell Lecture Ans…" at bounding box center [91, 293] width 180 height 245
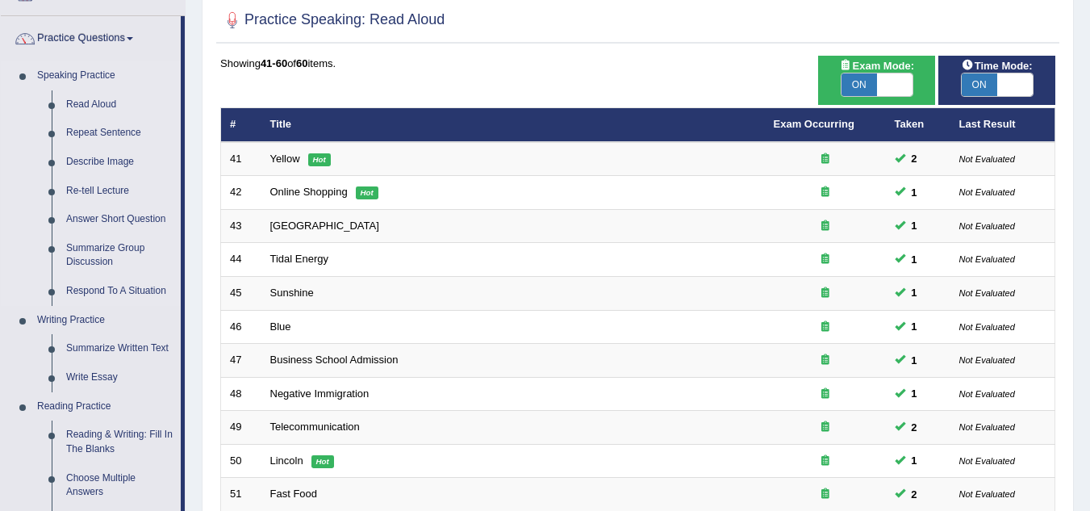
scroll to position [108, 0]
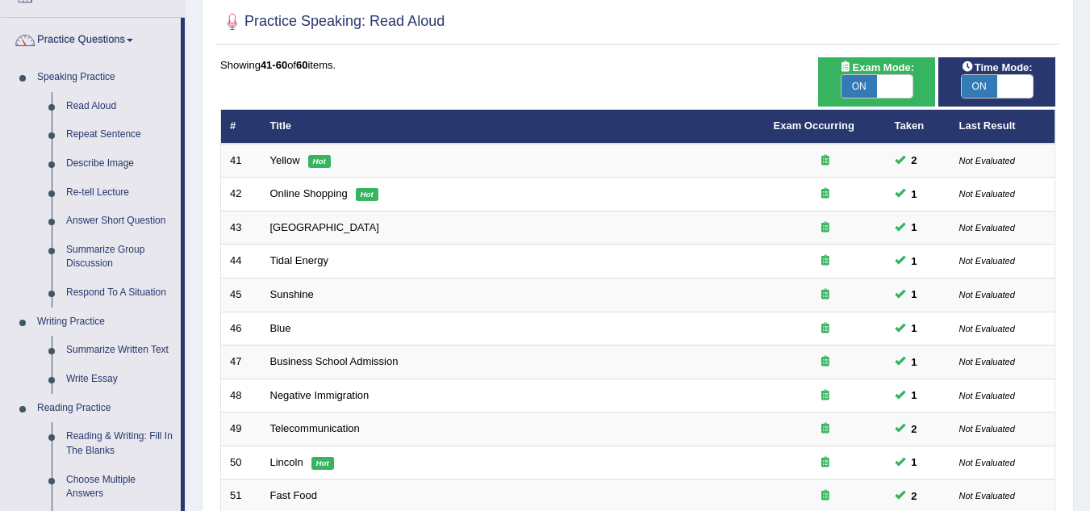
drag, startPoint x: 19, startPoint y: 326, endPoint x: 555, endPoint y: 41, distance: 607.0
click at [555, 41] on div "Practice Speaking: Read Aloud" at bounding box center [637, 25] width 843 height 40
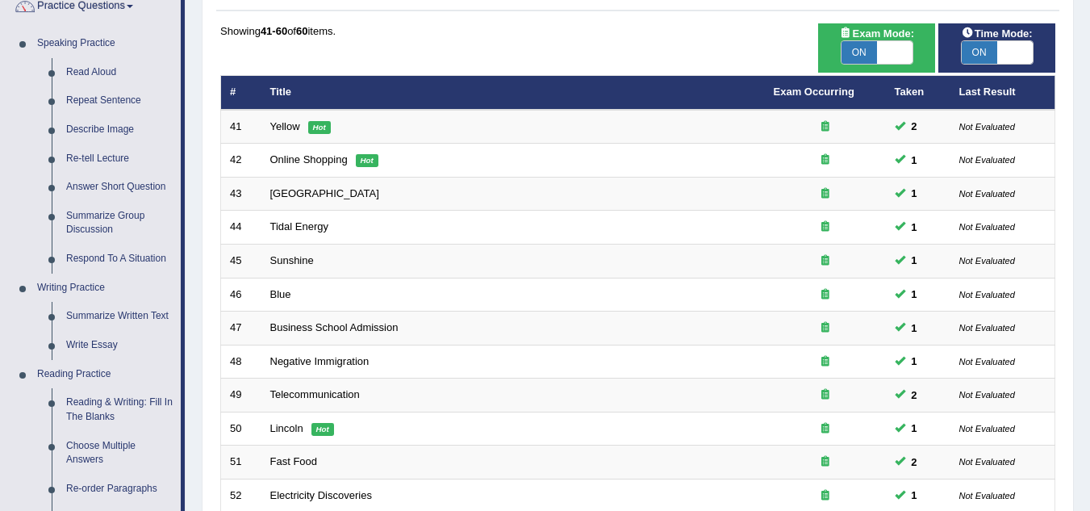
scroll to position [173, 0]
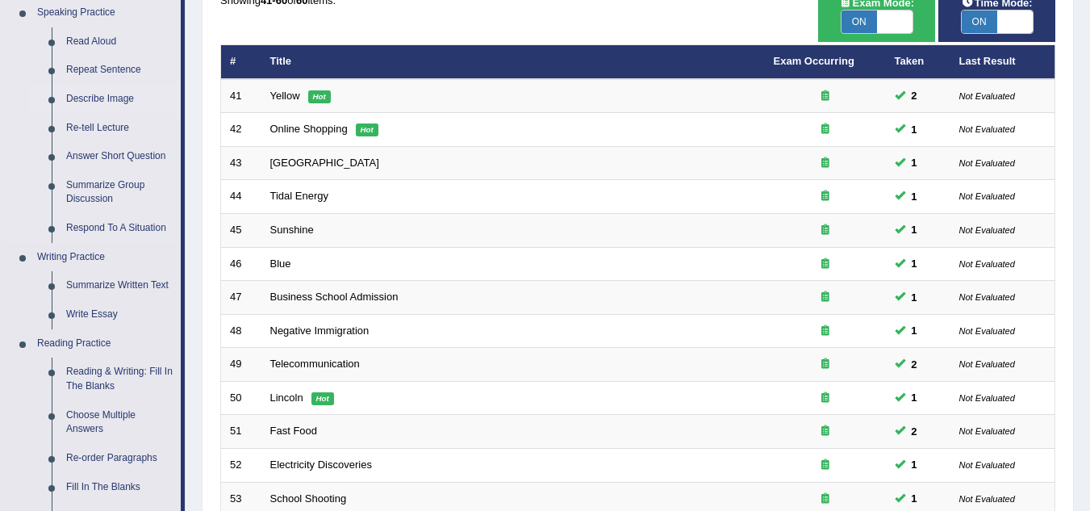
click at [128, 98] on link "Describe Image" at bounding box center [120, 99] width 122 height 29
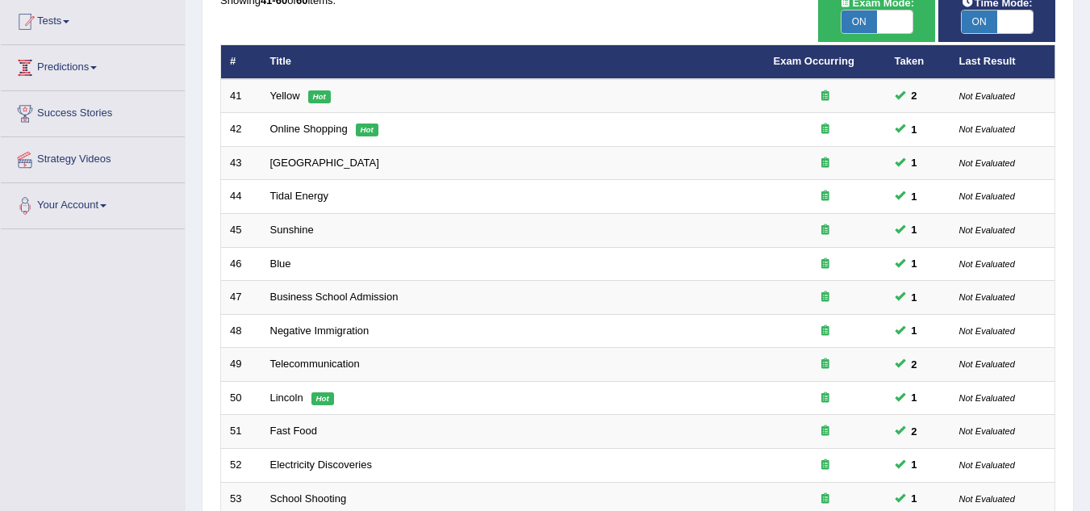
scroll to position [255, 0]
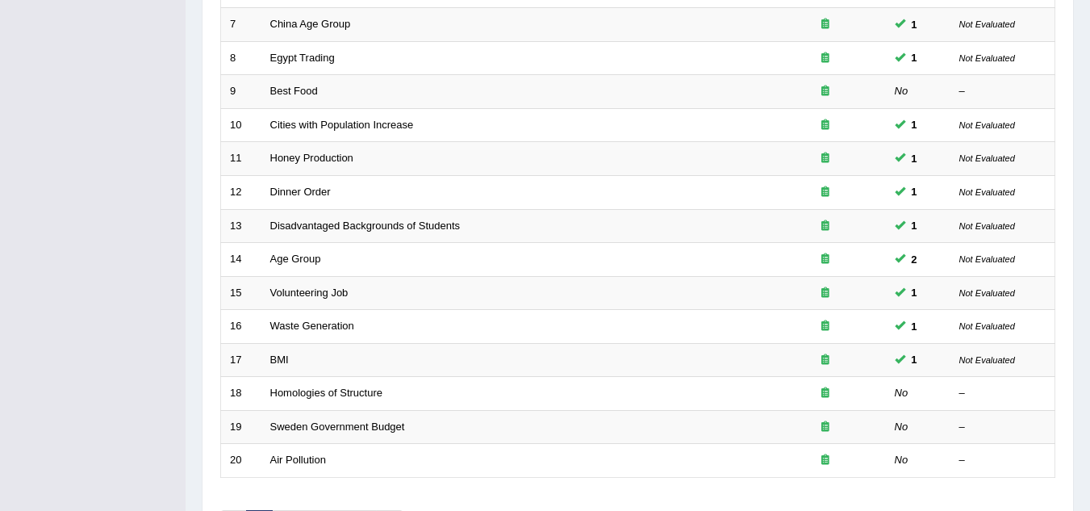
scroll to position [478, 0]
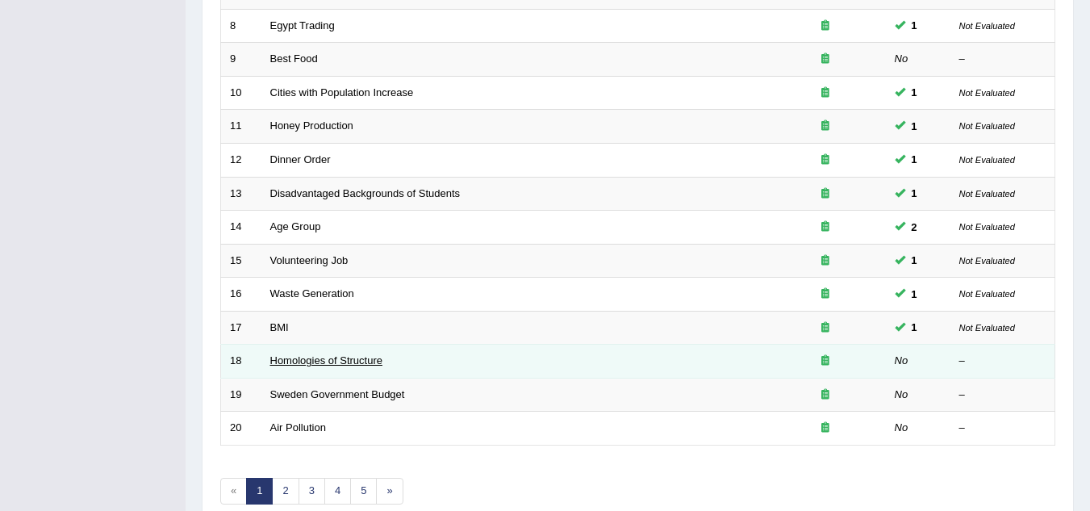
click at [342, 357] on link "Homologies of Structure" at bounding box center [326, 360] width 112 height 12
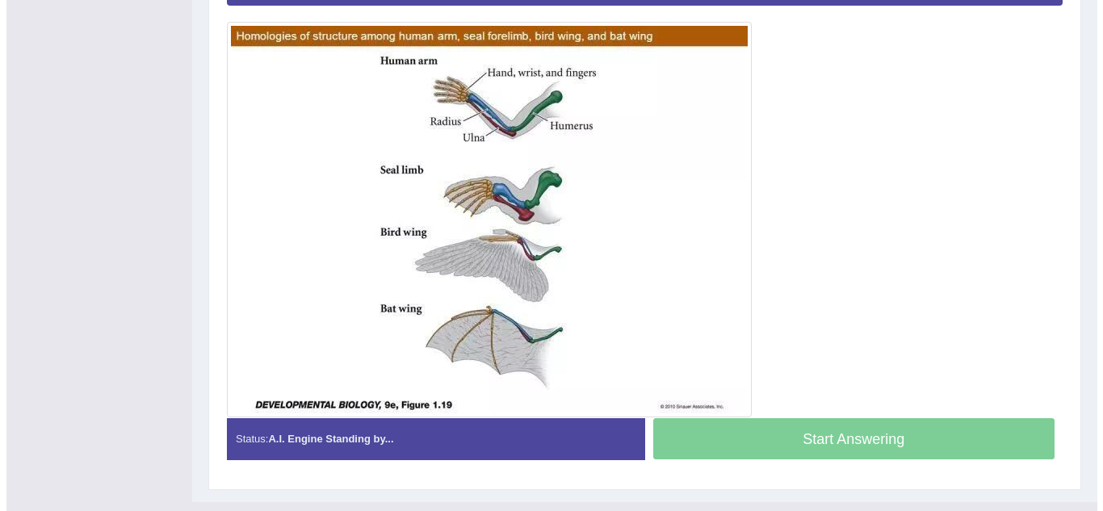
scroll to position [420, 0]
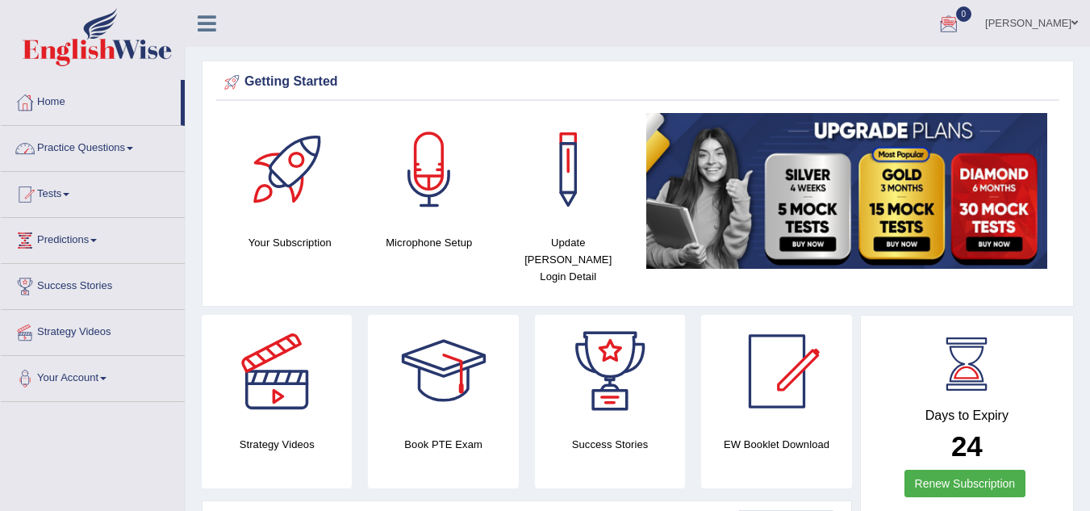
click at [135, 146] on link "Practice Questions" at bounding box center [93, 146] width 184 height 40
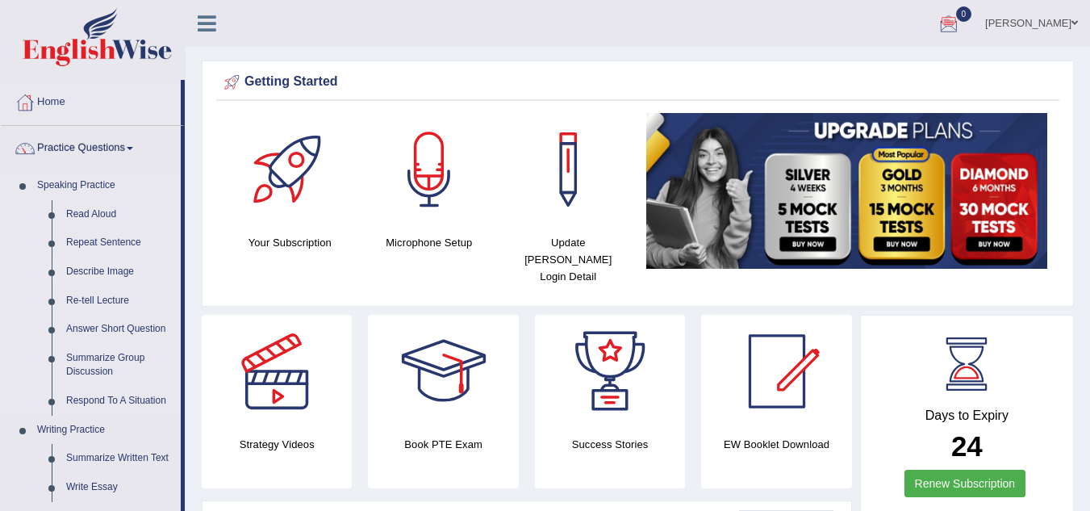
click at [120, 273] on link "Describe Image" at bounding box center [120, 271] width 122 height 29
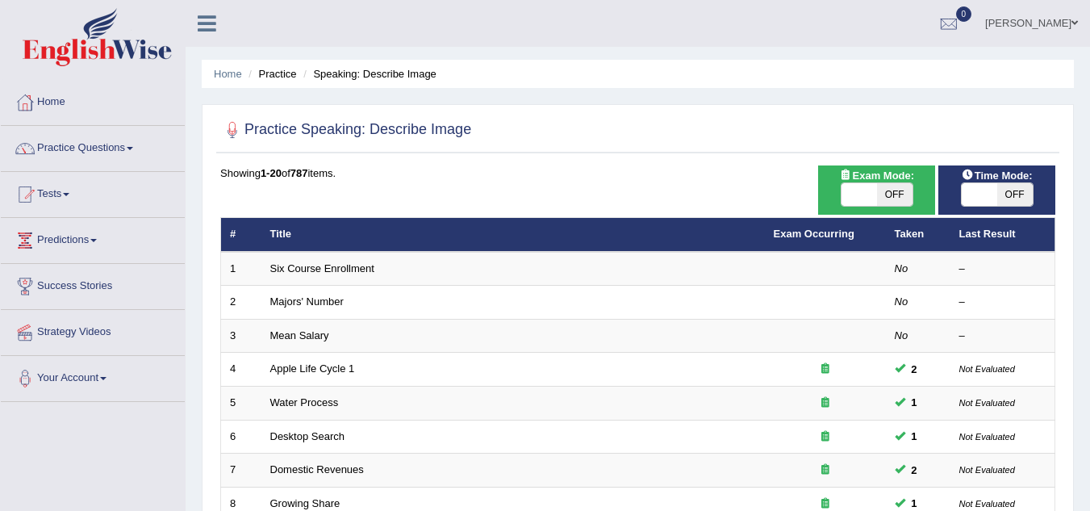
click at [900, 189] on span "OFF" at bounding box center [895, 194] width 36 height 23
checkbox input "true"
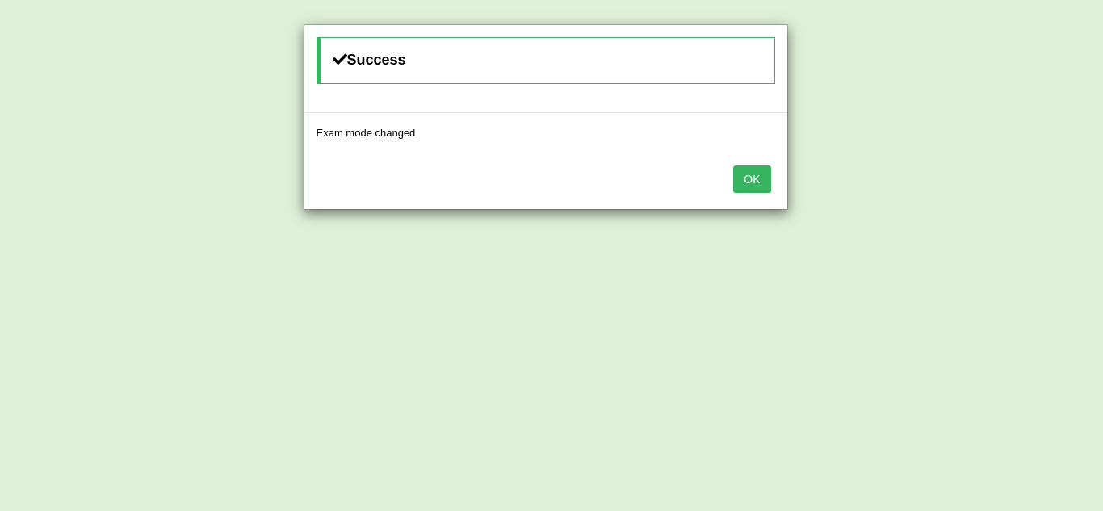
click at [745, 179] on button "OK" at bounding box center [751, 178] width 37 height 27
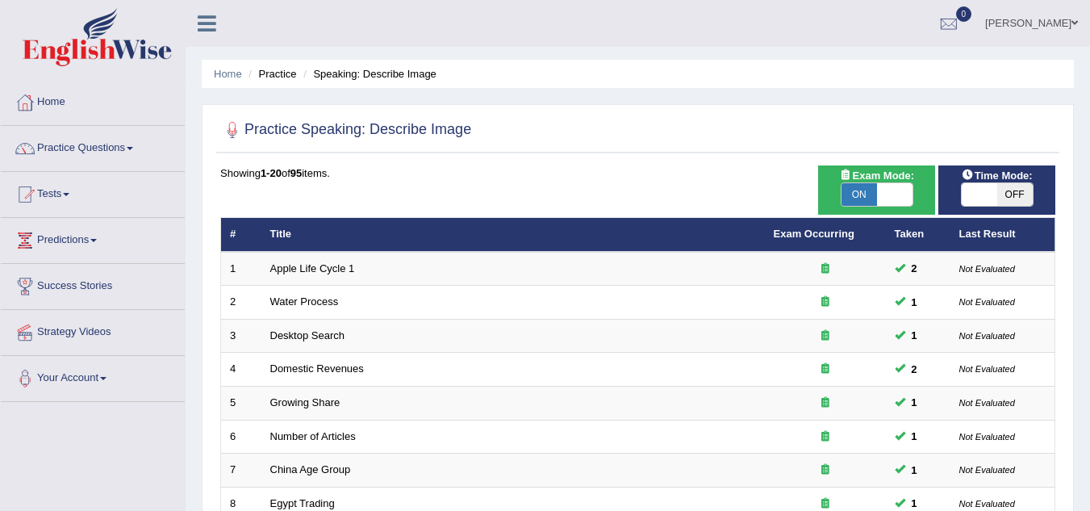
click at [1019, 187] on span "OFF" at bounding box center [1016, 194] width 36 height 23
checkbox input "true"
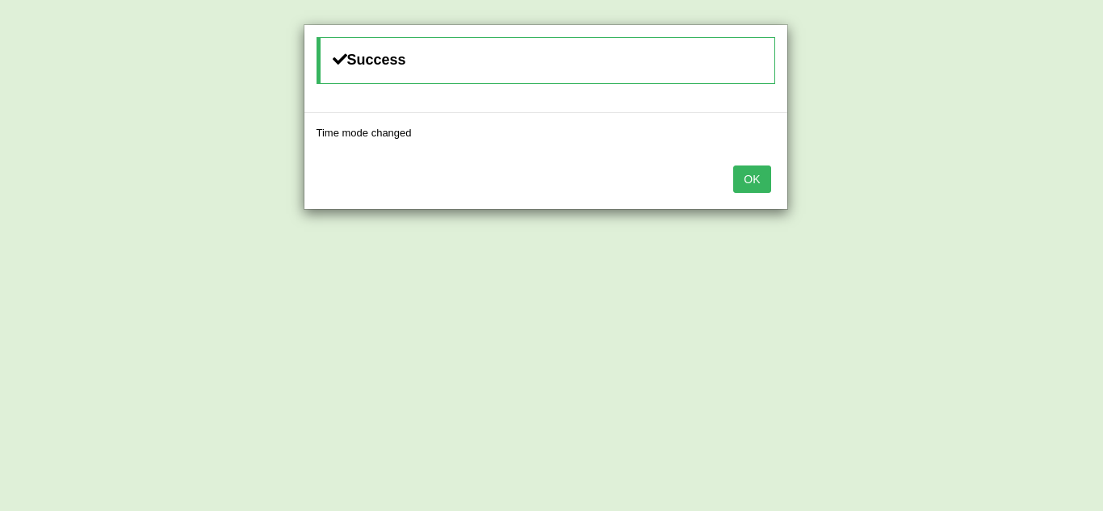
click at [757, 174] on button "OK" at bounding box center [751, 178] width 37 height 27
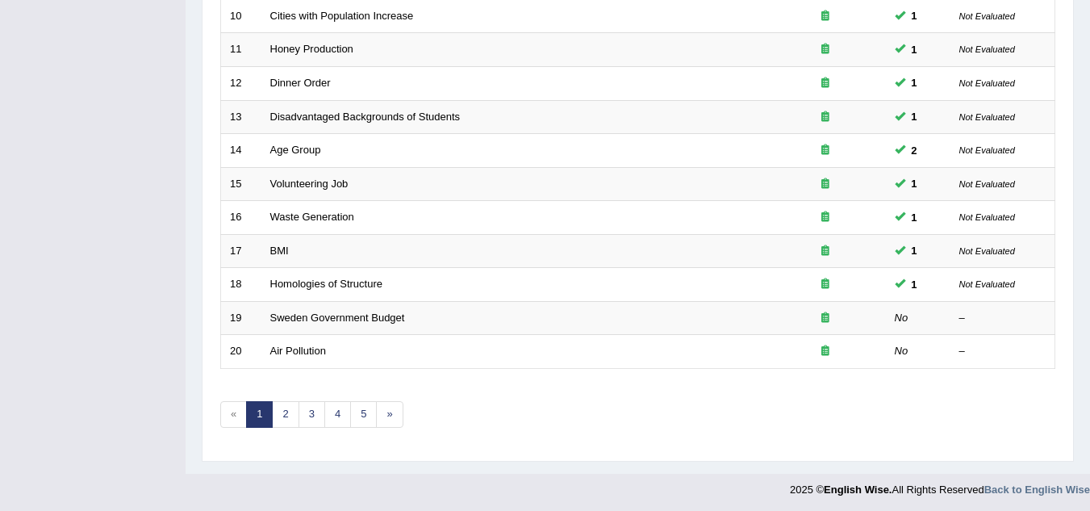
scroll to position [558, 0]
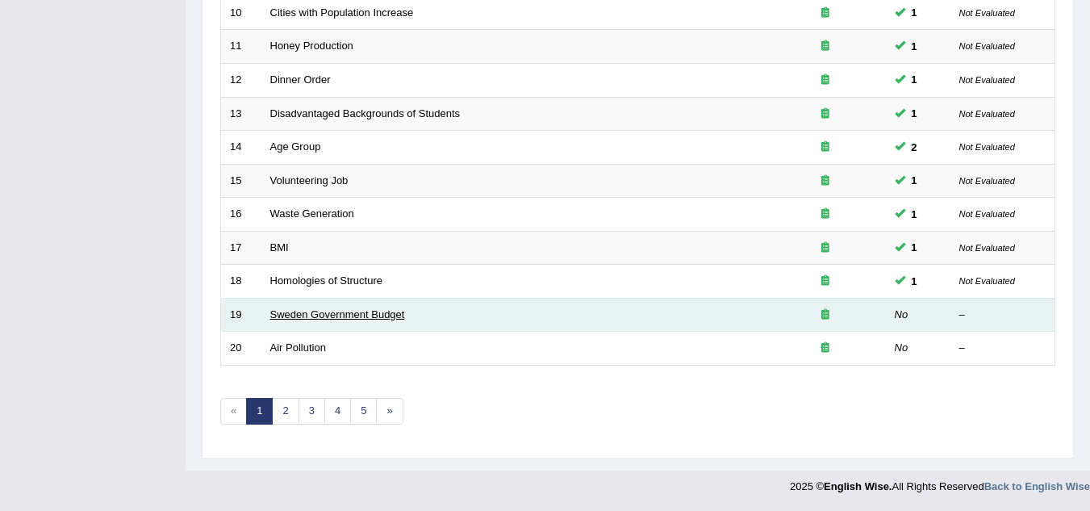
click at [392, 313] on link "Sweden Government Budget" at bounding box center [337, 314] width 135 height 12
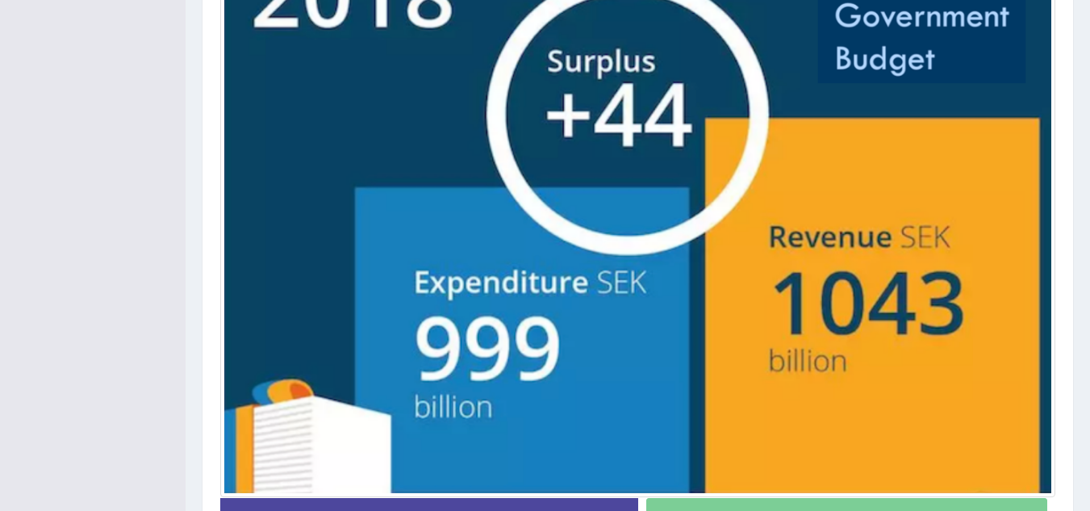
scroll to position [549, 0]
